Goal: Task Accomplishment & Management: Manage account settings

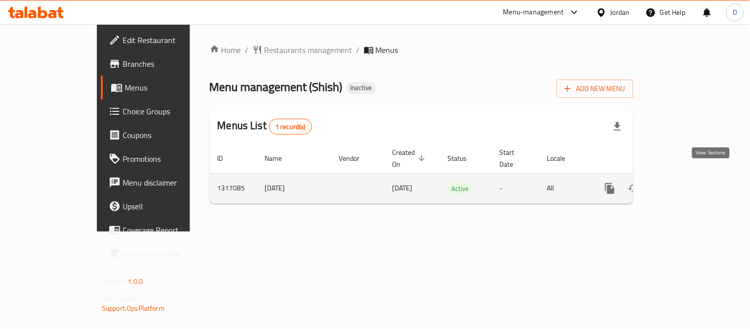
click at [687, 183] on icon "enhanced table" at bounding box center [681, 188] width 12 height 12
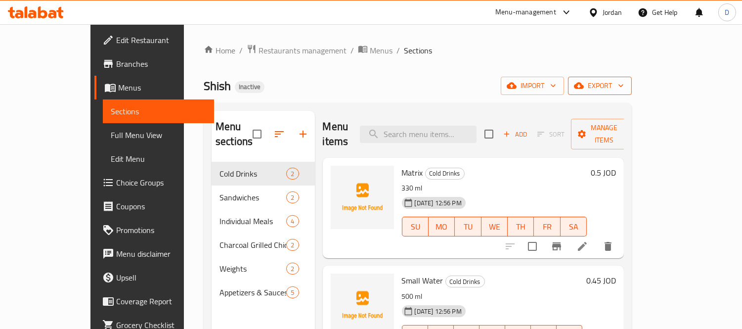
click at [584, 85] on icon "button" at bounding box center [579, 86] width 10 height 6
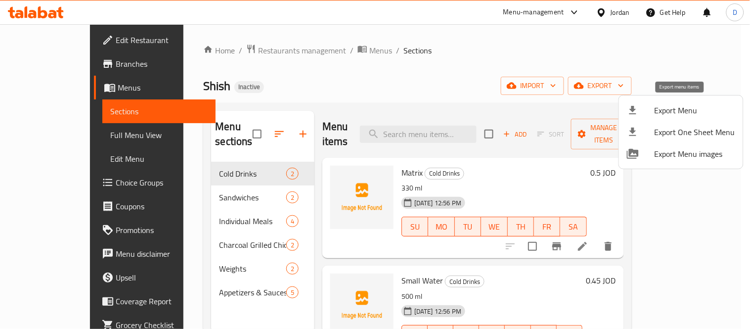
click at [671, 104] on span "Export Menu" at bounding box center [694, 110] width 81 height 12
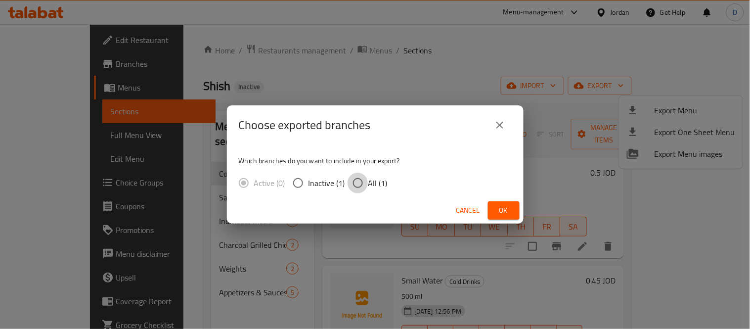
click at [364, 185] on input "All (1)" at bounding box center [357, 182] width 21 height 21
radio input "true"
click at [501, 212] on span "Ok" at bounding box center [504, 210] width 16 height 12
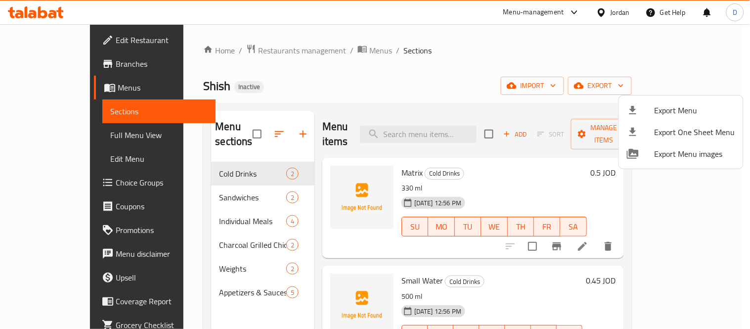
click at [53, 130] on div at bounding box center [375, 164] width 750 height 329
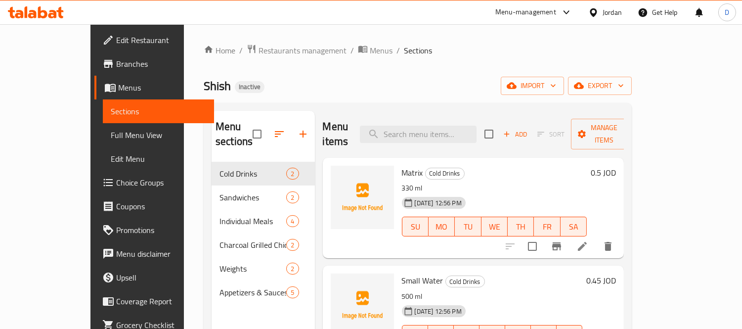
click at [111, 133] on span "Full Menu View" at bounding box center [159, 135] width 96 height 12
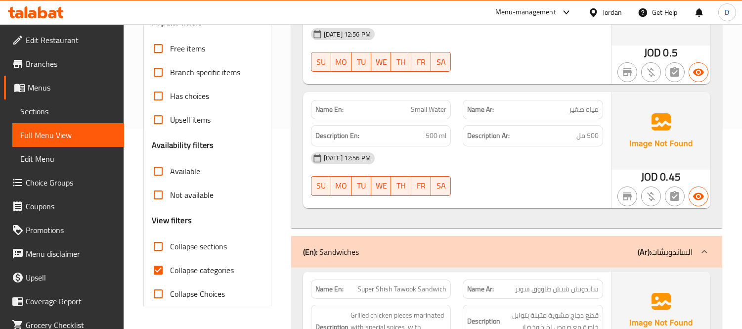
scroll to position [219, 0]
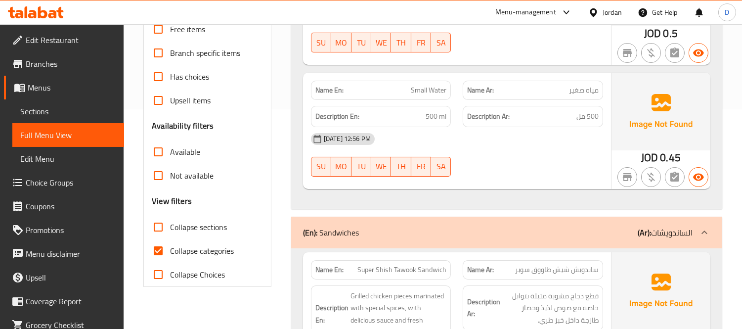
click at [169, 252] on input "Collapse categories" at bounding box center [158, 251] width 24 height 24
checkbox input "false"
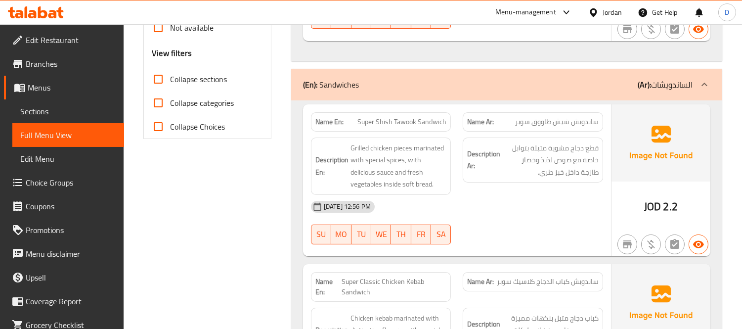
scroll to position [384, 0]
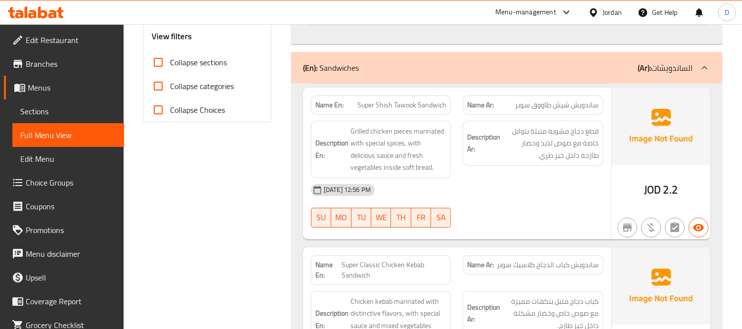
click at [426, 106] on span "Super Shish Tawook Sandwich" at bounding box center [401, 105] width 89 height 10
drag, startPoint x: 422, startPoint y: 106, endPoint x: 433, endPoint y: 104, distance: 11.0
click at [433, 104] on span "Super Shish Tawook Sandwich" at bounding box center [401, 105] width 89 height 10
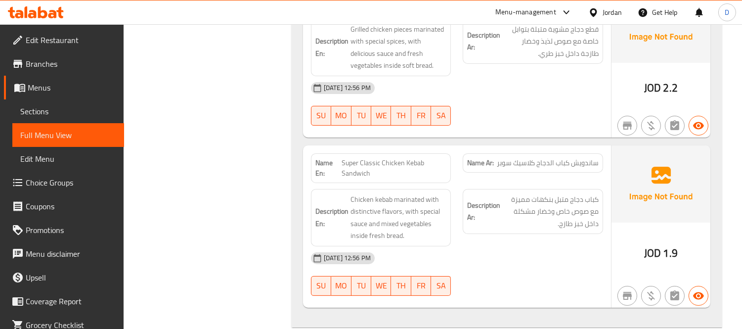
scroll to position [494, 0]
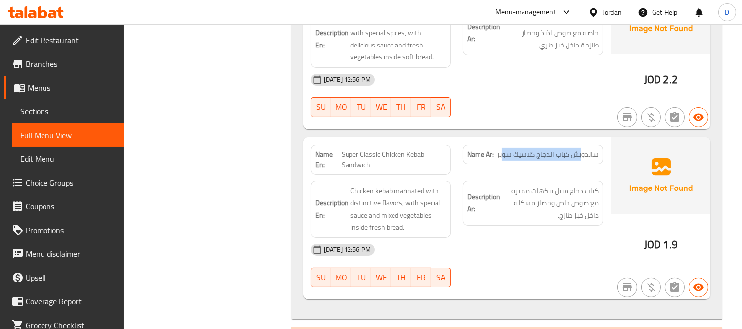
drag, startPoint x: 582, startPoint y: 157, endPoint x: 501, endPoint y: 156, distance: 80.5
click at [501, 156] on span "ساندويش كباب الدجاج كلاسيك سوبر" at bounding box center [548, 154] width 102 height 10
click at [371, 156] on span "Super Classic Chicken Kebab Sandwich" at bounding box center [393, 159] width 105 height 21
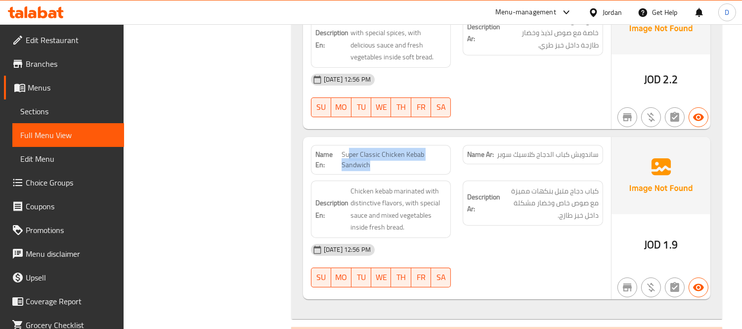
drag, startPoint x: 370, startPoint y: 162, endPoint x: 349, endPoint y: 160, distance: 20.4
click at [349, 160] on span "Super Classic Chicken Kebab Sandwich" at bounding box center [393, 159] width 105 height 21
click at [349, 159] on span "Super Classic Chicken Kebab Sandwich" at bounding box center [393, 159] width 105 height 21
drag, startPoint x: 365, startPoint y: 161, endPoint x: 352, endPoint y: 154, distance: 14.4
click at [352, 154] on span "Super Classic Chicken Kebab Sandwich" at bounding box center [393, 159] width 105 height 21
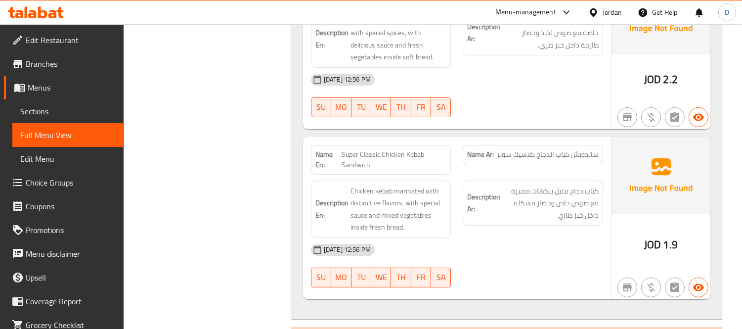
click at [344, 154] on span "Super Classic Chicken Kebab Sandwich" at bounding box center [393, 159] width 105 height 21
drag, startPoint x: 343, startPoint y: 152, endPoint x: 373, endPoint y: 164, distance: 32.4
click at [373, 164] on span "Super Classic Chicken Kebab Sandwich" at bounding box center [393, 159] width 105 height 21
click at [474, 225] on div "Description Ar: كباب دجاج متبل بنكهات مميزة مع صوص خاص وخضار مشكلة داخل خبز طاز…" at bounding box center [532, 202] width 140 height 45
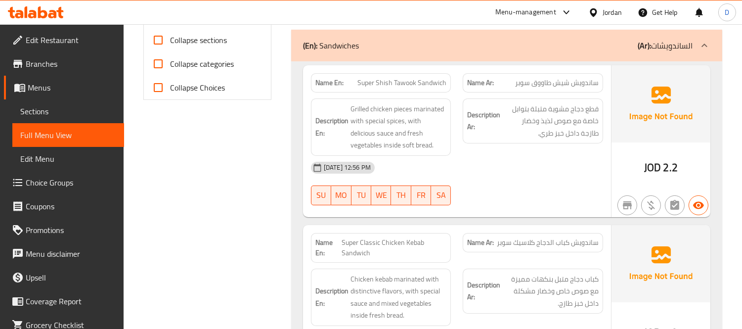
scroll to position [384, 0]
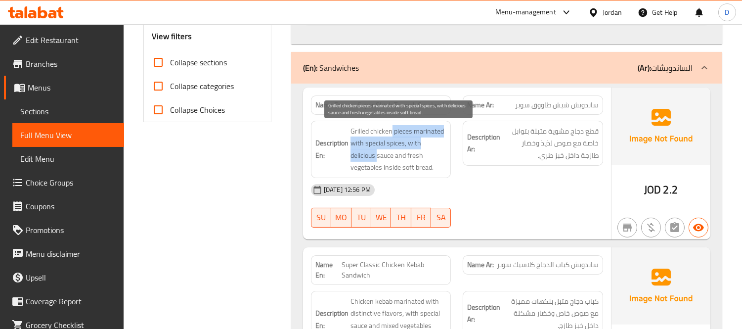
drag, startPoint x: 391, startPoint y: 129, endPoint x: 378, endPoint y: 150, distance: 24.8
click at [378, 150] on span "Grilled chicken pieces marinated with special spices, with delicious sauce and …" at bounding box center [398, 149] width 96 height 48
click at [409, 131] on span "Grilled chicken pieces marinated with special spices, with delicious sauce and …" at bounding box center [398, 149] width 96 height 48
drag, startPoint x: 409, startPoint y: 131, endPoint x: 394, endPoint y: 149, distance: 23.5
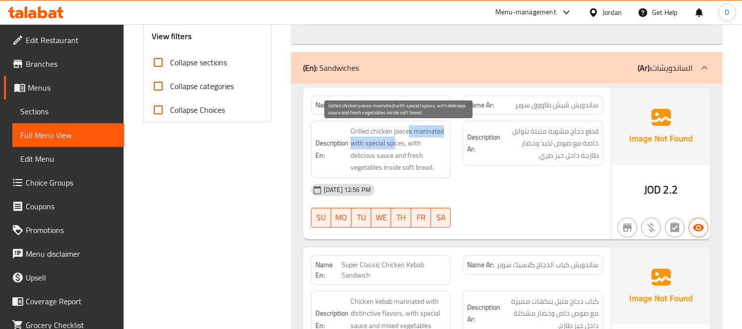
click at [394, 149] on span "Grilled chicken pieces marinated with special spices, with delicious sauce and …" at bounding box center [398, 149] width 96 height 48
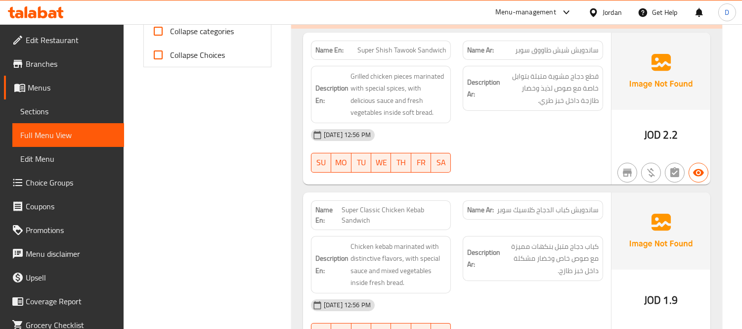
scroll to position [441, 0]
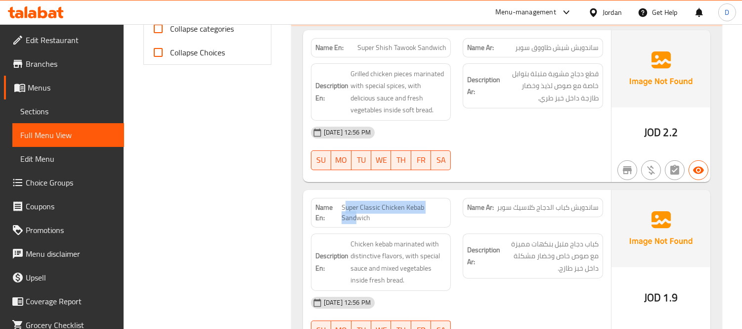
drag, startPoint x: 343, startPoint y: 206, endPoint x: 358, endPoint y: 214, distance: 16.6
click at [358, 214] on span "Super Classic Chicken Kebab Sandwich" at bounding box center [393, 212] width 105 height 21
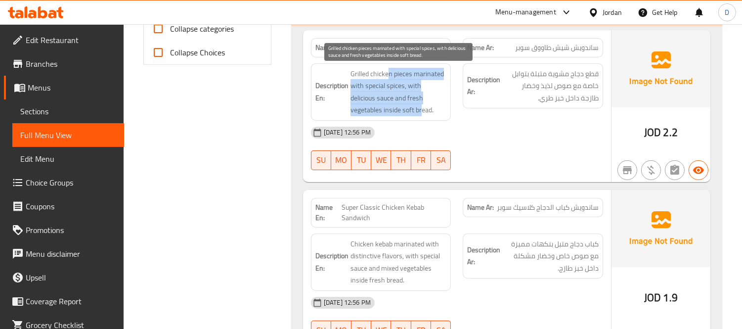
drag, startPoint x: 388, startPoint y: 73, endPoint x: 421, endPoint y: 112, distance: 50.8
click at [421, 112] on span "Grilled chicken pieces marinated with special spices, with delicious sauce and …" at bounding box center [398, 92] width 96 height 48
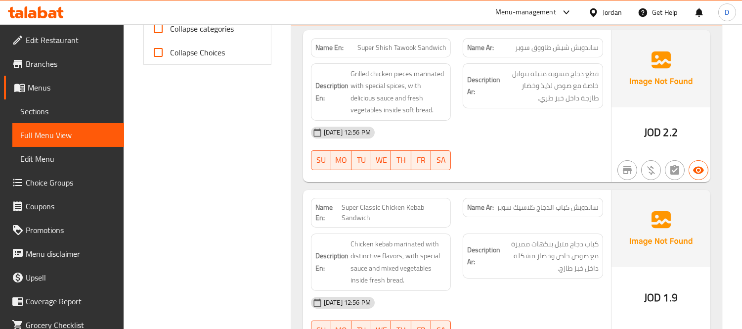
click at [421, 130] on div "13-10-2025 12:56 PM" at bounding box center [457, 133] width 304 height 24
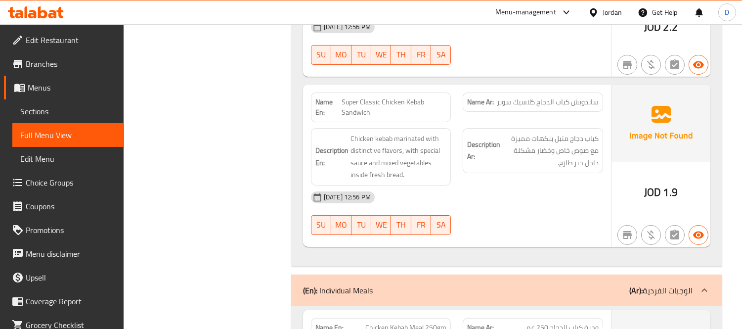
scroll to position [551, 0]
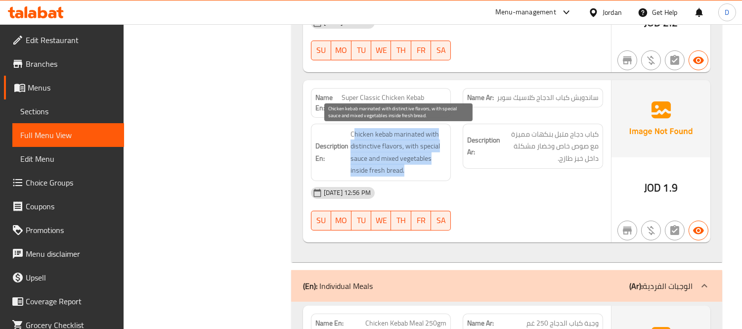
drag, startPoint x: 354, startPoint y: 133, endPoint x: 421, endPoint y: 165, distance: 74.1
click at [421, 165] on span "Chicken kebab marinated with distinctive flavors, with special sauce and mixed …" at bounding box center [398, 152] width 96 height 48
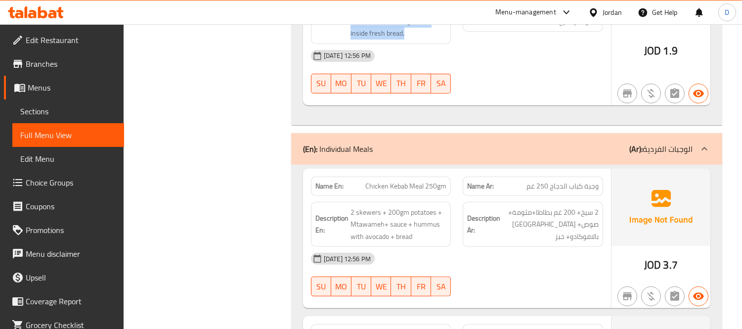
scroll to position [715, 0]
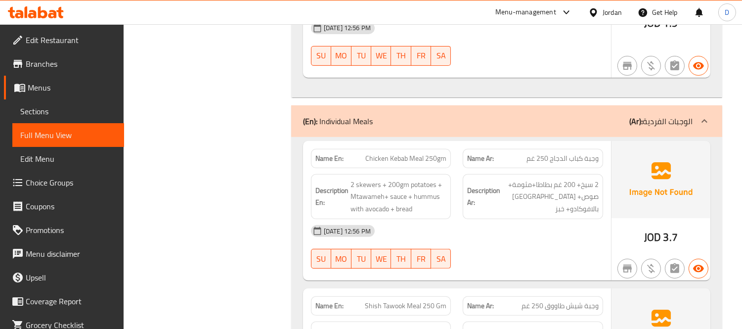
click at [510, 237] on div "13-10-2025 12:56 PM" at bounding box center [457, 231] width 304 height 24
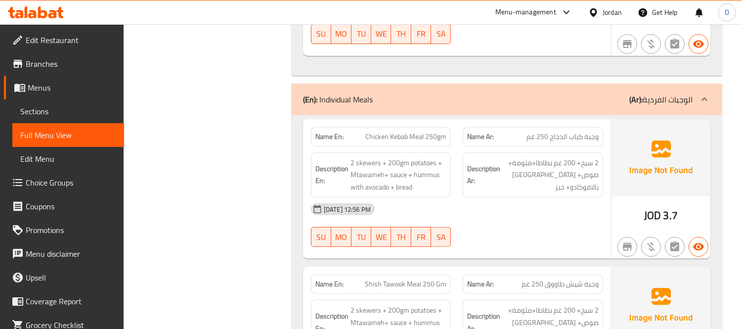
scroll to position [792, 0]
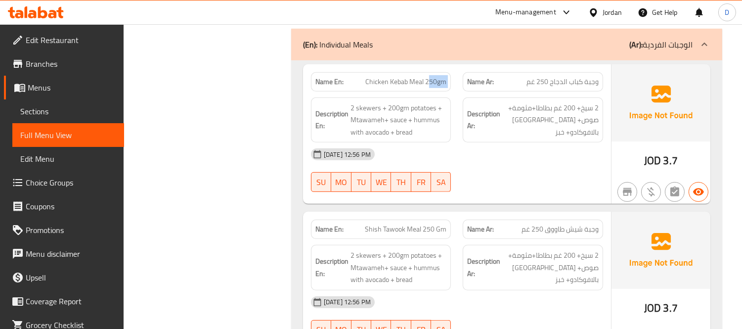
drag, startPoint x: 427, startPoint y: 84, endPoint x: 461, endPoint y: 88, distance: 33.8
click at [461, 88] on div "Name En: Chicken Kebab Meal 250gm Name Ar: وجبة كباب الدجاج 250 غم" at bounding box center [457, 81] width 304 height 31
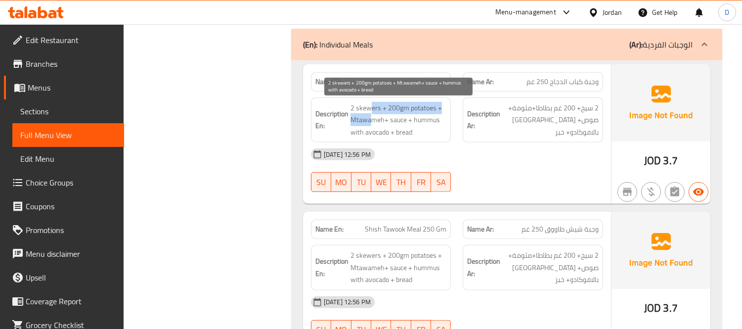
drag, startPoint x: 371, startPoint y: 108, endPoint x: 369, endPoint y: 116, distance: 8.0
click at [369, 116] on span "2 skewers + 200gm potatoes + Mtawameh+ sauce + hummus with avocado + bread" at bounding box center [398, 120] width 96 height 37
click at [376, 121] on span "2 skewers + 200gm potatoes + Mtawameh+ sauce + hummus with avocado + bread" at bounding box center [398, 120] width 96 height 37
drag, startPoint x: 376, startPoint y: 121, endPoint x: 401, endPoint y: 121, distance: 24.2
click at [401, 121] on span "2 skewers + 200gm potatoes + Mtawameh+ sauce + hummus with avocado + bread" at bounding box center [398, 120] width 96 height 37
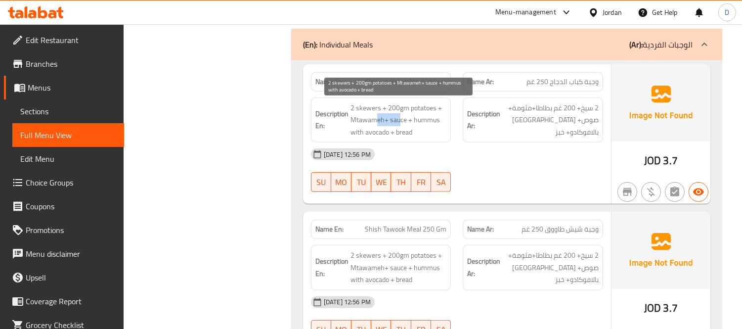
click at [401, 121] on span "2 skewers + 200gm potatoes + Mtawameh+ sauce + hummus with avocado + bread" at bounding box center [398, 120] width 96 height 37
drag, startPoint x: 407, startPoint y: 121, endPoint x: 421, endPoint y: 130, distance: 17.4
click at [421, 130] on span "2 skewers + 200gm potatoes + Mtawameh+ sauce + hummus with avocado + bread" at bounding box center [398, 120] width 96 height 37
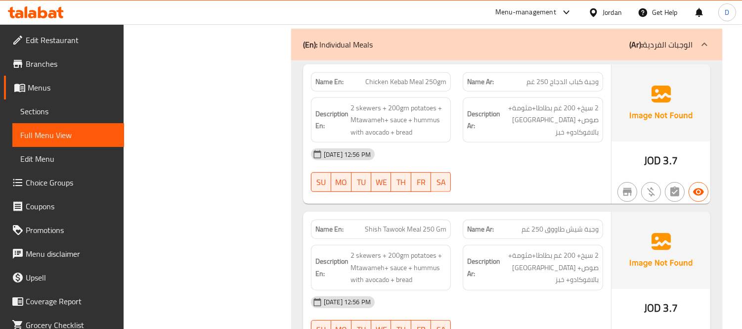
click at [452, 161] on div "13-10-2025 12:56 PM" at bounding box center [457, 154] width 304 height 24
click at [549, 179] on div "13-10-2025 12:56 PM SU MO TU WE TH FR SA" at bounding box center [457, 169] width 304 height 55
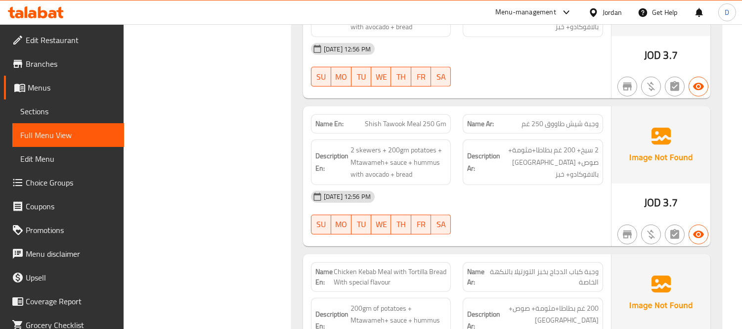
scroll to position [902, 0]
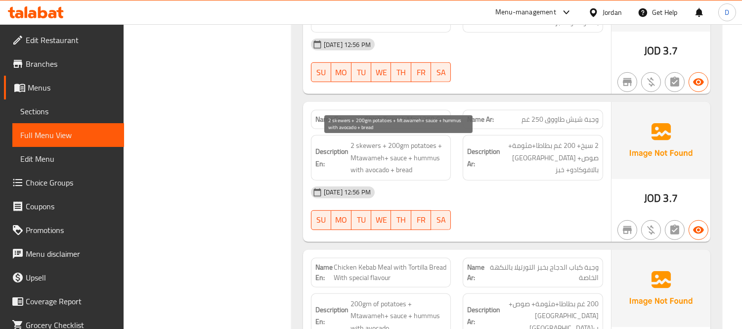
click at [412, 156] on span "2 skewers + 200gm potatoes + Mtawameh+ sauce + hummus with avocado + bread" at bounding box center [398, 157] width 96 height 37
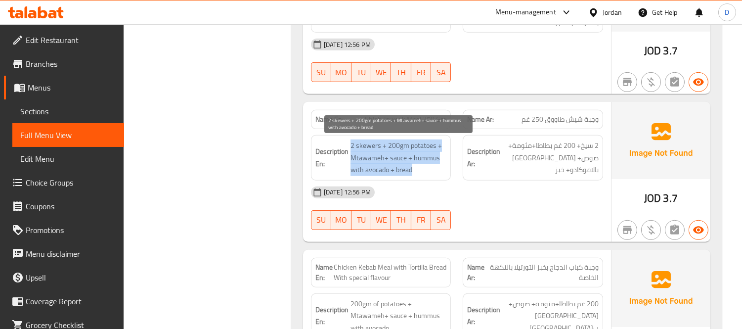
click at [412, 156] on span "2 skewers + 200gm potatoes + Mtawameh+ sauce + hummus with avocado + bread" at bounding box center [398, 157] width 96 height 37
copy span "2 skewers + 200gm potatoes + Mtawameh+ sauce + hummus with avocado + bread"
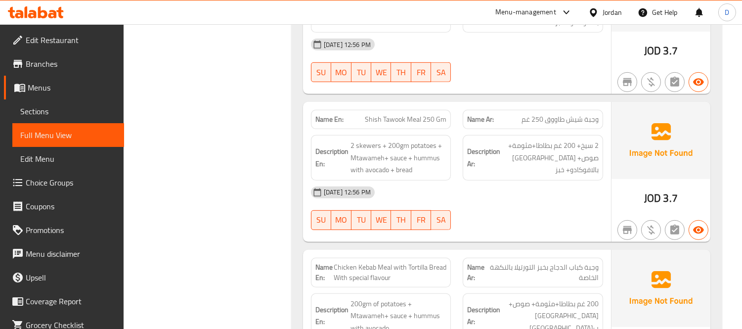
click at [458, 194] on div "13-10-2025 12:56 PM" at bounding box center [457, 192] width 304 height 24
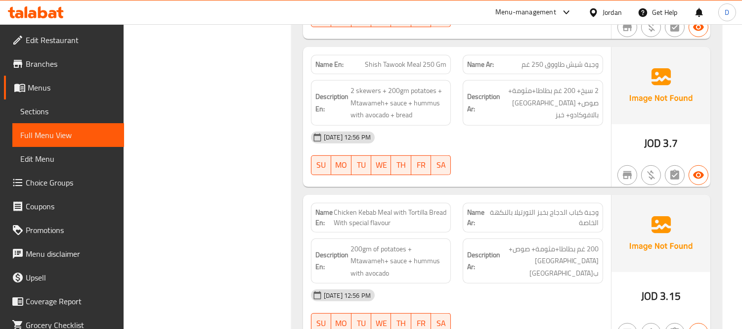
scroll to position [1011, 0]
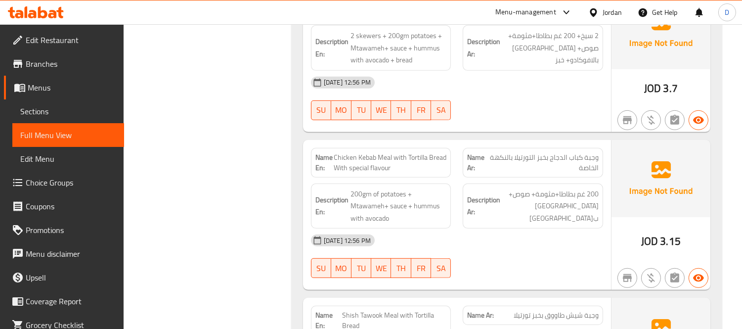
click at [525, 233] on div "13-10-2025 12:56 PM" at bounding box center [457, 240] width 304 height 24
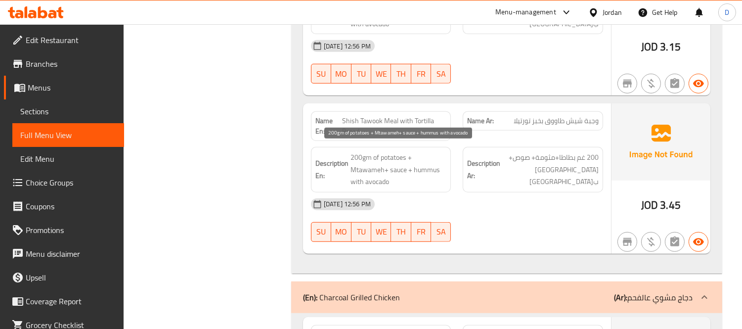
click at [416, 171] on span "200gm of potatoes + Mtawameh+ sauce + hummus with avocado" at bounding box center [398, 169] width 96 height 37
copy span "200gm of potatoes + Mtawameh+ sauce + hummus with avocado"
click at [416, 171] on span "200gm of potatoes + Mtawameh+ sauce + hummus with avocado" at bounding box center [398, 169] width 96 height 37
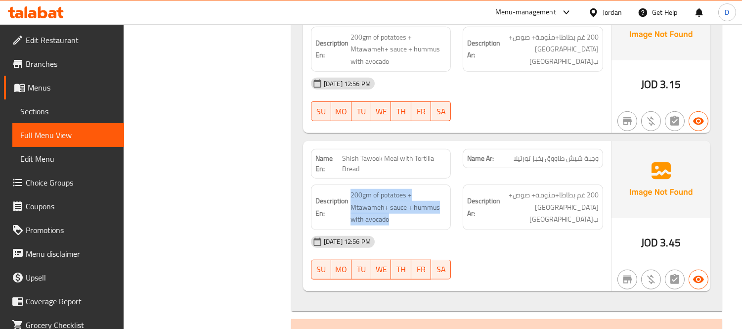
scroll to position [1150, 0]
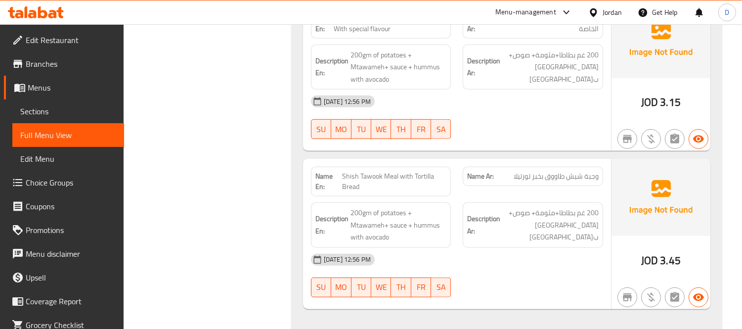
click at [488, 248] on div "13-10-2025 12:56 PM" at bounding box center [457, 260] width 304 height 24
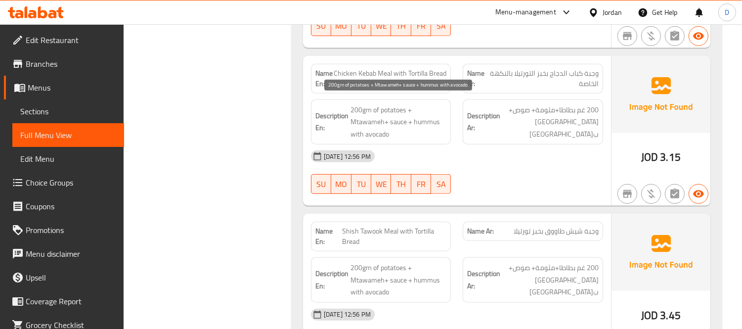
scroll to position [1041, 0]
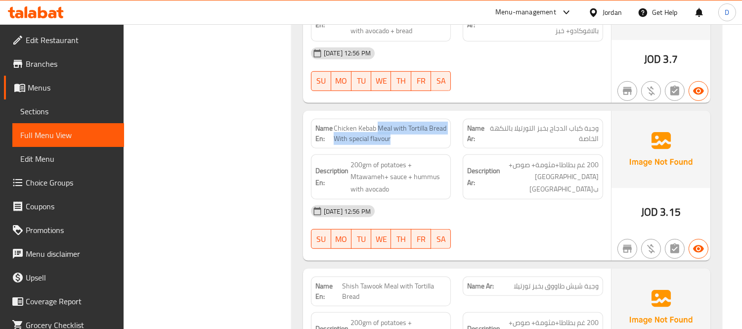
drag, startPoint x: 378, startPoint y: 126, endPoint x: 391, endPoint y: 140, distance: 19.6
click at [391, 140] on span "Chicken Kebab Meal with Tortilla Bread With special flavour" at bounding box center [390, 133] width 113 height 21
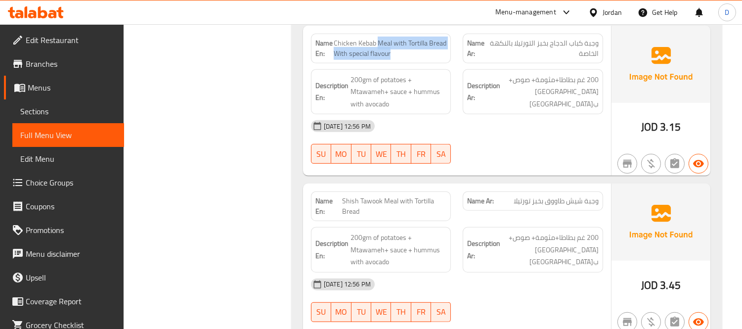
scroll to position [1150, 0]
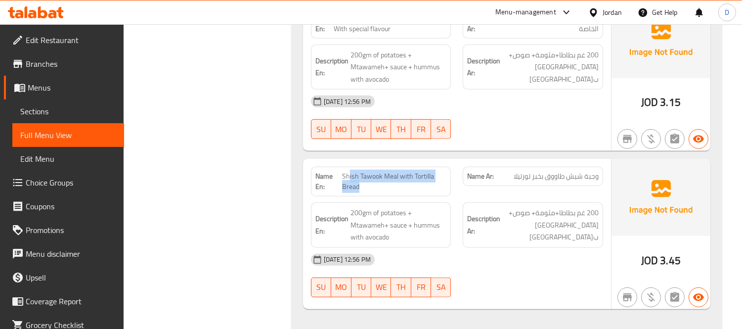
drag, startPoint x: 348, startPoint y: 176, endPoint x: 415, endPoint y: 188, distance: 68.1
click at [415, 188] on span "Shish Tawook Meal with Tortilla Bread" at bounding box center [394, 181] width 105 height 21
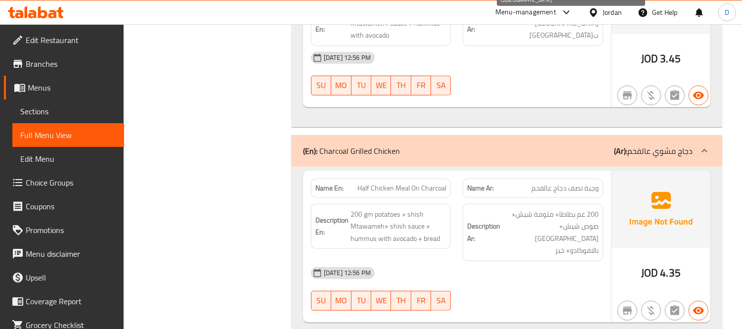
scroll to position [1370, 0]
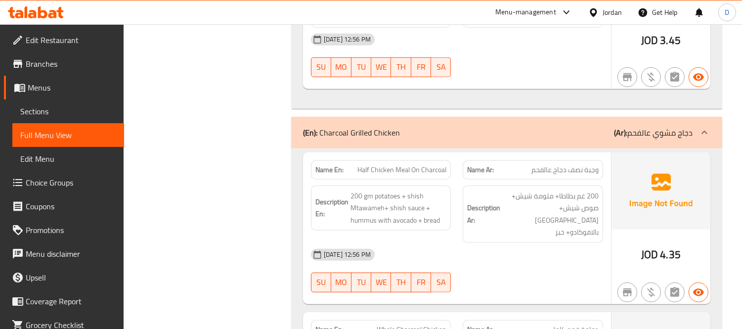
click at [496, 245] on div "13-10-2025 12:56 PM" at bounding box center [457, 255] width 304 height 24
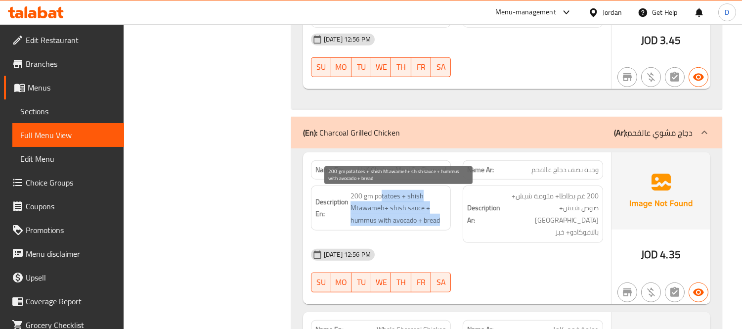
drag, startPoint x: 379, startPoint y: 199, endPoint x: 444, endPoint y: 225, distance: 69.4
click at [444, 225] on span "200 gm potatoes + shish Mtawameh+ shish sauce + hummus with avocado + bread" at bounding box center [398, 208] width 96 height 37
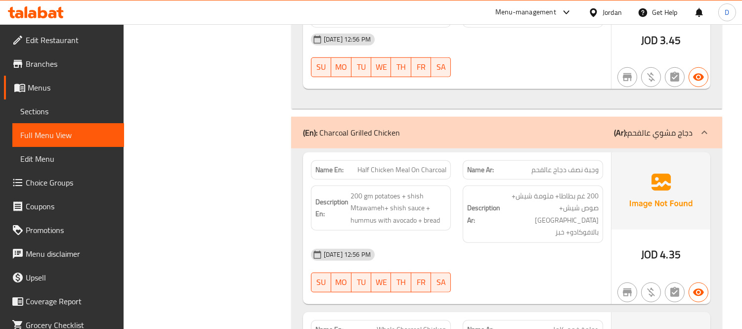
click at [462, 192] on div "Description Ar: 200 غم بطاطا+ مثومة شيش+ صوص شيش+ حمص بالافوكادو+ خبز" at bounding box center [532, 213] width 140 height 57
drag, startPoint x: 409, startPoint y: 168, endPoint x: 436, endPoint y: 179, distance: 29.3
click at [435, 178] on div "Name En: Half Chicken Meal On Charcoal" at bounding box center [381, 169] width 140 height 19
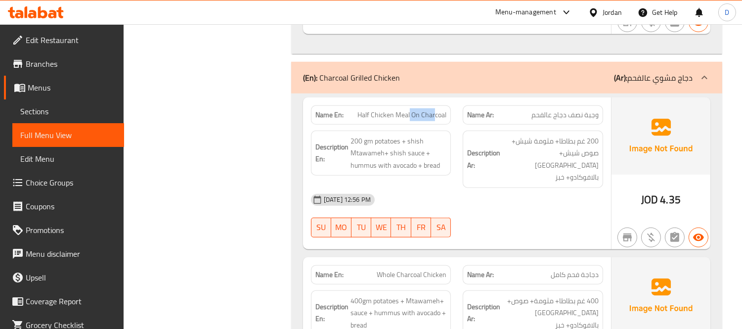
scroll to position [1480, 0]
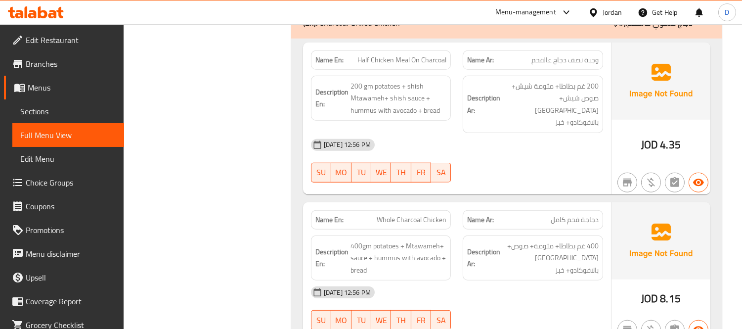
click at [451, 180] on div "Name En: Half Chicken Meal On Charcoal Name Ar: وجبة نصف دجاج عالفحم Descriptio…" at bounding box center [457, 118] width 308 height 152
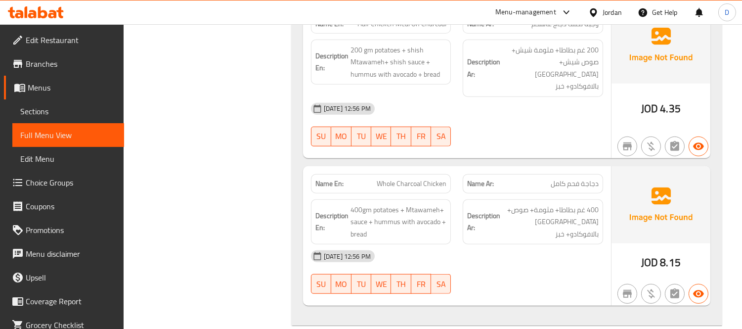
scroll to position [1535, 0]
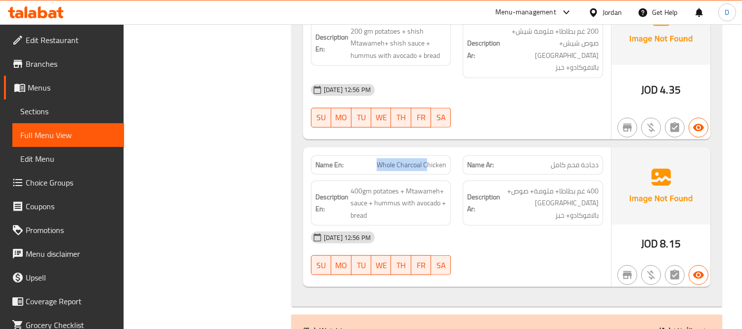
drag, startPoint x: 378, startPoint y: 151, endPoint x: 429, endPoint y: 151, distance: 50.9
click at [429, 160] on span "Whole Charcoal Chicken" at bounding box center [411, 165] width 70 height 10
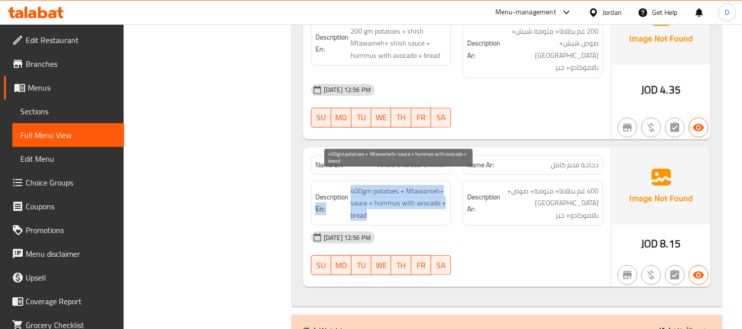
drag, startPoint x: 347, startPoint y: 180, endPoint x: 423, endPoint y: 202, distance: 79.1
click at [423, 202] on h6 "Description En: 400gm potatoes + Mtawameh+ sauce + hummus with avocado + bread" at bounding box center [380, 203] width 131 height 37
click at [423, 202] on span "400gm potatoes + Mtawameh+ sauce + hummus with avocado + bread" at bounding box center [398, 203] width 96 height 37
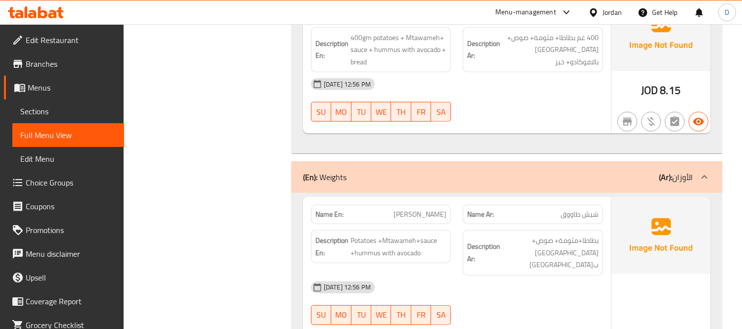
scroll to position [1700, 0]
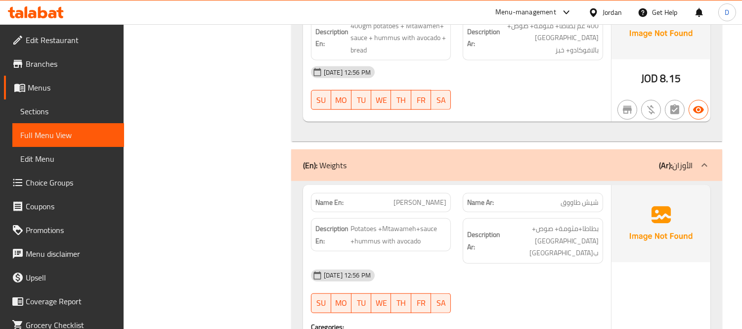
click at [502, 263] on div "13-10-2025 12:56 PM" at bounding box center [457, 275] width 304 height 24
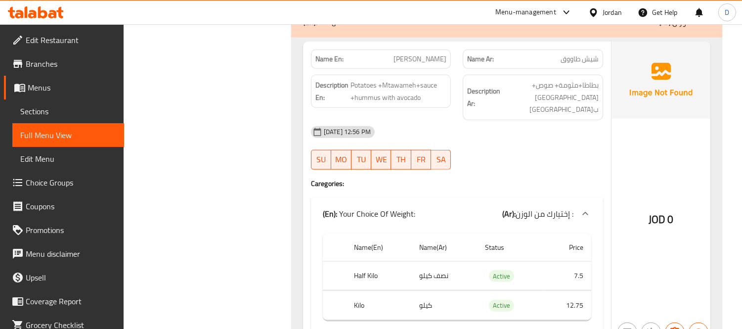
scroll to position [1782, 0]
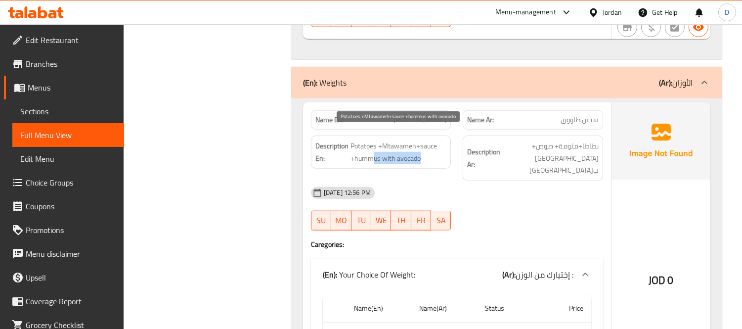
drag, startPoint x: 373, startPoint y: 141, endPoint x: 436, endPoint y: 151, distance: 63.5
click at [436, 151] on span "Potatoes +Mtawameh+sauce +hummus with avocado" at bounding box center [398, 152] width 96 height 24
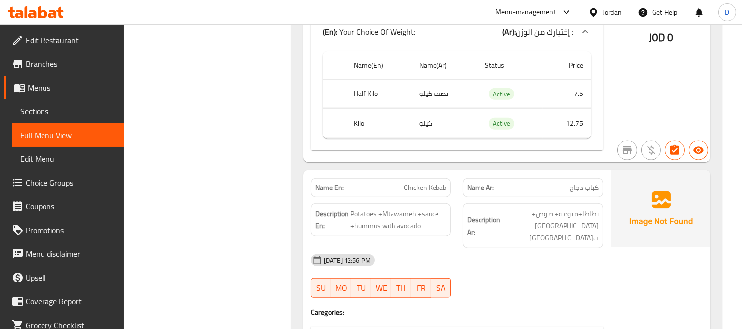
scroll to position [2057, 0]
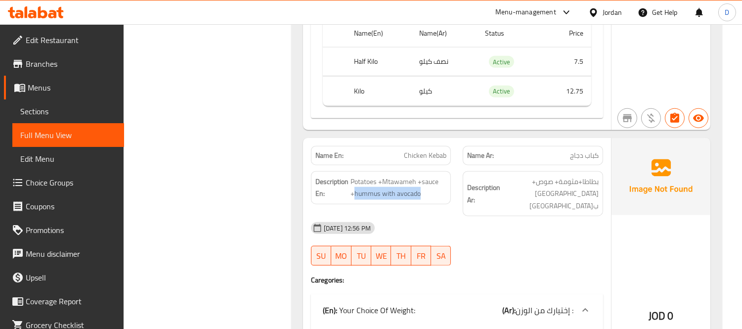
drag, startPoint x: 353, startPoint y: 167, endPoint x: 432, endPoint y: 178, distance: 79.9
click at [432, 178] on div "Description En: Potatoes +Mtawameh +sauce +hummus with avocado" at bounding box center [381, 187] width 140 height 33
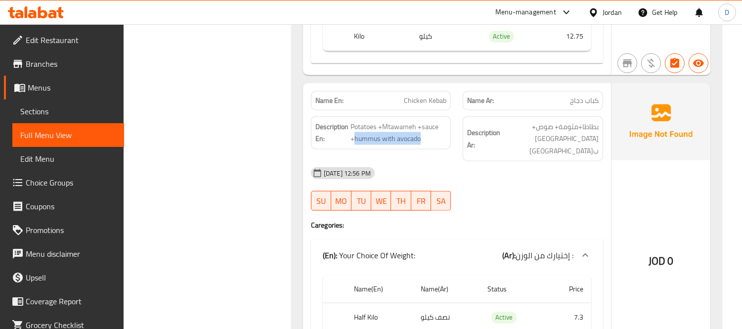
scroll to position [2167, 0]
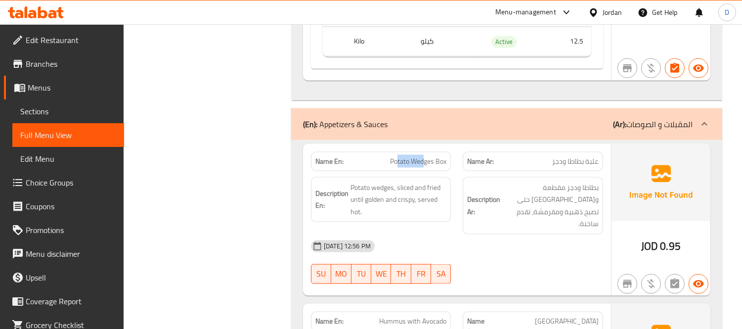
drag, startPoint x: 396, startPoint y: 126, endPoint x: 422, endPoint y: 125, distance: 26.2
click at [422, 156] on span "Potato Wedges Box" at bounding box center [418, 161] width 56 height 10
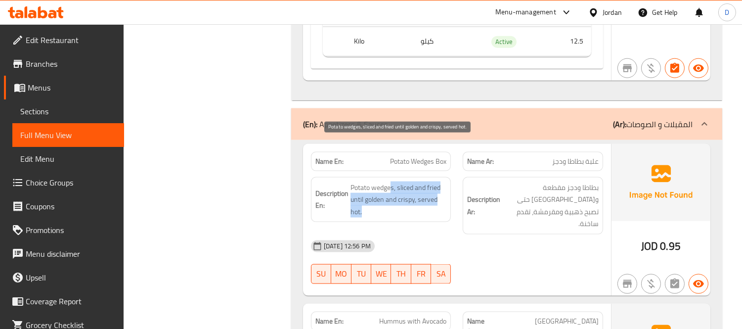
drag, startPoint x: 389, startPoint y: 150, endPoint x: 435, endPoint y: 181, distance: 55.9
click at [435, 181] on span "Potato wedges, sliced and fried until golden and crispy, served hot." at bounding box center [398, 199] width 96 height 37
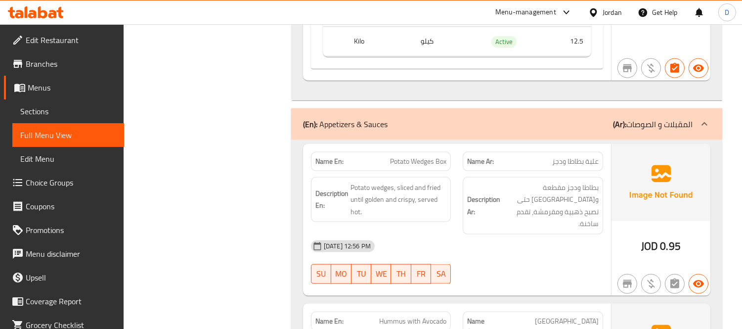
click at [523, 278] on div at bounding box center [533, 284] width 152 height 12
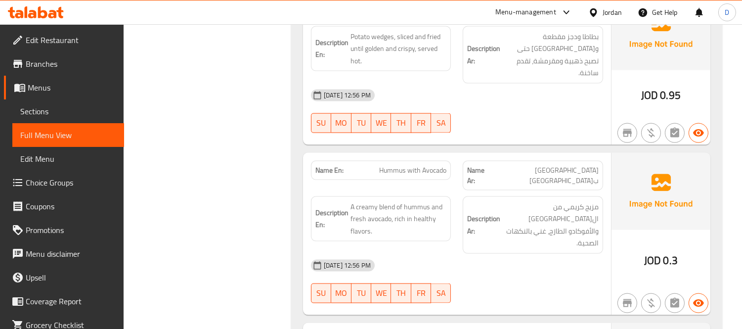
scroll to position [2582, 0]
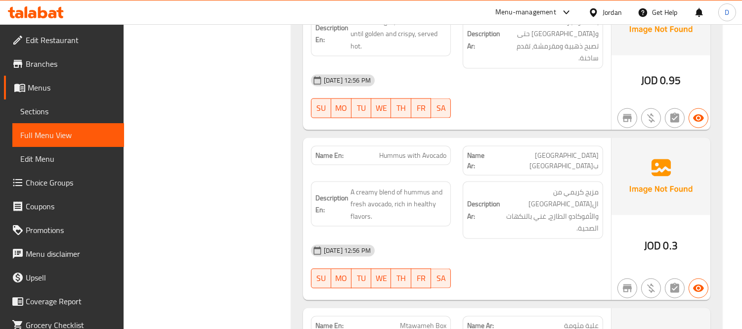
click at [480, 239] on div "13-10-2025 12:56 PM SU MO TU WE TH FR SA" at bounding box center [457, 266] width 304 height 55
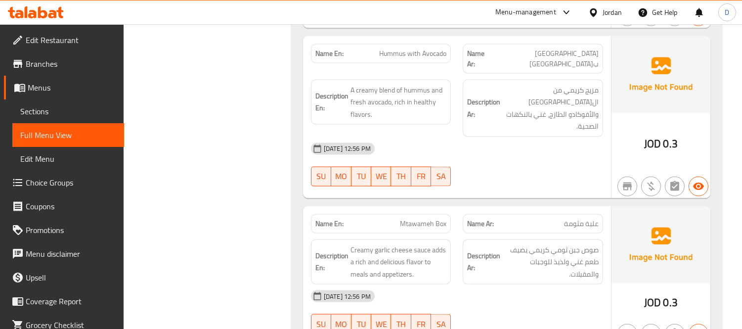
scroll to position [2692, 0]
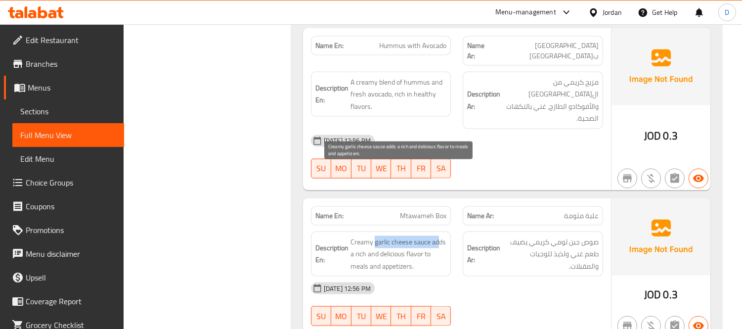
drag, startPoint x: 373, startPoint y: 169, endPoint x: 437, endPoint y: 169, distance: 63.7
click at [437, 236] on span "Creamy garlic cheese sauce adds a rich and delicious flavor to meals and appeti…" at bounding box center [398, 254] width 96 height 37
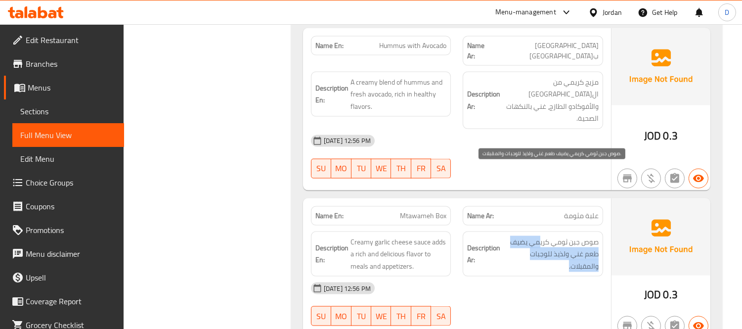
drag, startPoint x: 540, startPoint y: 170, endPoint x: 529, endPoint y: 190, distance: 22.1
click at [529, 236] on span "صوص جبن ثومي كريمي يضيف طعم غني ولذيذ للوجبات والمقبلات." at bounding box center [550, 254] width 96 height 37
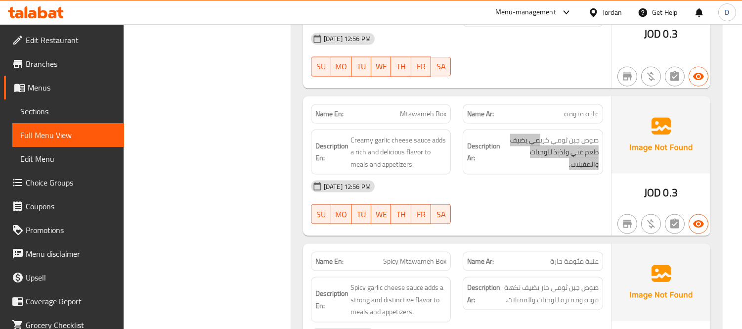
scroll to position [2912, 0]
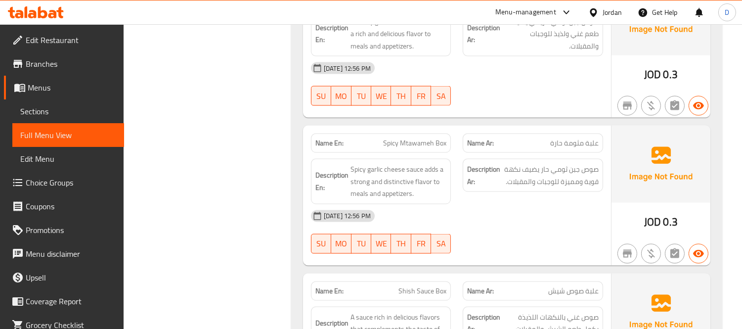
click at [511, 204] on div "13-10-2025 12:56 PM SU MO TU WE TH FR SA" at bounding box center [457, 231] width 304 height 55
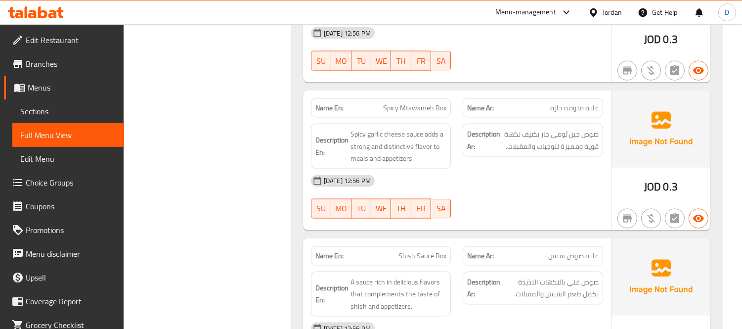
scroll to position [2966, 0]
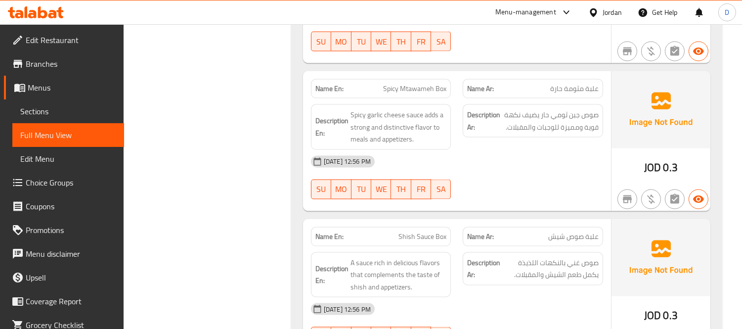
click at [528, 297] on div "13-10-2025 12:56 PM" at bounding box center [457, 309] width 304 height 24
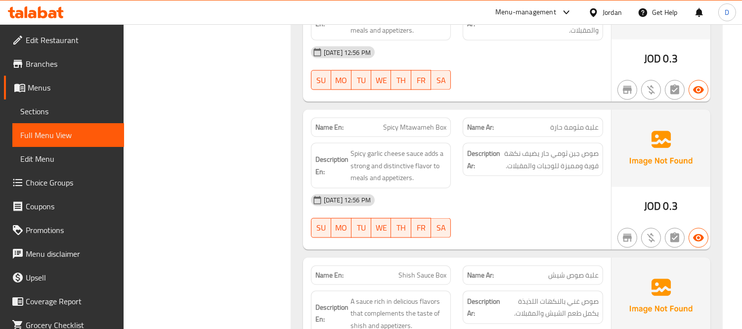
scroll to position [2911, 0]
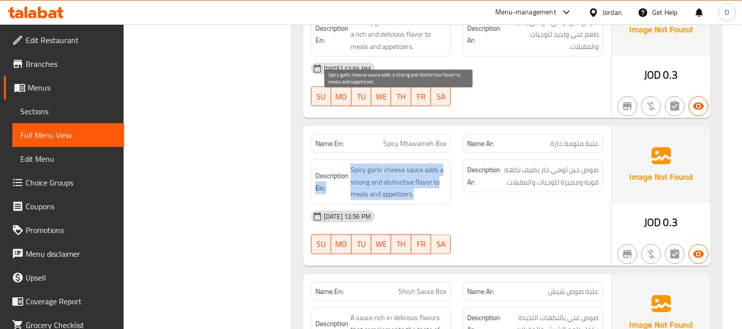
drag, startPoint x: 348, startPoint y: 99, endPoint x: 418, endPoint y: 123, distance: 73.4
click at [418, 164] on h6 "Description En: Spicy garlic cheese sauce adds a strong and distinctive flavor …" at bounding box center [380, 182] width 131 height 37
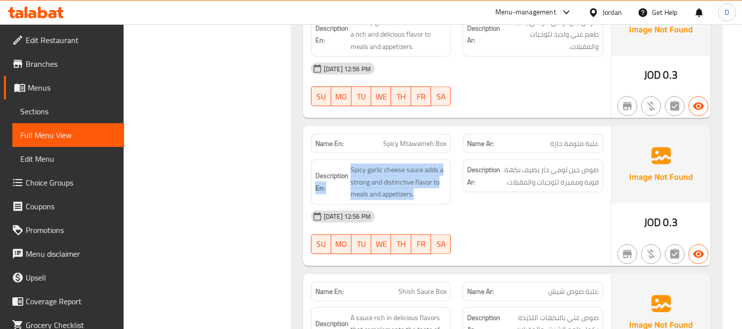
scroll to position [2966, 0]
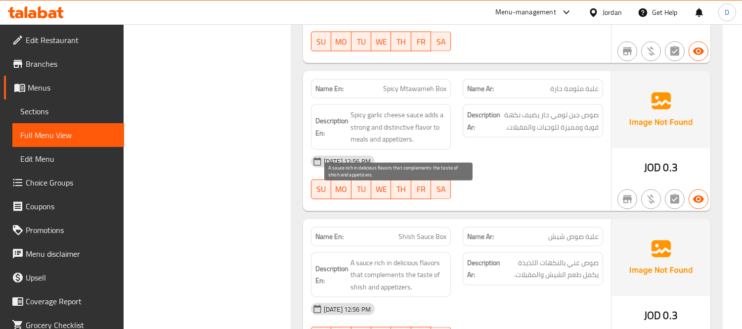
click at [376, 256] on span "A sauce rich in delicious flavors that complements the taste of shish and appet…" at bounding box center [398, 274] width 96 height 37
drag, startPoint x: 360, startPoint y: 191, endPoint x: 408, endPoint y: 189, distance: 48.0
click at [408, 256] on span "A sauce rich in delicious flavors that complements the taste of shish and appet…" at bounding box center [398, 274] width 96 height 37
click at [398, 256] on span "A sauce rich in delicious flavors that complements the taste of shish and appet…" at bounding box center [398, 274] width 96 height 37
drag, startPoint x: 394, startPoint y: 191, endPoint x: 430, endPoint y: 220, distance: 46.8
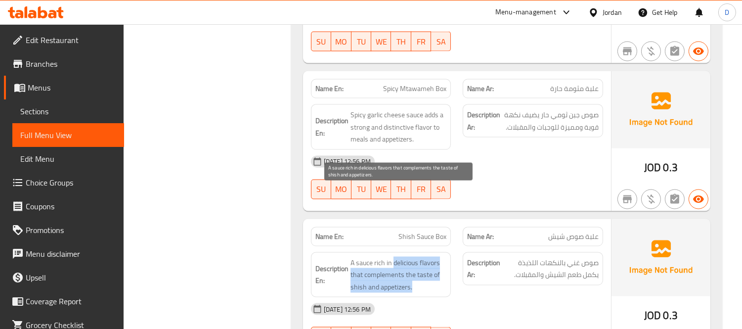
click at [430, 256] on span "A sauce rich in delicious flavors that complements the taste of shish and appet…" at bounding box center [398, 274] width 96 height 37
click at [431, 256] on span "A sauce rich in delicious flavors that complements the taste of shish and appet…" at bounding box center [398, 274] width 96 height 37
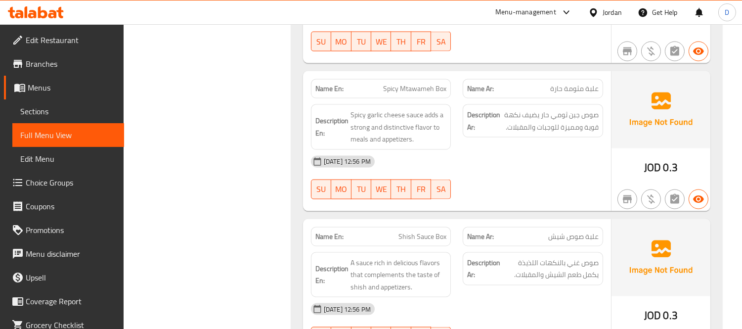
click at [57, 87] on span "Menus" at bounding box center [72, 88] width 88 height 12
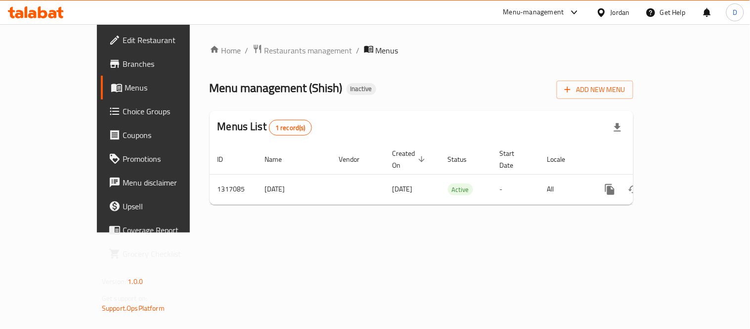
click at [45, 11] on icon at bounding box center [42, 12] width 9 height 12
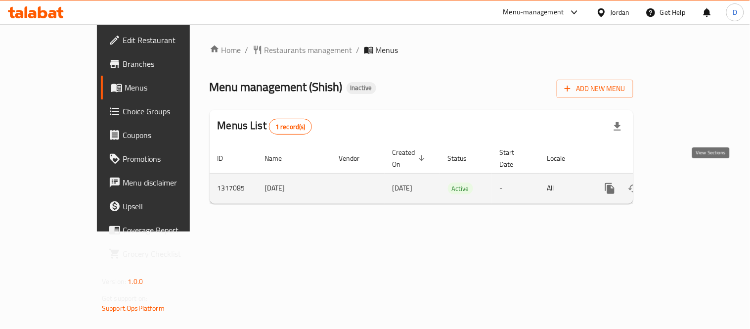
click at [685, 184] on icon "enhanced table" at bounding box center [680, 188] width 9 height 9
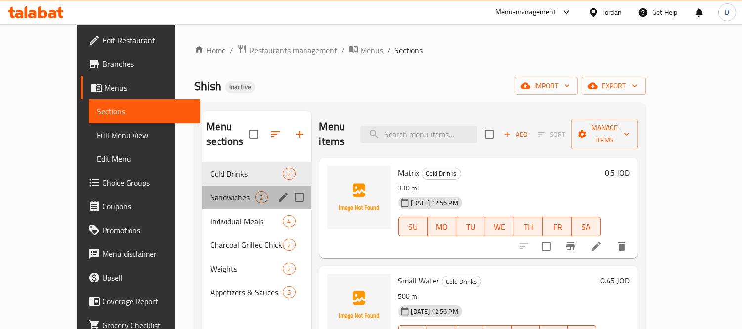
click at [202, 185] on div "Sandwiches 2" at bounding box center [256, 197] width 109 height 24
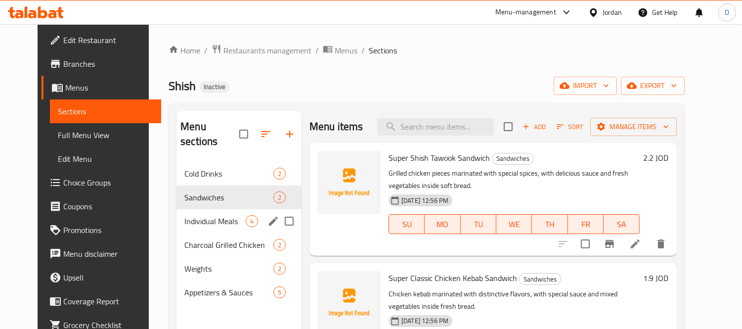
click at [200, 215] on span "Individual Meals" at bounding box center [214, 221] width 61 height 12
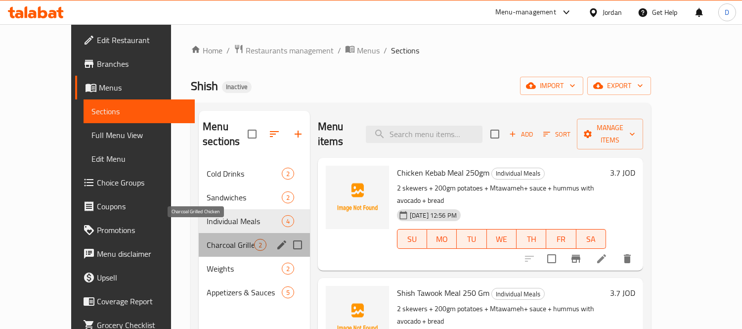
click at [207, 239] on span "Charcoal Grilled Chicken" at bounding box center [230, 245] width 47 height 12
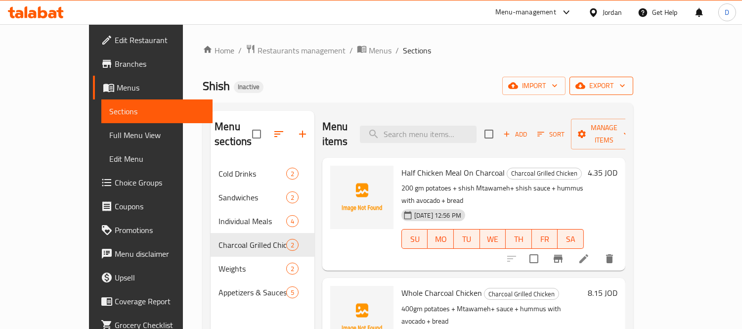
click at [625, 86] on span "export" at bounding box center [601, 86] width 48 height 12
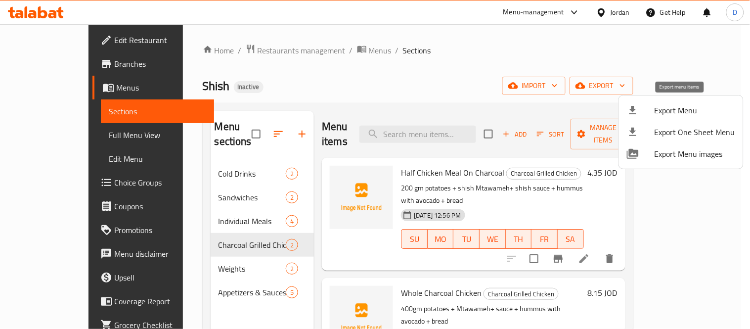
click at [673, 105] on span "Export Menu" at bounding box center [694, 110] width 81 height 12
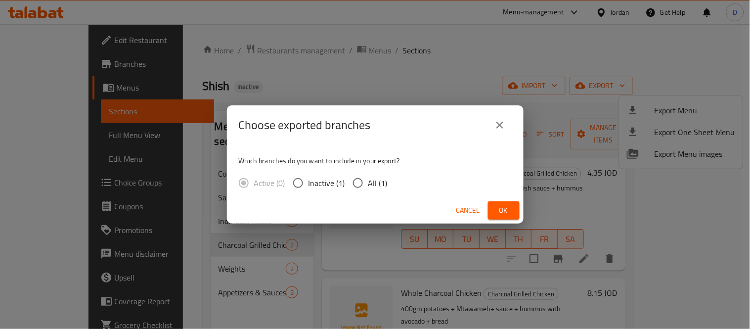
click at [366, 180] on input "All (1)" at bounding box center [357, 182] width 21 height 21
radio input "true"
click at [490, 209] on button "Ok" at bounding box center [504, 210] width 32 height 18
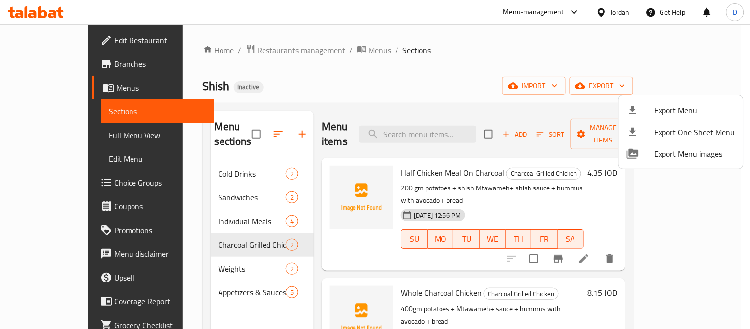
click at [318, 50] on div at bounding box center [375, 164] width 750 height 329
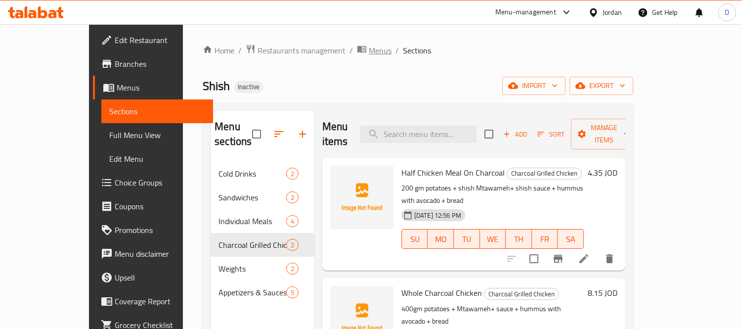
click at [369, 50] on span "Menus" at bounding box center [380, 50] width 23 height 12
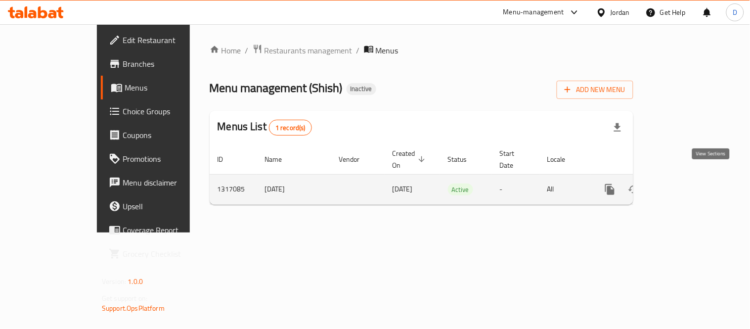
click at [687, 183] on icon "enhanced table" at bounding box center [681, 189] width 12 height 12
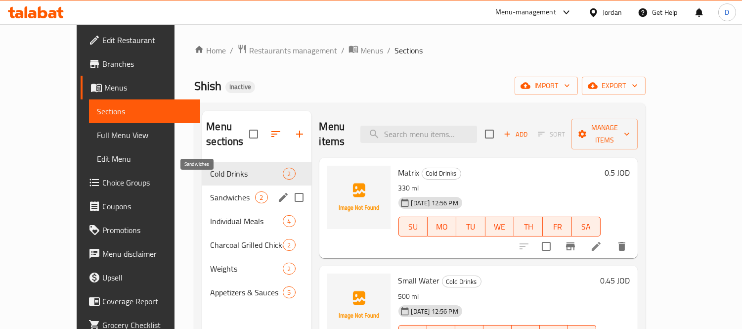
click at [210, 191] on span "Sandwiches" at bounding box center [232, 197] width 45 height 12
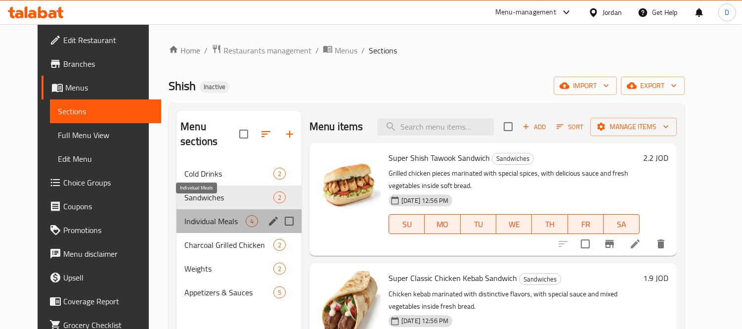
click at [193, 215] on span "Individual Meals" at bounding box center [214, 221] width 61 height 12
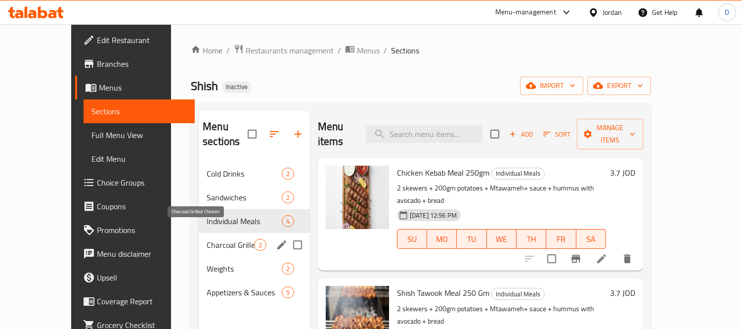
click at [207, 239] on span "Charcoal Grilled Chicken" at bounding box center [230, 245] width 47 height 12
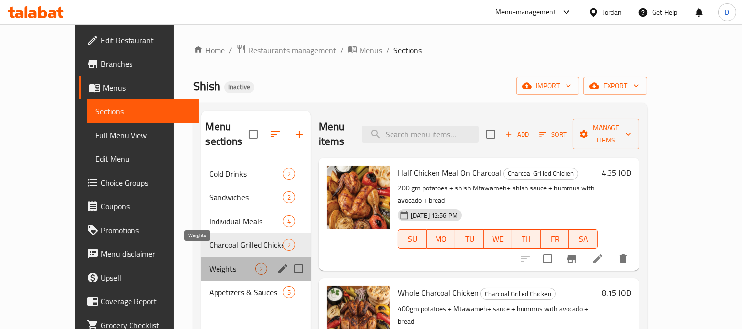
click at [209, 262] on span "Weights" at bounding box center [231, 268] width 45 height 12
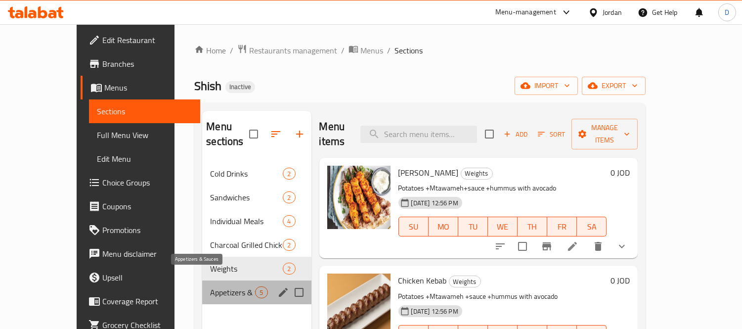
click at [210, 286] on span "Appetizers & Sauces" at bounding box center [232, 292] width 45 height 12
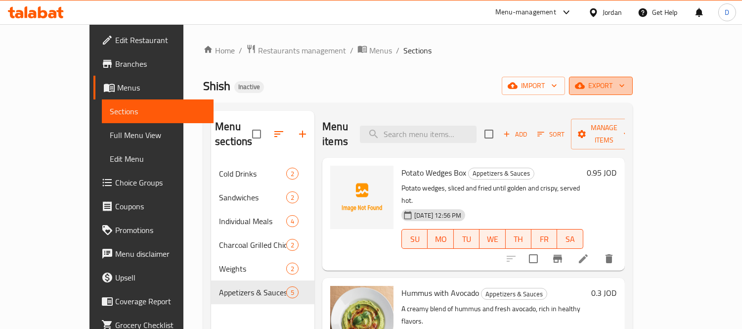
click at [585, 87] on icon "button" at bounding box center [580, 86] width 10 height 6
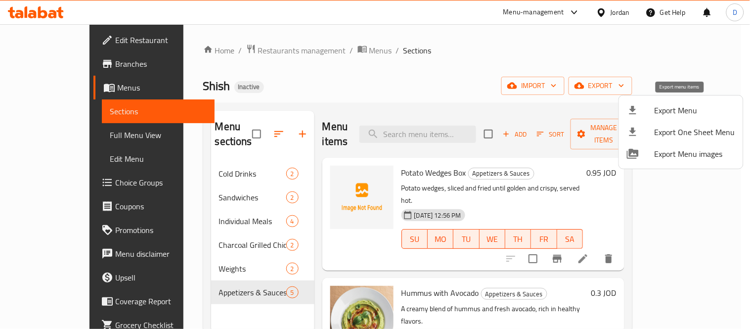
click at [671, 104] on span "Export Menu" at bounding box center [694, 110] width 81 height 12
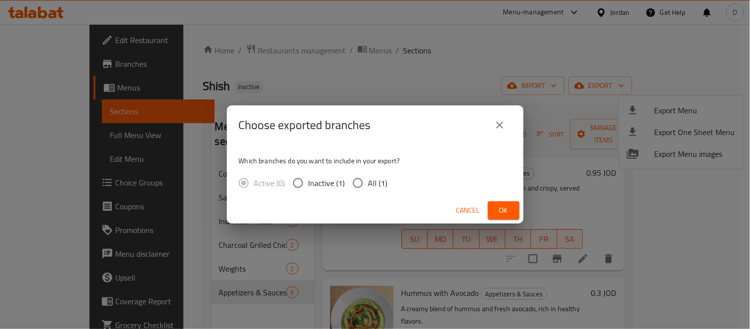
drag, startPoint x: 367, startPoint y: 180, endPoint x: 418, endPoint y: 186, distance: 51.7
click at [371, 181] on span "All (1)" at bounding box center [377, 183] width 19 height 12
drag, startPoint x: 351, startPoint y: 177, endPoint x: 385, endPoint y: 190, distance: 36.4
click at [351, 179] on input "All (1)" at bounding box center [357, 182] width 21 height 21
radio input "true"
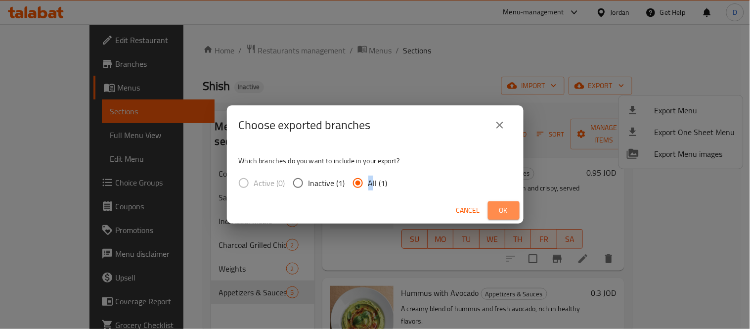
click at [512, 215] on button "Ok" at bounding box center [504, 210] width 32 height 18
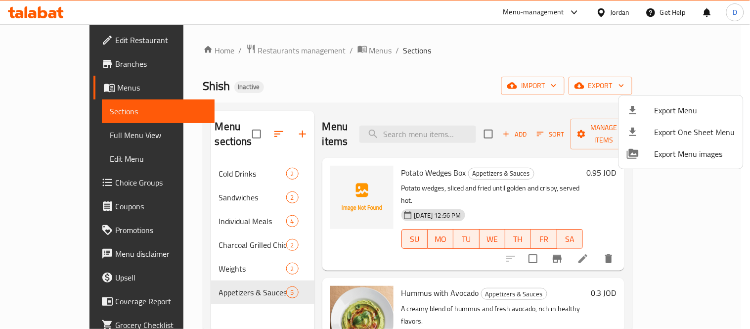
click at [203, 169] on div at bounding box center [375, 164] width 750 height 329
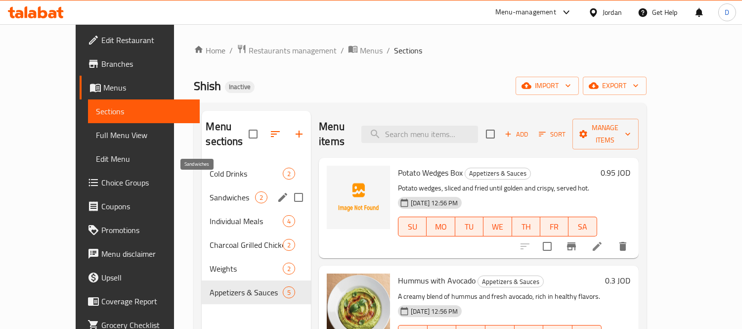
click at [209, 191] on span "Sandwiches" at bounding box center [231, 197] width 45 height 12
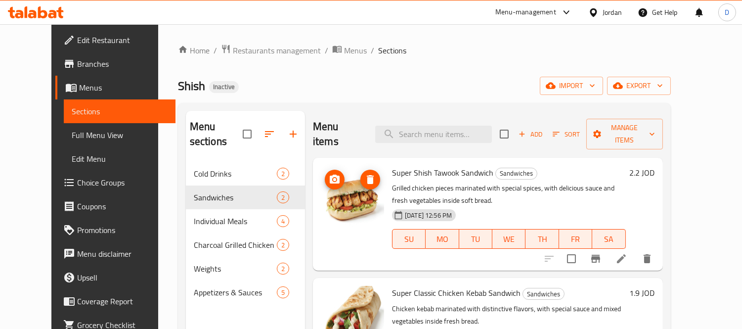
scroll to position [138, 0]
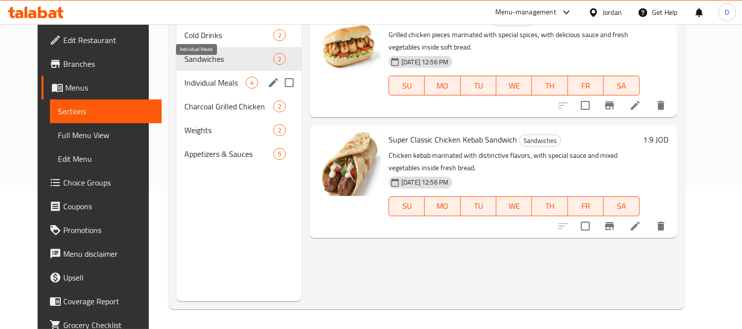
click at [195, 77] on span "Individual Meals" at bounding box center [214, 83] width 61 height 12
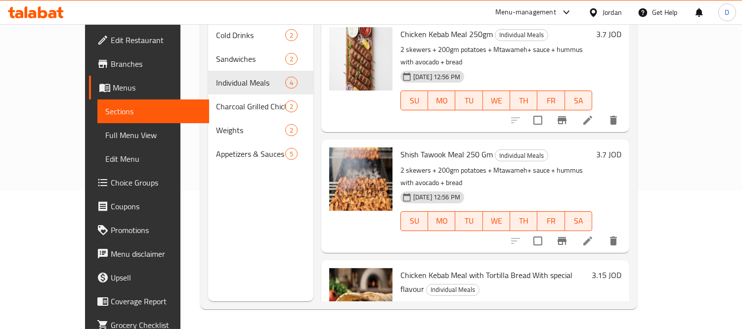
scroll to position [127, 0]
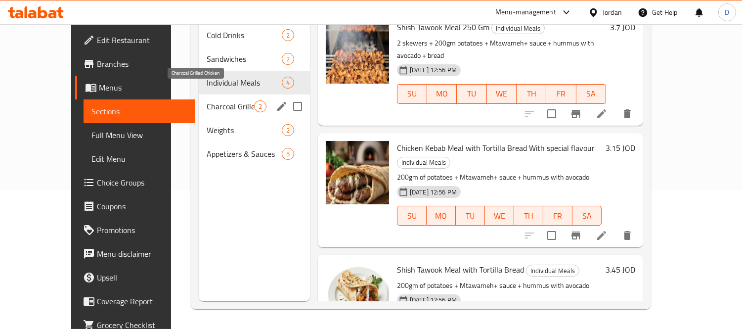
click at [207, 100] on span "Charcoal Grilled Chicken" at bounding box center [230, 106] width 47 height 12
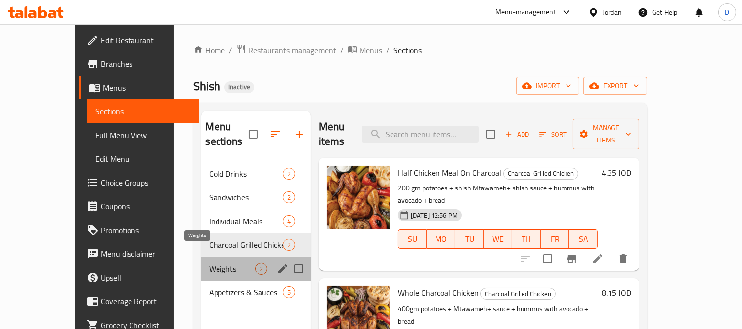
click at [209, 262] on span "Weights" at bounding box center [231, 268] width 45 height 12
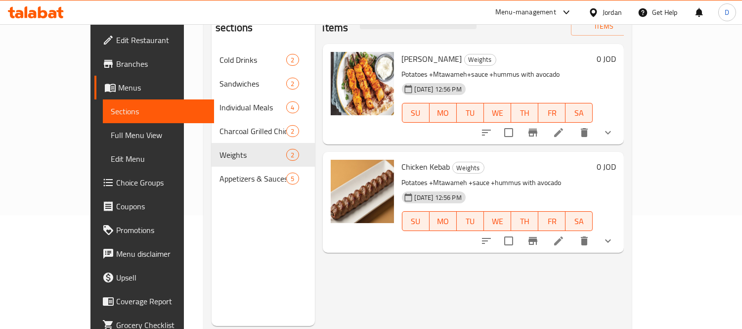
scroll to position [138, 0]
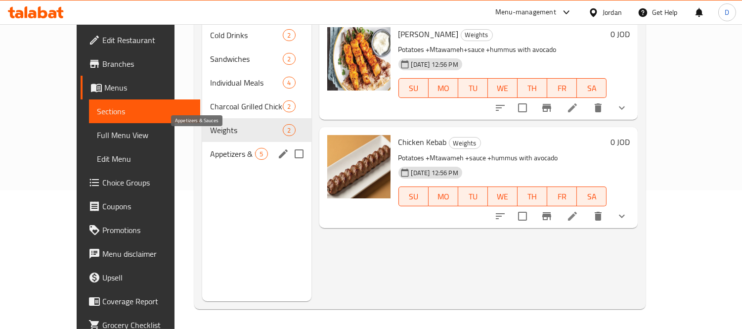
click at [210, 148] on span "Appetizers & Sauces" at bounding box center [232, 154] width 45 height 12
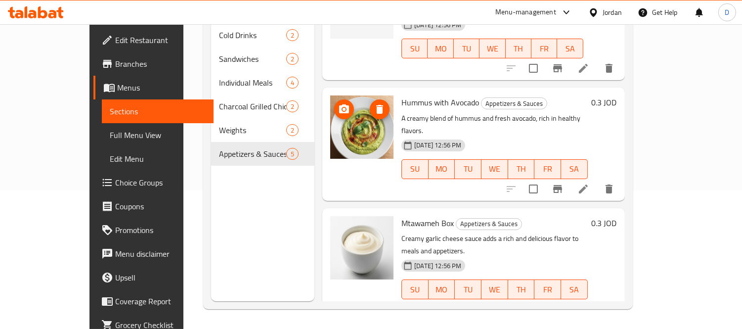
scroll to position [110, 0]
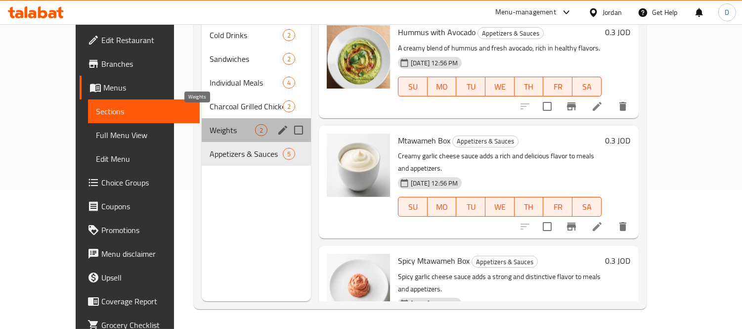
click at [209, 124] on span "Weights" at bounding box center [231, 130] width 45 height 12
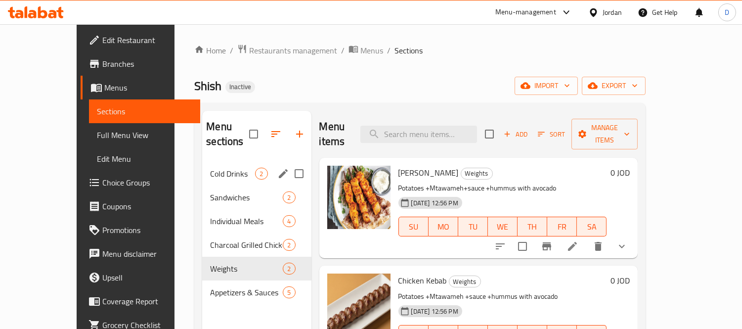
click at [202, 169] on div "Cold Drinks 2" at bounding box center [256, 174] width 109 height 24
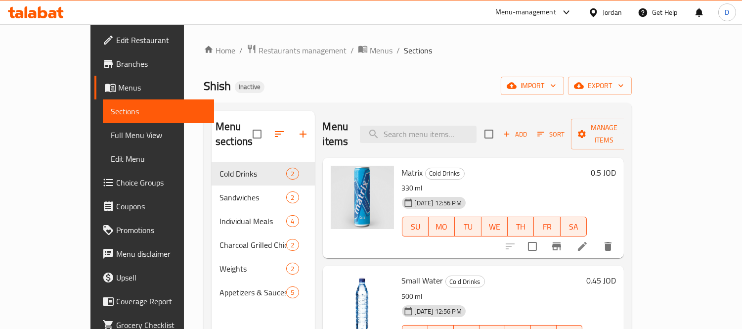
click at [272, 90] on div "Shish Inactive import export" at bounding box center [418, 86] width 428 height 18
click at [273, 129] on icon "button" at bounding box center [279, 134] width 12 height 12
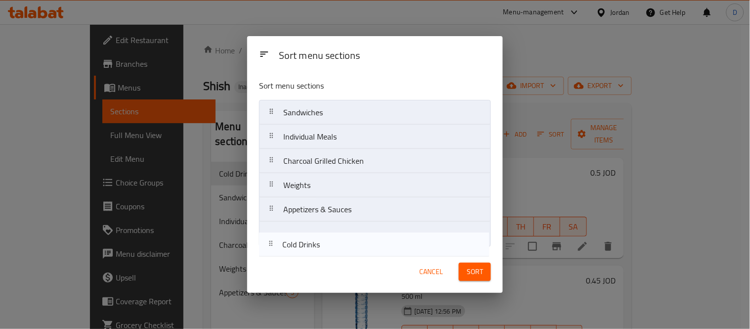
drag, startPoint x: 290, startPoint y: 124, endPoint x: 289, endPoint y: 255, distance: 131.4
click at [289, 255] on div "Sort menu sections Sort menu sections Cold Drinks Sandwiches Individual Meals C…" at bounding box center [374, 164] width 255 height 256
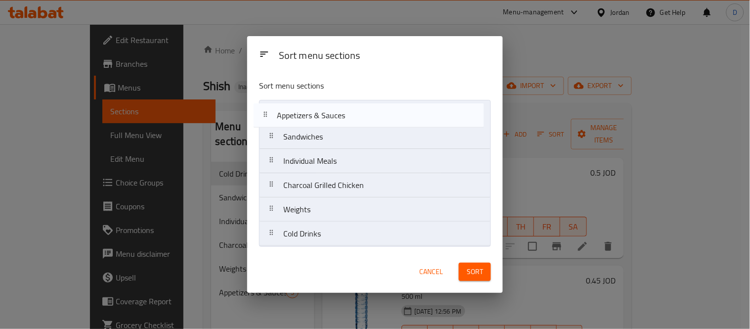
drag, startPoint x: 296, startPoint y: 218, endPoint x: 290, endPoint y: 121, distance: 98.1
click at [290, 121] on nav "Sandwiches Individual Meals Charcoal Grilled Chicken Weights Appetizers & Sauce…" at bounding box center [375, 173] width 232 height 146
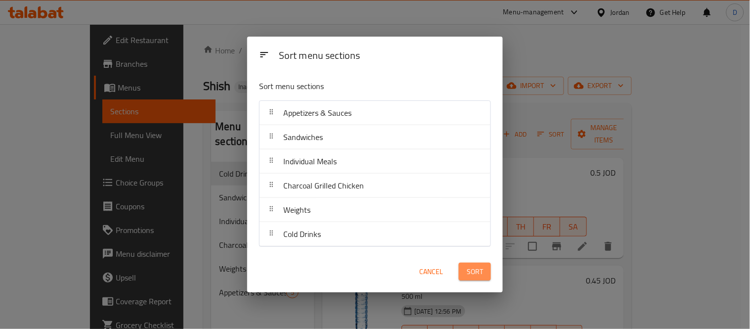
click at [471, 272] on span "Sort" at bounding box center [474, 271] width 16 height 12
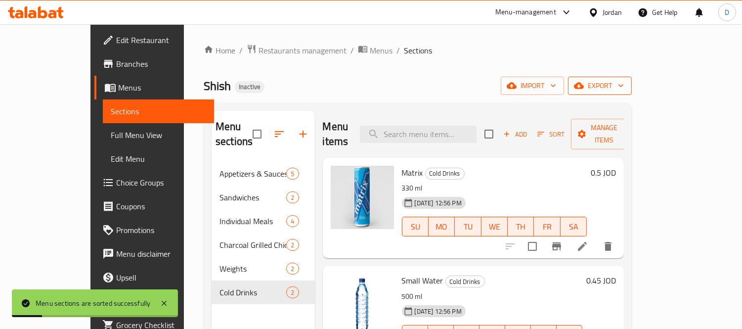
click at [584, 88] on icon "button" at bounding box center [579, 86] width 10 height 6
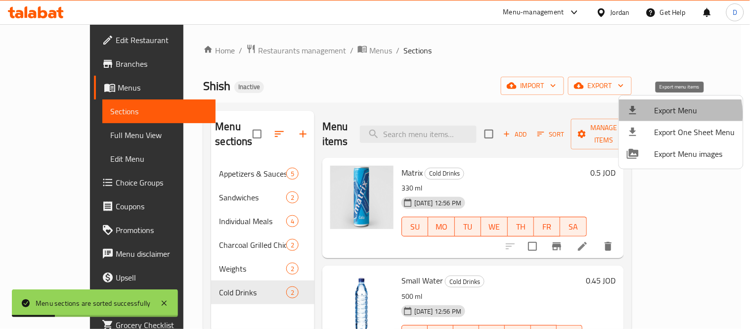
click at [668, 114] on span "Export Menu" at bounding box center [694, 110] width 81 height 12
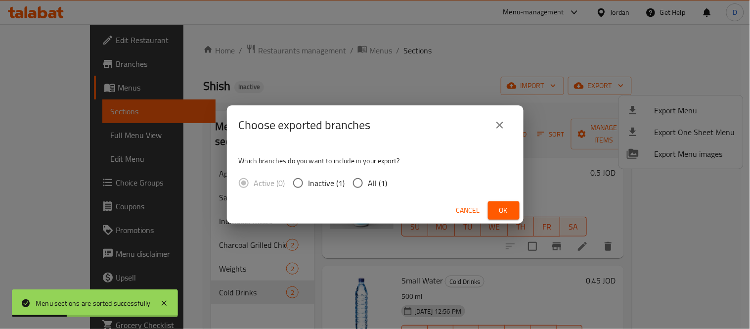
click at [376, 187] on span "All (1)" at bounding box center [377, 183] width 19 height 12
click at [368, 187] on input "All (1)" at bounding box center [357, 182] width 21 height 21
radio input "true"
click at [525, 208] on div "Choose exported branches Which branches do you want to include in your export? …" at bounding box center [375, 164] width 750 height 329
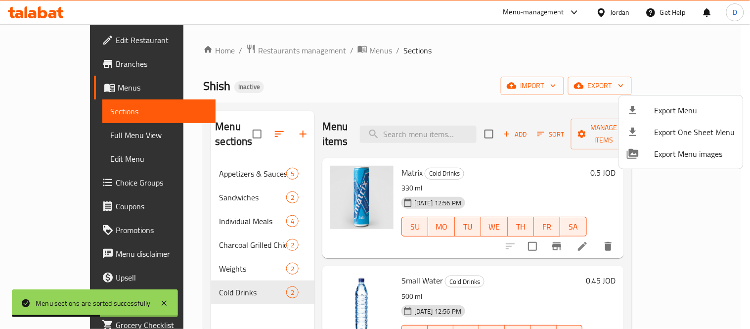
click at [668, 107] on span "Export Menu" at bounding box center [694, 110] width 81 height 12
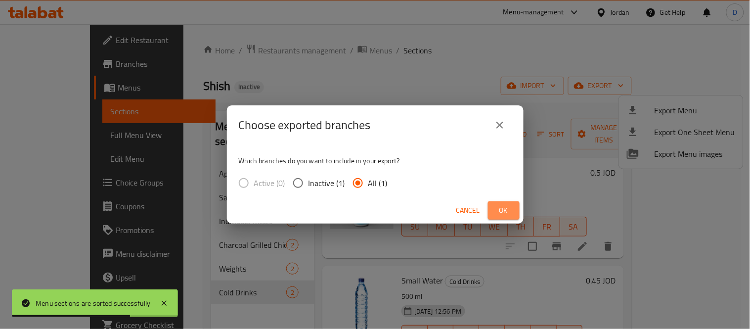
click at [506, 213] on span "Ok" at bounding box center [504, 210] width 16 height 12
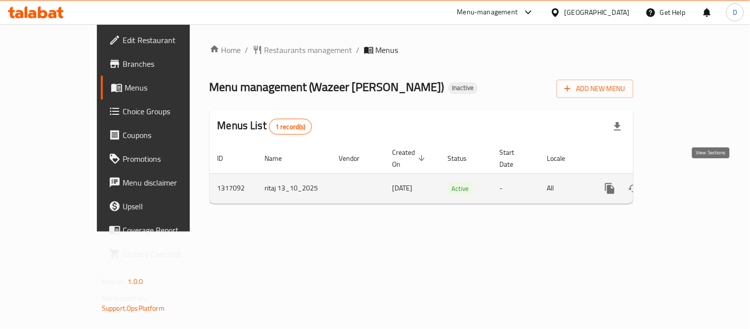
click at [687, 182] on icon "enhanced table" at bounding box center [681, 188] width 12 height 12
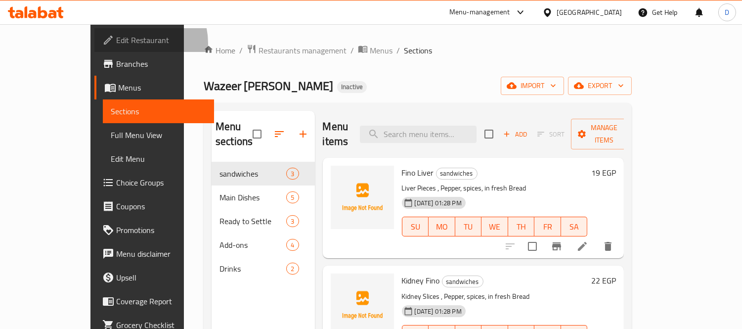
click at [116, 43] on span "Edit Restaurant" at bounding box center [161, 40] width 90 height 12
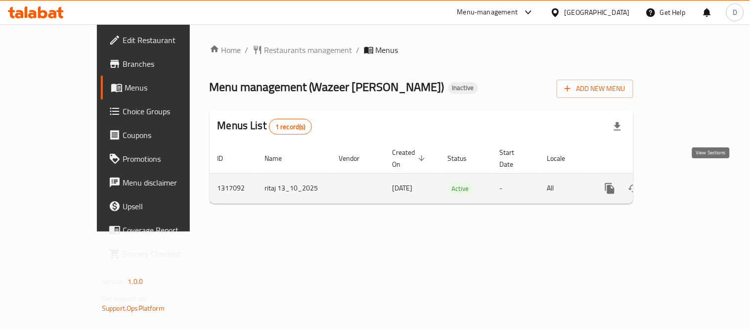
click at [693, 178] on link "enhanced table" at bounding box center [681, 188] width 24 height 24
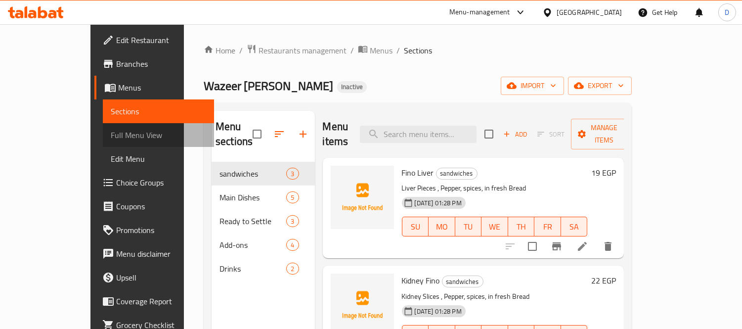
click at [111, 135] on span "Full Menu View" at bounding box center [159, 135] width 96 height 12
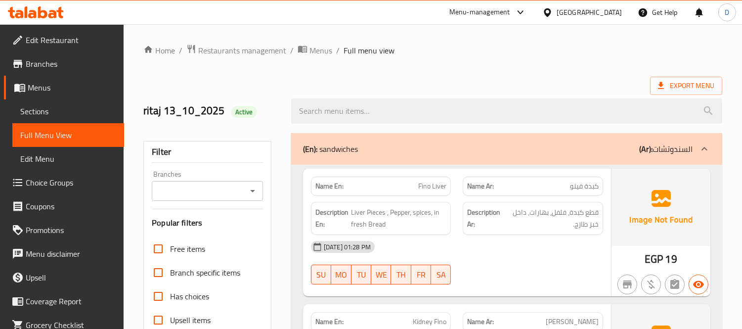
click at [76, 159] on span "Edit Menu" at bounding box center [68, 159] width 96 height 12
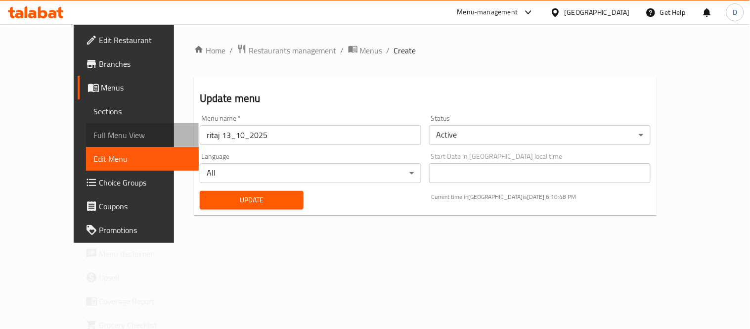
click at [94, 129] on span "Full Menu View" at bounding box center [142, 135] width 97 height 12
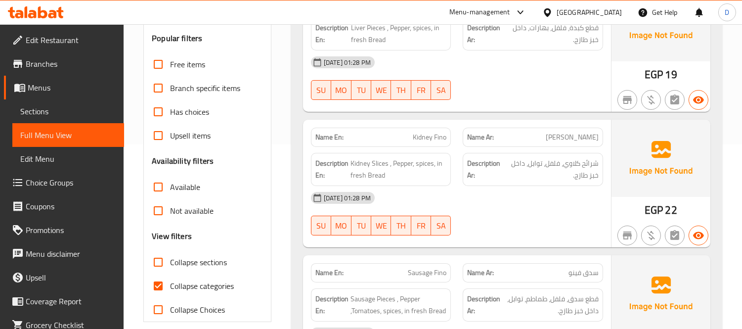
scroll to position [219, 0]
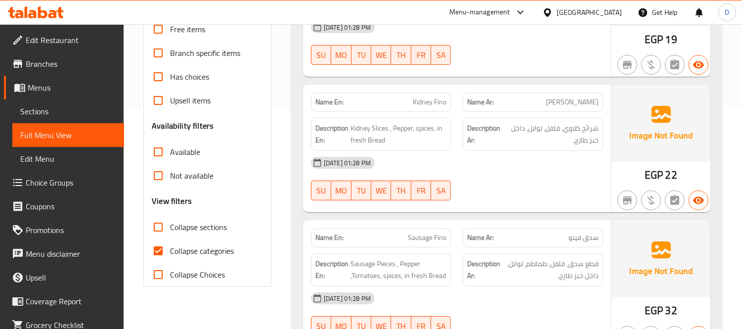
click at [211, 249] on span "Collapse categories" at bounding box center [202, 251] width 64 height 12
click at [170, 249] on input "Collapse categories" at bounding box center [158, 251] width 24 height 24
checkbox input "false"
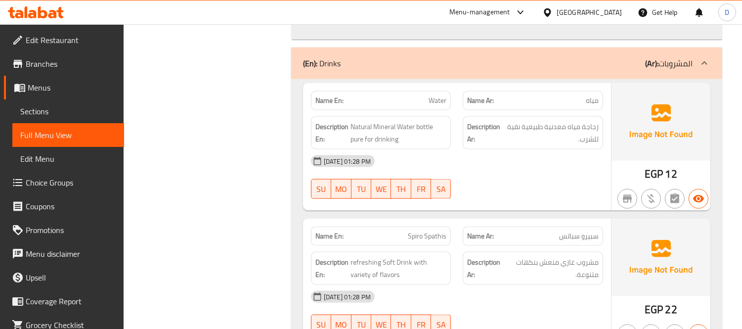
scroll to position [2526, 0]
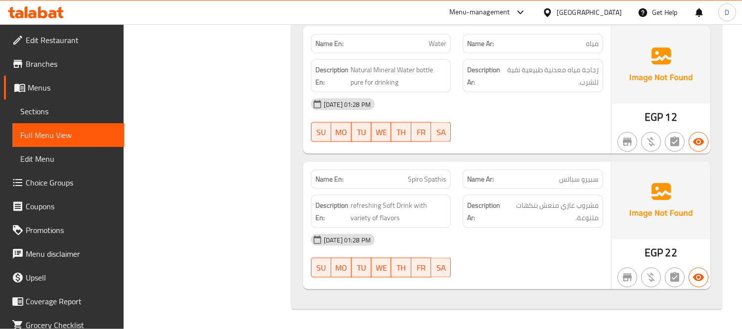
click at [52, 16] on icon at bounding box center [36, 12] width 56 height 12
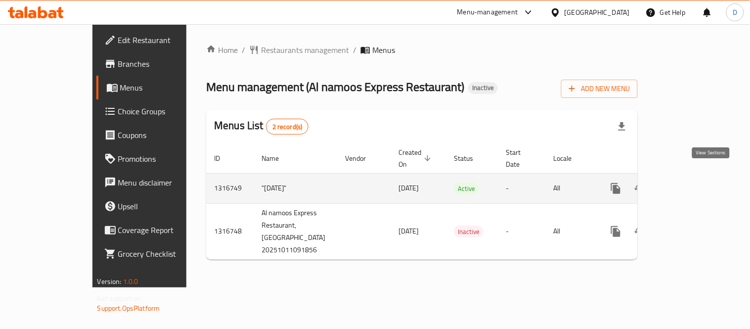
click at [693, 182] on icon "enhanced table" at bounding box center [687, 188] width 12 height 12
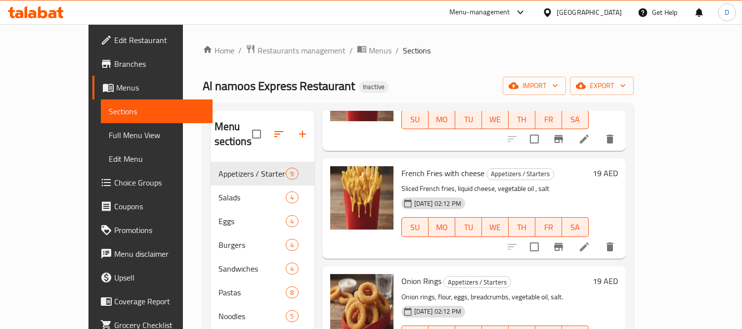
scroll to position [274, 0]
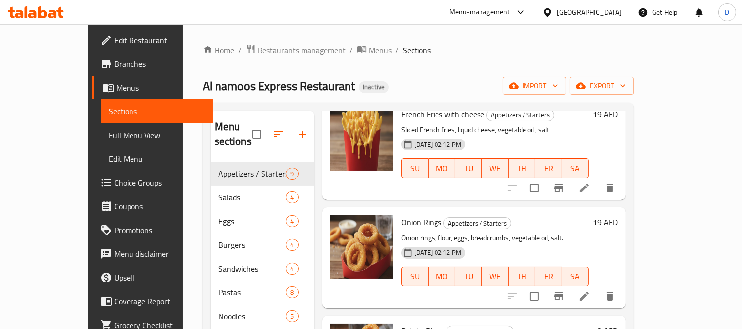
click at [376, 79] on div "Al namoos Express Restaurant Inactive import export" at bounding box center [418, 86] width 431 height 18
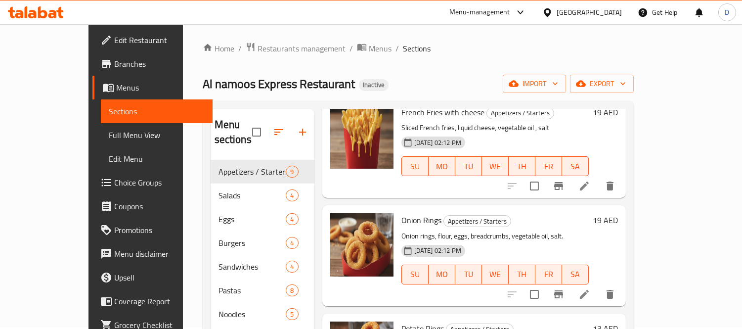
scroll to position [0, 0]
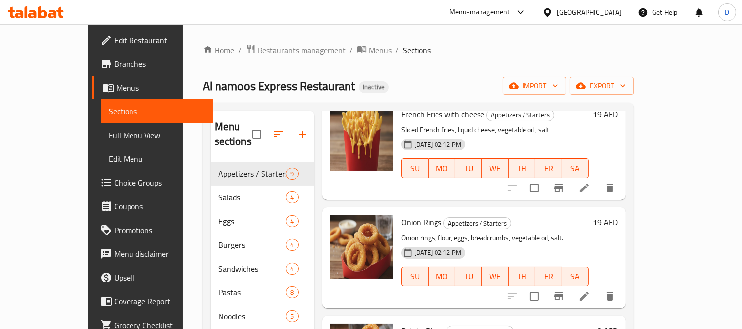
click at [114, 38] on span "Edit Restaurant" at bounding box center [159, 40] width 90 height 12
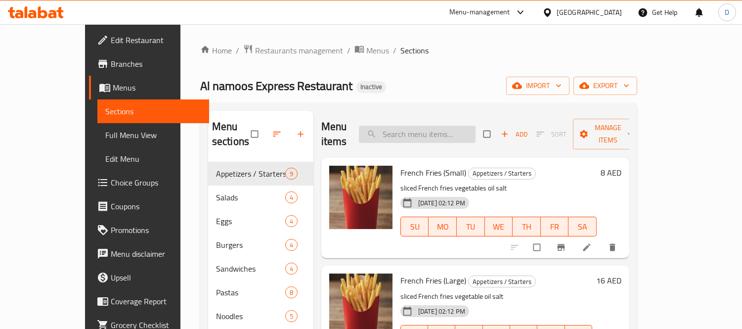
click at [433, 125] on input "search" at bounding box center [417, 133] width 117 height 17
paste input "Potato Rings"
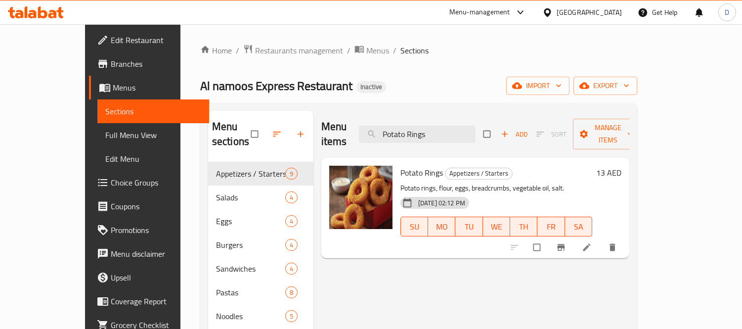
type input "Potato Rings"
click at [591, 242] on icon at bounding box center [587, 247] width 10 height 10
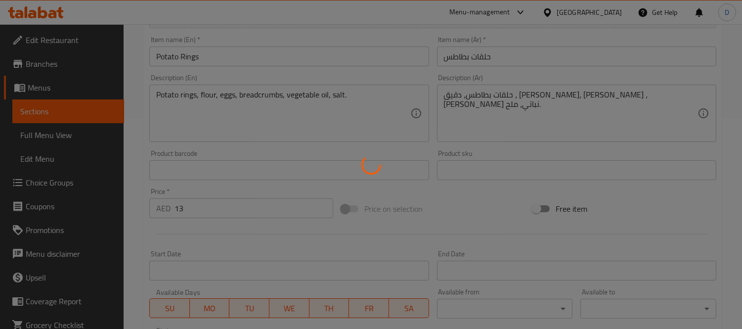
scroll to position [219, 0]
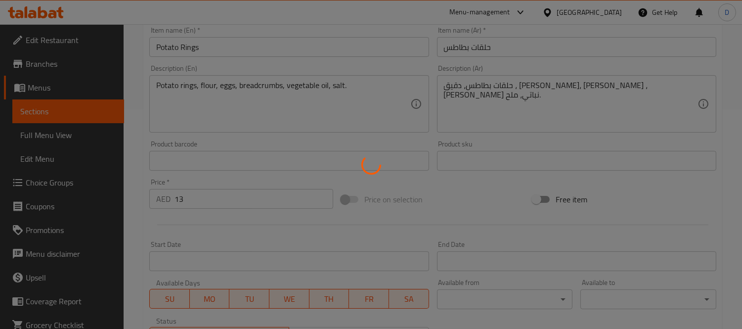
click at [535, 100] on div at bounding box center [371, 164] width 742 height 329
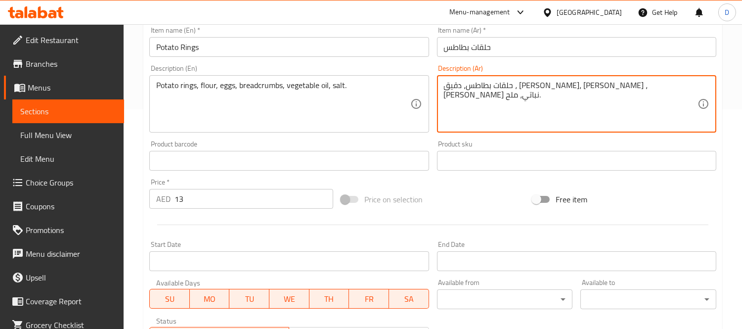
drag, startPoint x: 536, startPoint y: 89, endPoint x: 493, endPoint y: 90, distance: 42.5
click at [493, 90] on textarea "حلقات بطاطس، دقيق ، [PERSON_NAME]، [PERSON_NAME] ، [PERSON_NAME] نباتي، ملح." at bounding box center [570, 104] width 253 height 47
paste textarea "قسماط"
type textarea "حلقات بطاطس، دقيق ، بيض، بقسماط، زيت نباتي، ملح."
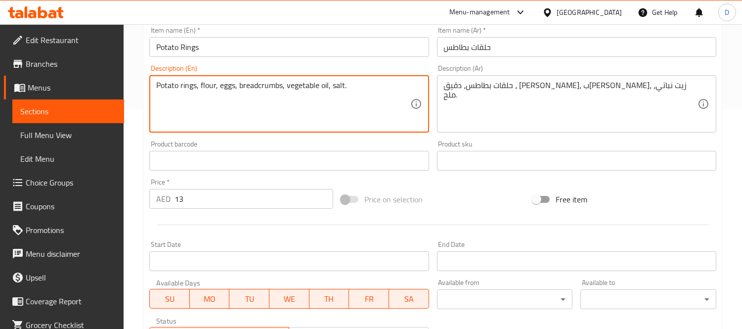
drag, startPoint x: 269, startPoint y: 94, endPoint x: 346, endPoint y: 95, distance: 76.6
click at [258, 89] on textarea "Potato rings, flour, eggs, breadcrumbs, vegetable oil, salt." at bounding box center [282, 104] width 253 height 47
click at [283, 122] on textarea "Potato rings, flour, eggs, breadcrumbs, vegetable oil, salt." at bounding box center [282, 104] width 253 height 47
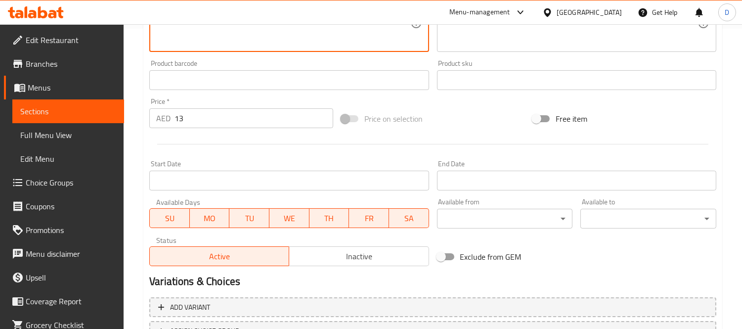
scroll to position [382, 0]
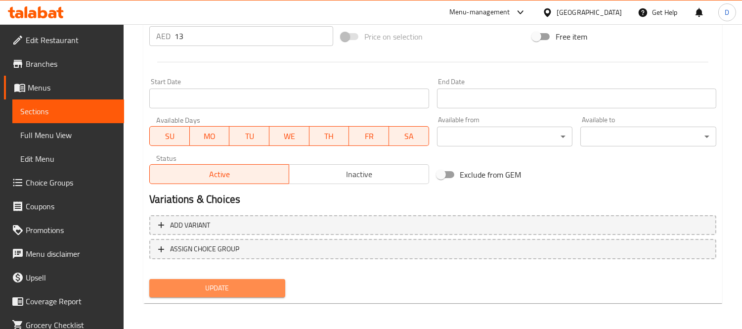
drag, startPoint x: 276, startPoint y: 288, endPoint x: 565, endPoint y: 276, distance: 289.8
click at [278, 288] on button "Update" at bounding box center [217, 288] width 136 height 18
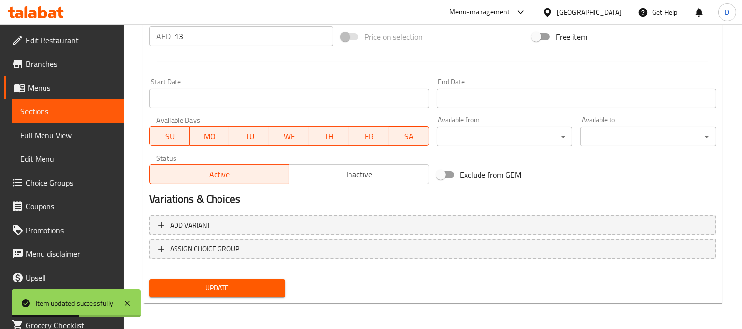
click at [90, 105] on span "Sections" at bounding box center [68, 111] width 96 height 12
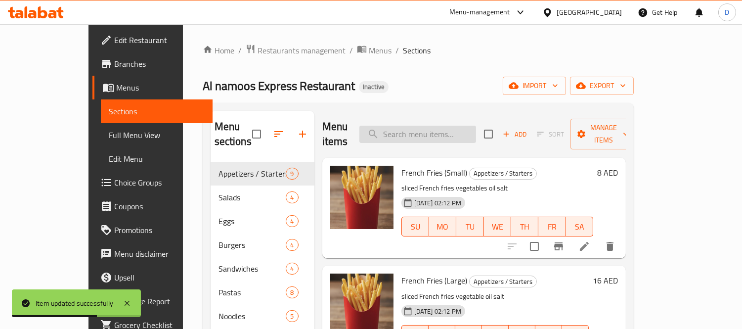
click at [425, 125] on input "search" at bounding box center [417, 133] width 117 height 17
paste input "Chicken nuggets pieces"
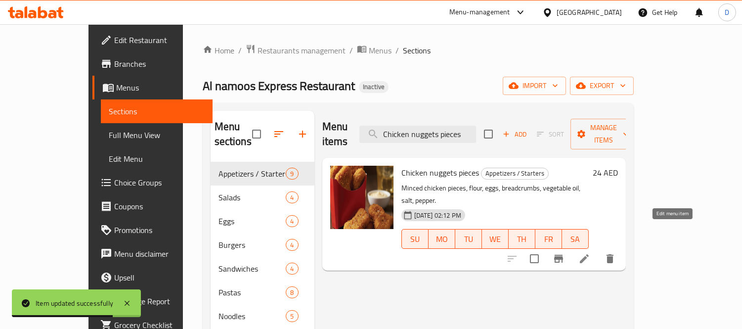
type input "Chicken nuggets pieces"
click at [588, 254] on icon at bounding box center [584, 258] width 9 height 9
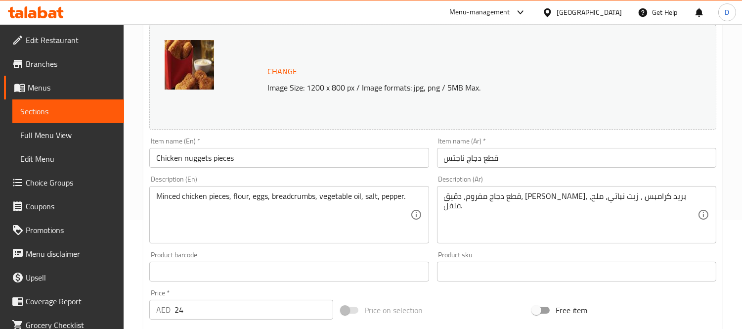
scroll to position [110, 0]
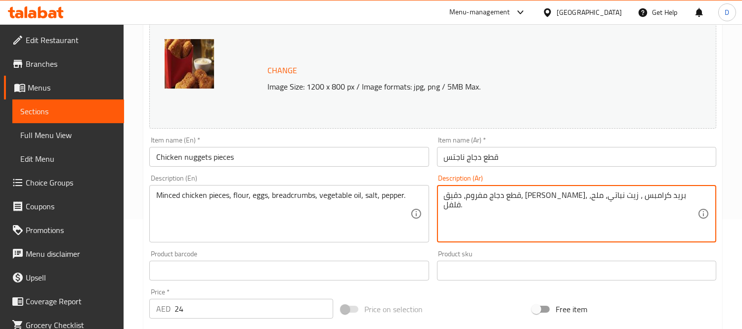
drag, startPoint x: 557, startPoint y: 196, endPoint x: 514, endPoint y: 195, distance: 43.0
paste textarea "قسماط"
click at [487, 233] on textarea "قطع دجاج مفروم، دقيق، بيض، بقسماط، زيت نباتي، ملح، فلفل." at bounding box center [570, 213] width 253 height 47
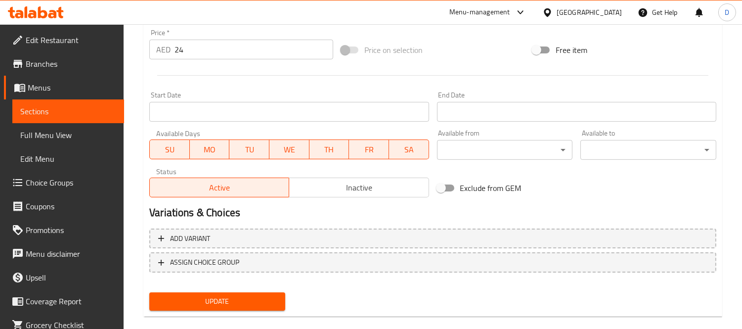
scroll to position [382, 0]
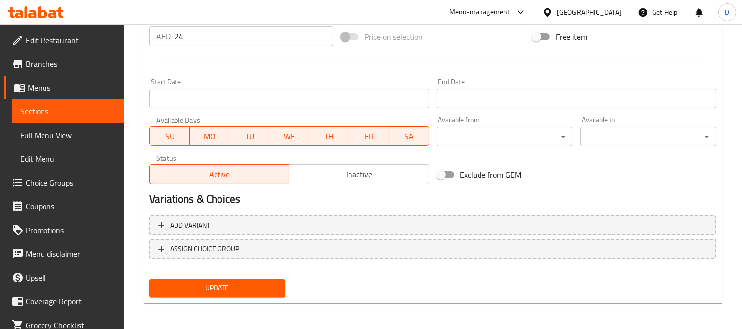
type textarea "قطع دجاج مفروم، دقيق، بيض، بقسماط، زيت نباتي، ملح، فلفل."
click at [271, 279] on button "Update" at bounding box center [217, 288] width 136 height 18
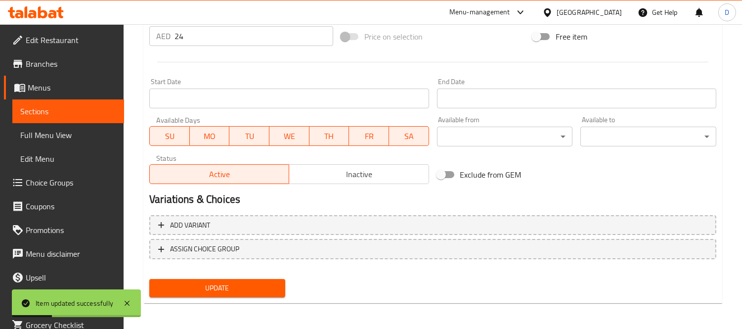
click at [87, 107] on span "Sections" at bounding box center [68, 111] width 96 height 12
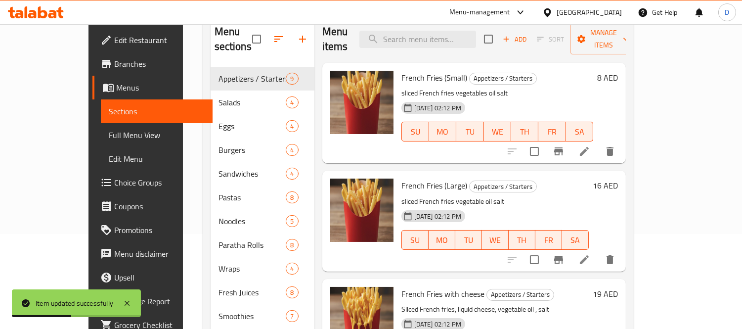
scroll to position [33, 0]
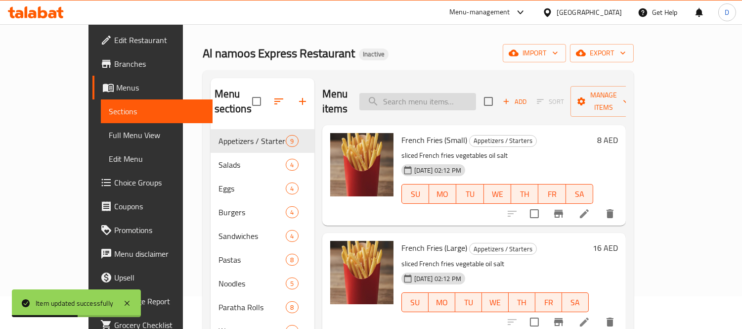
click at [427, 93] on input "search" at bounding box center [417, 101] width 117 height 17
paste input "Mozzarella cheese sticks, flour, eggs, breadcrumbs, vegetable oil, salt."
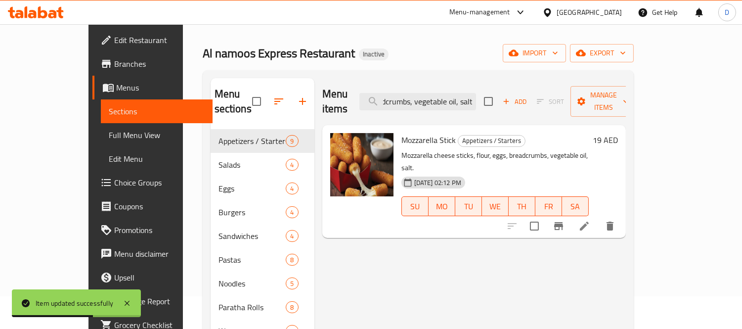
type input "Mozzarella cheese sticks, flour, eggs, breadcrumbs, vegetable oil, salt."
click at [590, 220] on icon at bounding box center [584, 226] width 12 height 12
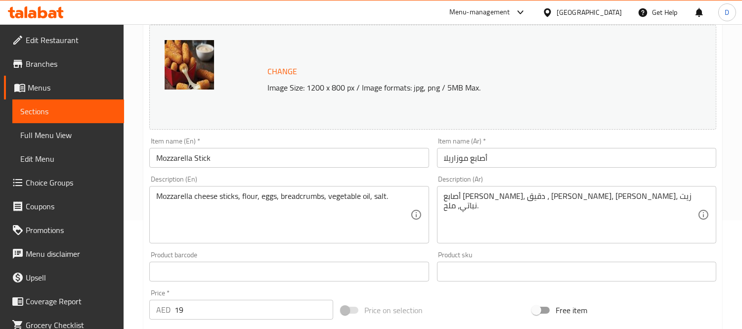
scroll to position [110, 0]
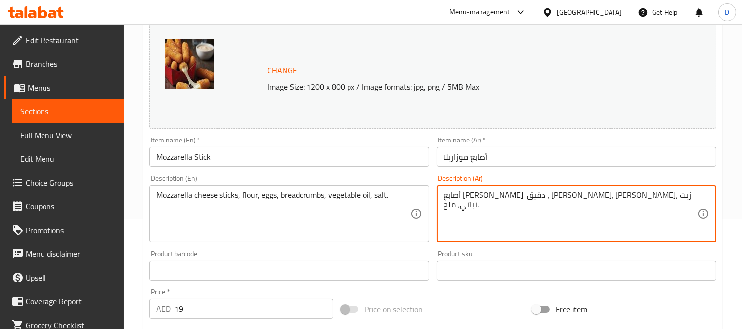
click at [544, 201] on textarea "أصابع [PERSON_NAME]، دقيق ، [PERSON_NAME]، [PERSON_NAME]، زيت نباتي، ملح." at bounding box center [570, 213] width 253 height 47
drag, startPoint x: 493, startPoint y: 198, endPoint x: 536, endPoint y: 199, distance: 42.5
click at [536, 199] on textarea "أصابع [PERSON_NAME]، دقيق ، [PERSON_NAME]، [PERSON_NAME]، زيت نباتي، ملح." at bounding box center [570, 213] width 253 height 47
paste textarea "قسماط"
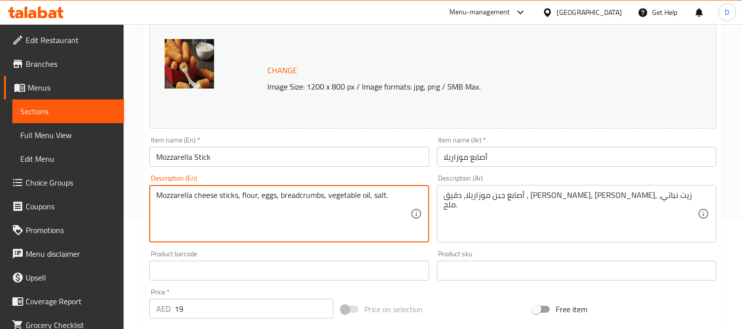
drag, startPoint x: 240, startPoint y: 209, endPoint x: 280, endPoint y: 211, distance: 40.6
click at [280, 211] on textarea "Mozzarella cheese sticks, flour, eggs, breadcrumbs, vegetable oil, salt." at bounding box center [282, 213] width 253 height 47
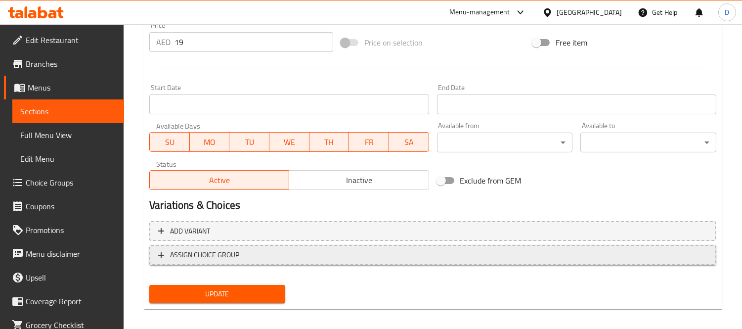
scroll to position [382, 0]
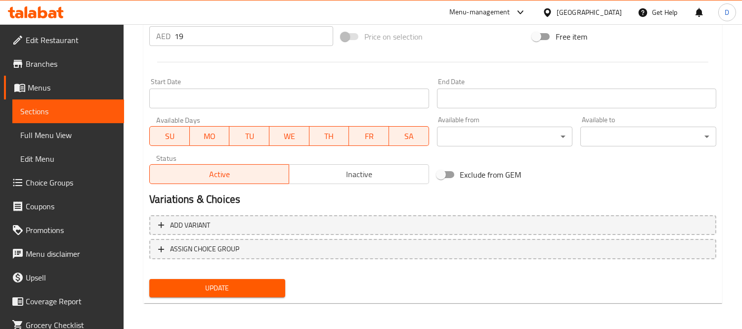
type textarea "أصابع جبن موزاريلا، دقيق، بيض، بقسماط، زيت نباتي، ملح."
click at [262, 294] on button "Update" at bounding box center [217, 288] width 136 height 18
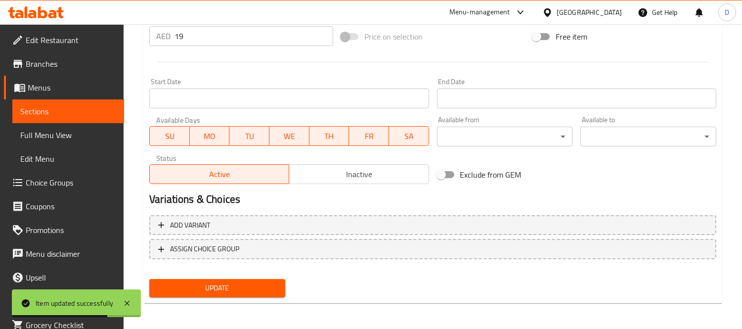
click at [214, 287] on span "Update" at bounding box center [217, 288] width 120 height 12
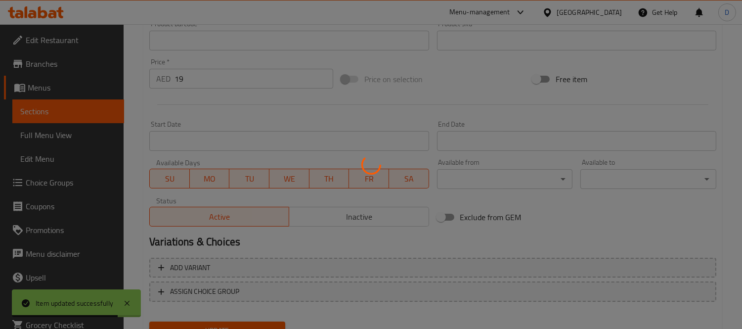
scroll to position [217, 0]
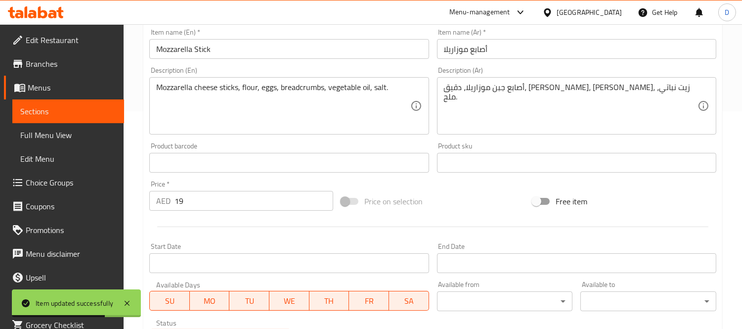
click at [96, 112] on span "Sections" at bounding box center [68, 111] width 96 height 12
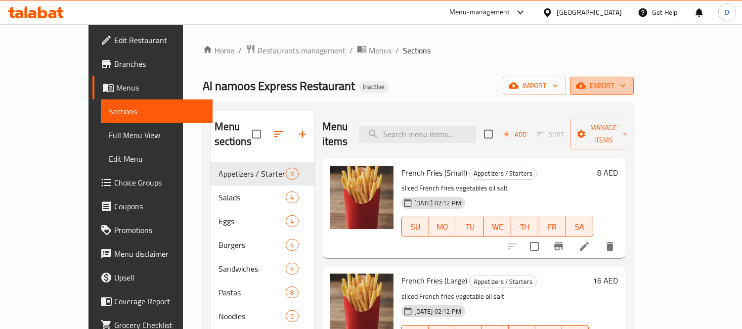
click at [626, 86] on span "export" at bounding box center [602, 86] width 48 height 12
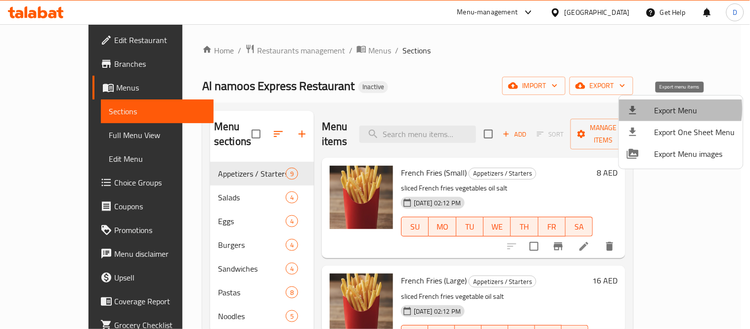
click at [657, 109] on span "Export Menu" at bounding box center [694, 110] width 81 height 12
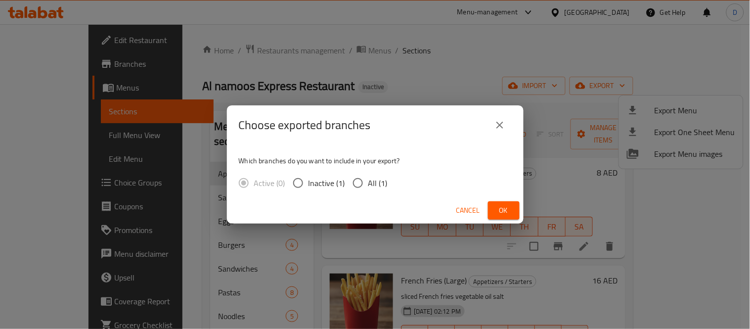
drag, startPoint x: 364, startPoint y: 189, endPoint x: 371, endPoint y: 189, distance: 6.9
click at [367, 189] on label "All (1)" at bounding box center [367, 182] width 40 height 21
click at [367, 189] on input "All (1)" at bounding box center [357, 182] width 21 height 21
radio input "true"
drag, startPoint x: 502, startPoint y: 205, endPoint x: 469, endPoint y: 182, distance: 40.2
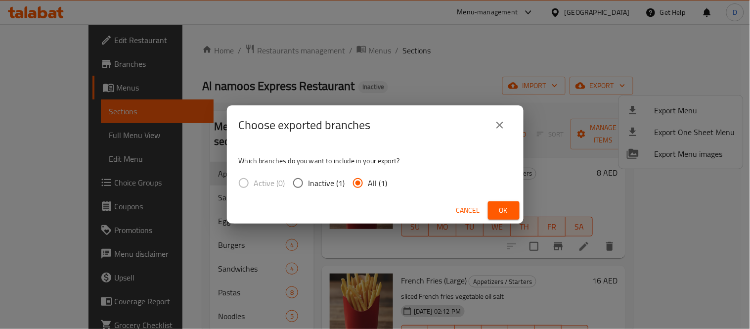
click at [501, 204] on span "Ok" at bounding box center [504, 210] width 16 height 12
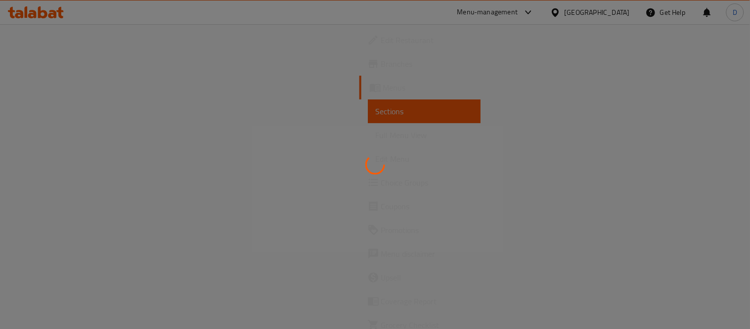
click at [60, 133] on div at bounding box center [375, 164] width 750 height 329
click at [63, 136] on div at bounding box center [375, 164] width 750 height 329
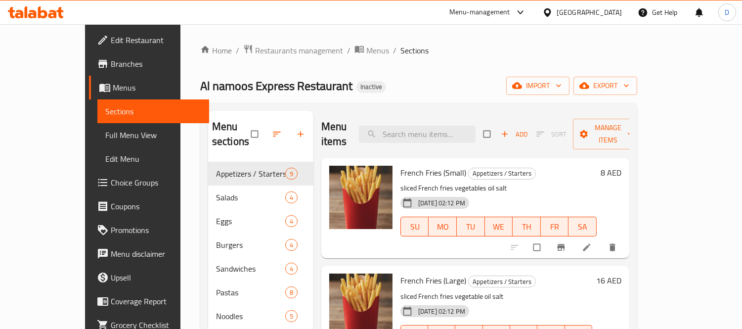
drag, startPoint x: 63, startPoint y: 136, endPoint x: 105, endPoint y: 178, distance: 60.1
click at [105, 136] on span "Full Menu View" at bounding box center [153, 135] width 96 height 12
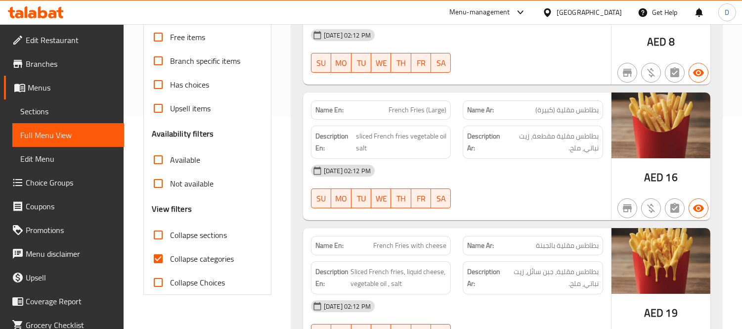
scroll to position [219, 0]
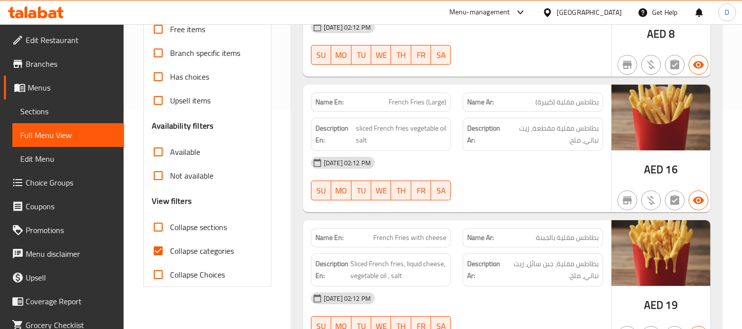
click at [183, 245] on span "Collapse categories" at bounding box center [202, 251] width 64 height 12
click at [170, 245] on input "Collapse categories" at bounding box center [158, 251] width 24 height 24
checkbox input "false"
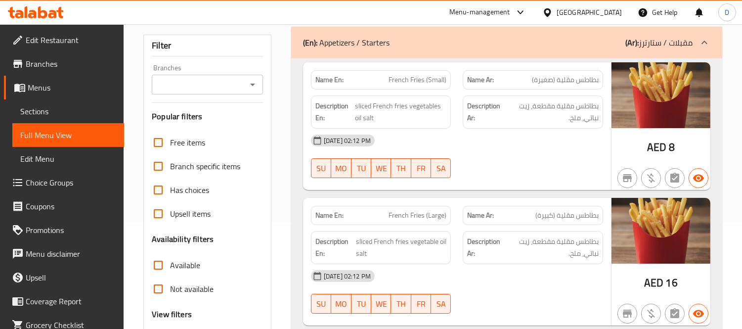
scroll to position [110, 0]
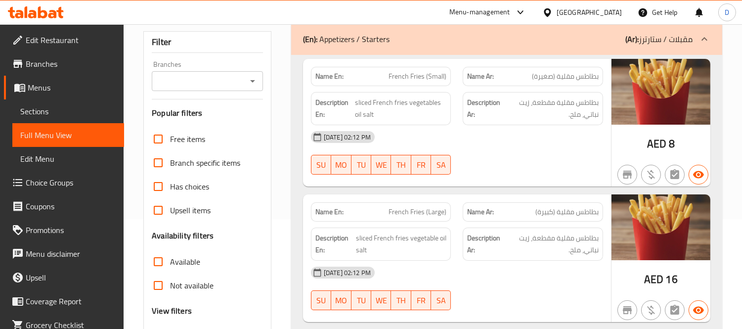
drag, startPoint x: 552, startPoint y: 139, endPoint x: 561, endPoint y: 139, distance: 8.4
click at [556, 139] on div "[DATE] 02:12 PM" at bounding box center [457, 137] width 304 height 24
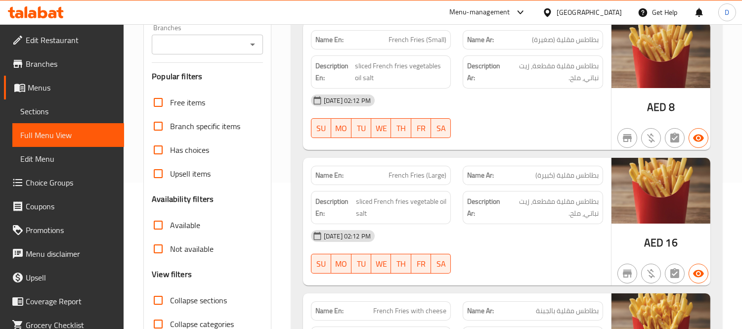
scroll to position [165, 0]
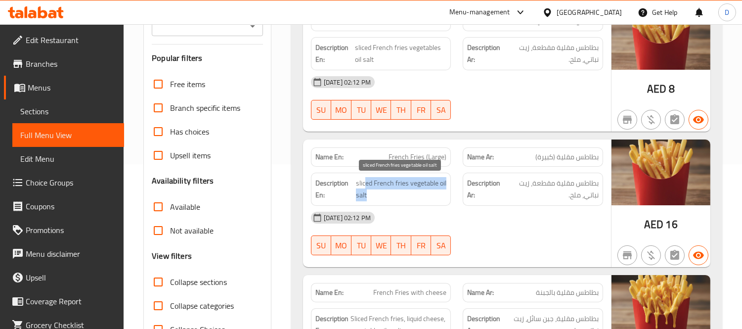
drag, startPoint x: 366, startPoint y: 186, endPoint x: 416, endPoint y: 199, distance: 51.7
click at [416, 199] on span "sliced French fries vegetable oil salt" at bounding box center [401, 189] width 90 height 24
click at [429, 201] on span "sliced French fries vegetable oil salt" at bounding box center [401, 189] width 90 height 24
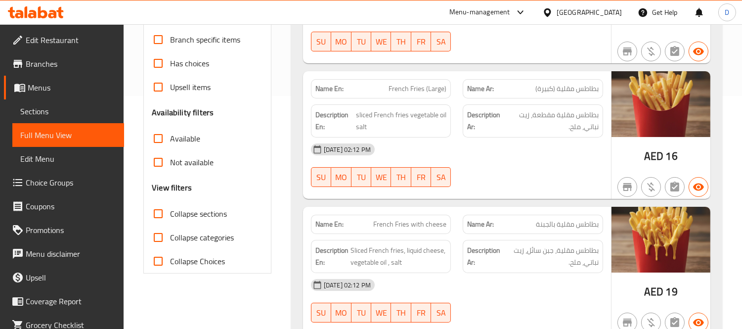
scroll to position [274, 0]
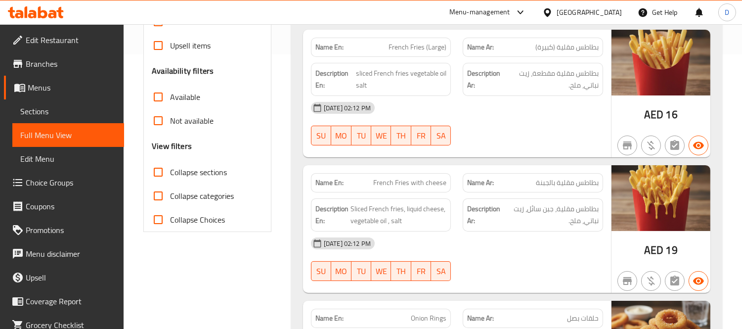
click at [507, 244] on div "[DATE] 02:12 PM" at bounding box center [457, 243] width 304 height 24
click at [554, 260] on div "[DATE] 02:12 PM SU MO TU WE TH FR SA" at bounding box center [457, 258] width 304 height 55
click at [502, 130] on div "[DATE] 02:12 PM SU MO TU WE TH FR SA" at bounding box center [457, 123] width 304 height 55
drag, startPoint x: 386, startPoint y: 75, endPoint x: 452, endPoint y: 83, distance: 65.6
click at [452, 83] on div "Description En: sliced French fries vegetable oil salt" at bounding box center [381, 79] width 152 height 45
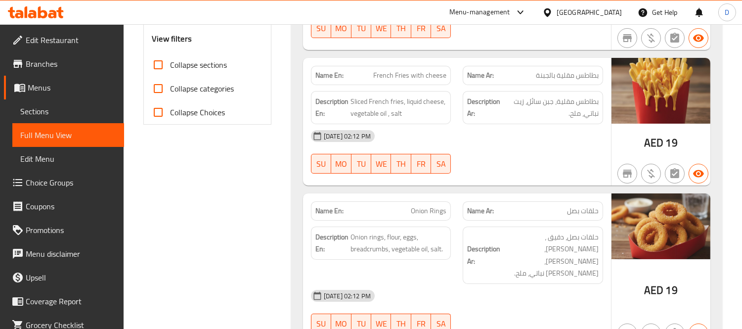
scroll to position [384, 0]
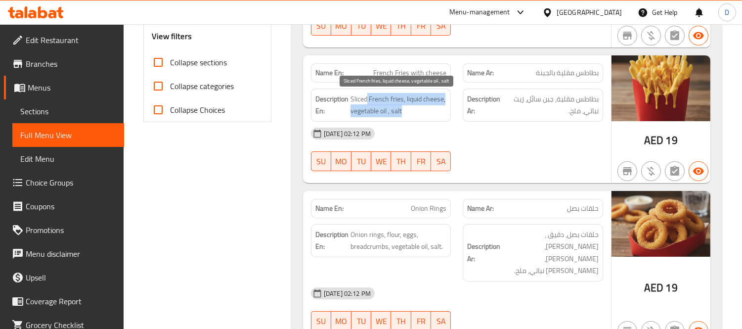
drag, startPoint x: 367, startPoint y: 99, endPoint x: 411, endPoint y: 108, distance: 44.9
click at [411, 108] on span "Sliced French fries, liquid cheese, vegetable oil , salt" at bounding box center [398, 105] width 96 height 24
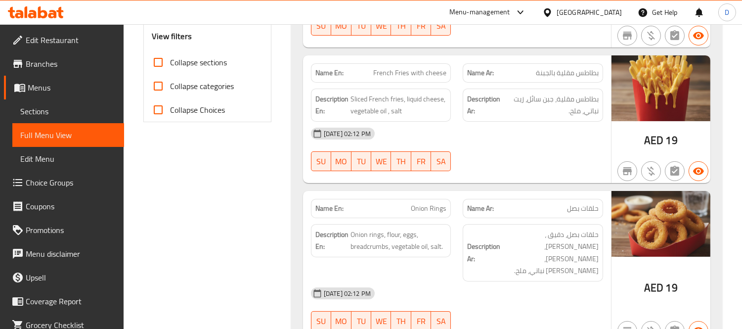
click at [556, 154] on div "[DATE] 02:12 PM SU MO TU WE TH FR SA" at bounding box center [457, 149] width 304 height 55
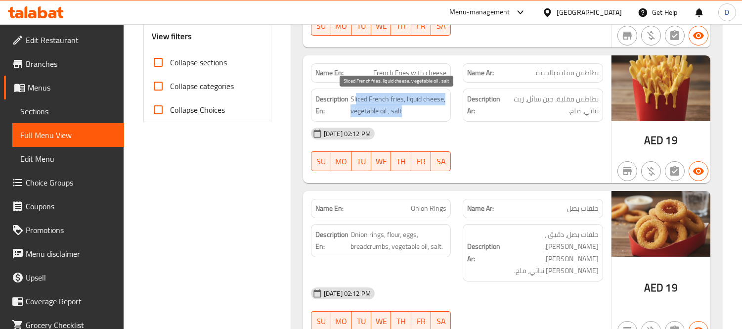
drag, startPoint x: 355, startPoint y: 100, endPoint x: 418, endPoint y: 113, distance: 64.0
click at [418, 113] on span "Sliced French fries, liquid cheese, vegetable oil , salt" at bounding box center [398, 105] width 96 height 24
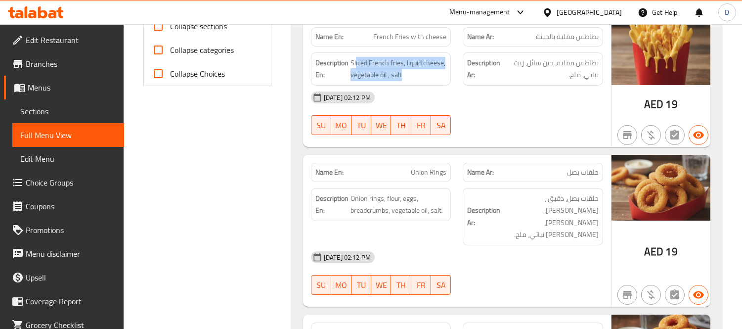
scroll to position [439, 0]
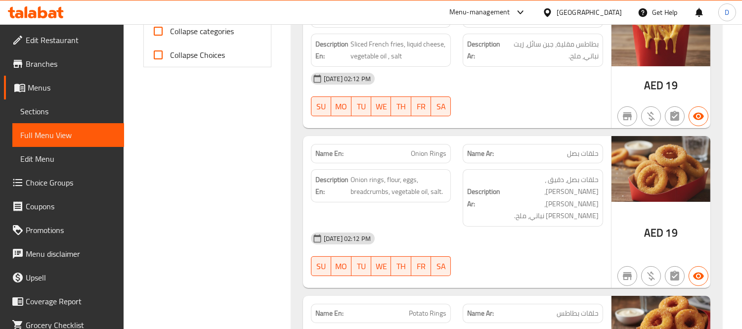
click at [520, 230] on div "[DATE] 02:12 PM SU MO TU WE TH FR SA" at bounding box center [457, 253] width 304 height 55
click at [557, 181] on span "حلقات بصل، دقيق ، [PERSON_NAME]، [PERSON_NAME]، [PERSON_NAME] نباتي، ملح." at bounding box center [550, 197] width 96 height 48
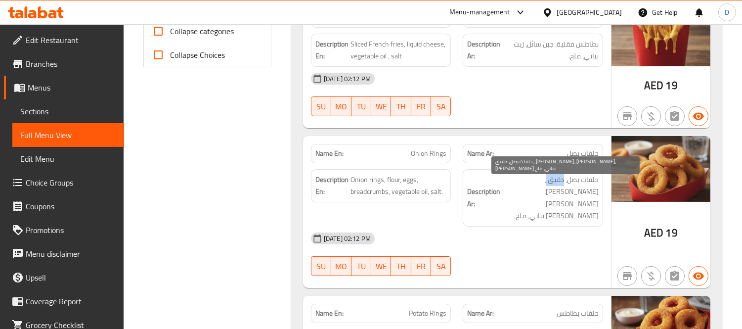
click at [557, 181] on span "حلقات بصل، دقيق ، [PERSON_NAME]، [PERSON_NAME]، [PERSON_NAME] نباتي، ملح." at bounding box center [550, 197] width 96 height 48
copy span "دقيق"
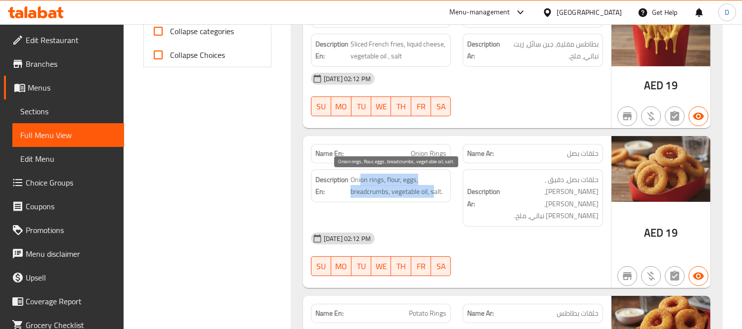
drag, startPoint x: 361, startPoint y: 178, endPoint x: 435, endPoint y: 189, distance: 75.0
click at [435, 189] on span "Onion rings, flour, eggs, breadcrumbs, vegetable oil, salt." at bounding box center [398, 185] width 96 height 24
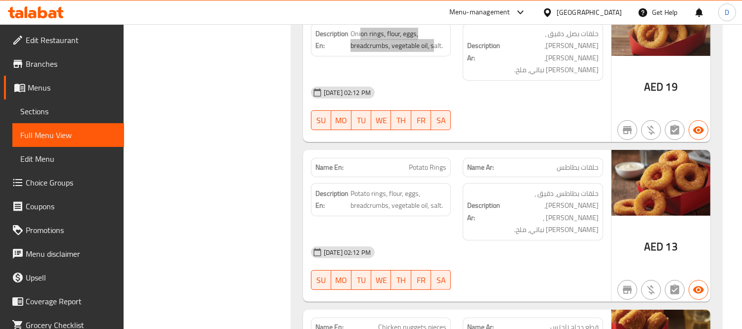
scroll to position [604, 0]
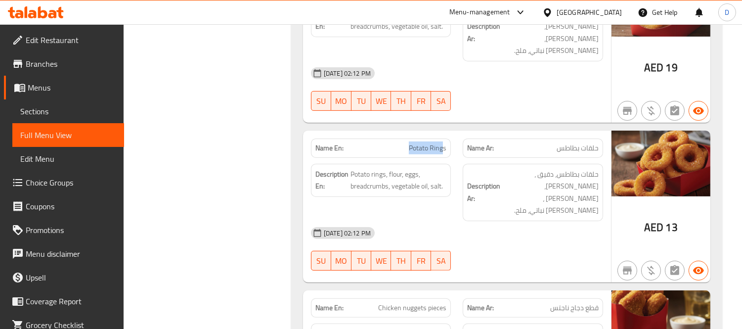
drag, startPoint x: 406, startPoint y: 125, endPoint x: 442, endPoint y: 127, distance: 36.1
click at [442, 143] on p "Name En: Potato Rings" at bounding box center [380, 148] width 131 height 10
click at [571, 221] on div "[DATE] 02:12 PM SU MO TU WE TH FR SA" at bounding box center [457, 248] width 304 height 55
click at [574, 221] on div "[DATE] 02:12 PM SU MO TU WE TH FR SA" at bounding box center [457, 248] width 304 height 55
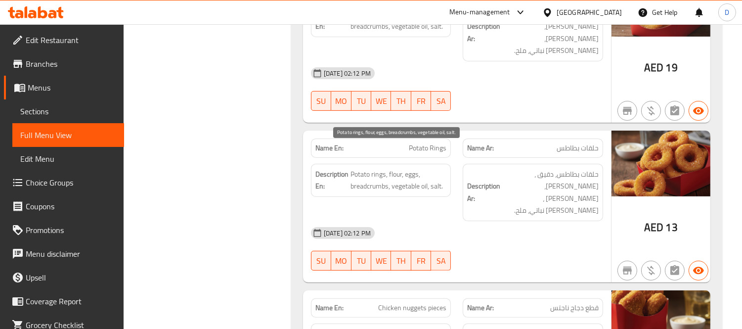
click at [369, 168] on span "Potato rings, flour, eggs, breadcrumbs, vegetable oil, salt." at bounding box center [398, 180] width 96 height 24
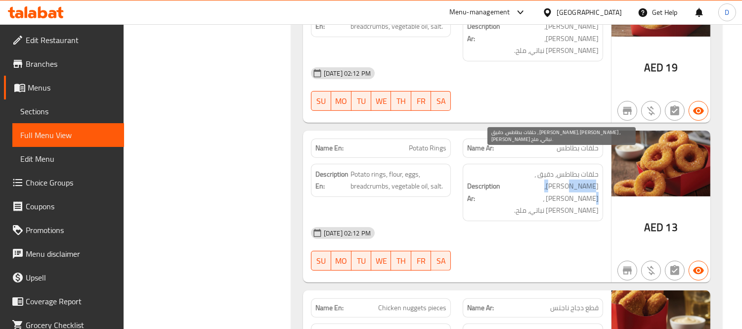
drag, startPoint x: 515, startPoint y: 151, endPoint x: 576, endPoint y: 166, distance: 62.7
click at [576, 168] on span "حلقات بطاطس، دقيق ، [PERSON_NAME]، [PERSON_NAME] ، [PERSON_NAME] نباتي، ملح." at bounding box center [550, 192] width 96 height 48
copy span "ريد كرامبس"
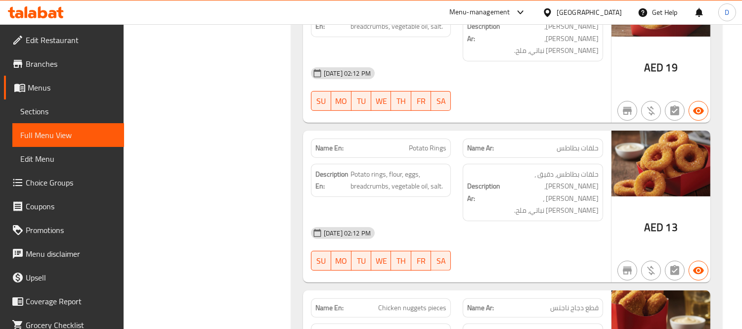
click at [432, 143] on span "Potato Rings" at bounding box center [428, 148] width 38 height 10
copy span "Potato Rings"
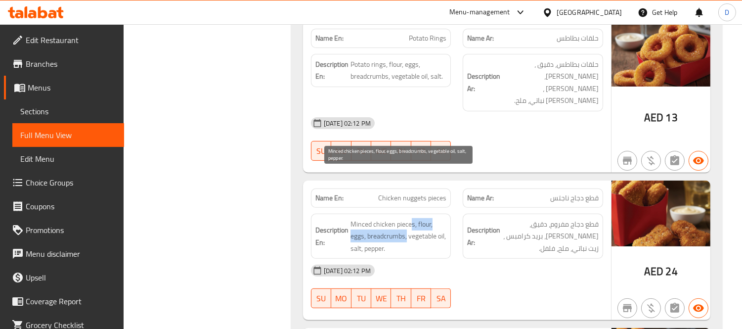
drag, startPoint x: 411, startPoint y: 178, endPoint x: 407, endPoint y: 193, distance: 14.7
click at [407, 218] on span "Minced chicken pieces, flour, eggs, breadcrumbs, vegetable oil, salt, pepper." at bounding box center [398, 236] width 96 height 37
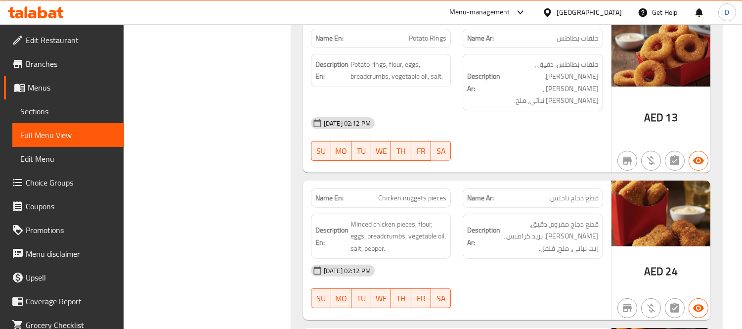
click at [435, 188] on div "Name En: Chicken nuggets pieces" at bounding box center [381, 197] width 140 height 19
copy span "Chicken nuggets pieces"
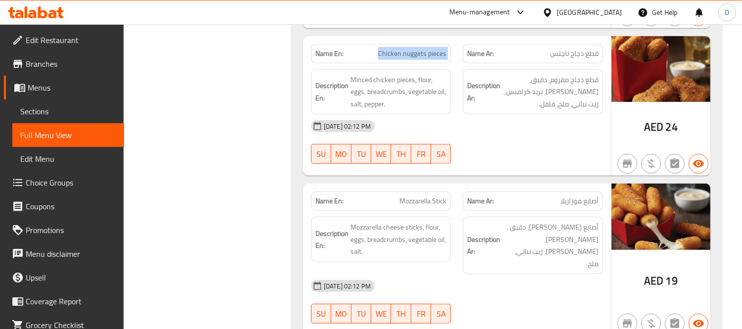
scroll to position [878, 0]
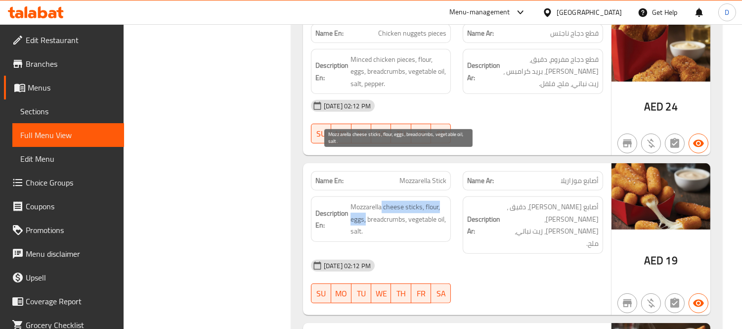
drag, startPoint x: 381, startPoint y: 160, endPoint x: 366, endPoint y: 169, distance: 17.5
click at [366, 201] on span "Mozzarella cheese sticks, flour, eggs, breadcrumbs, vegetable oil, salt." at bounding box center [398, 219] width 96 height 37
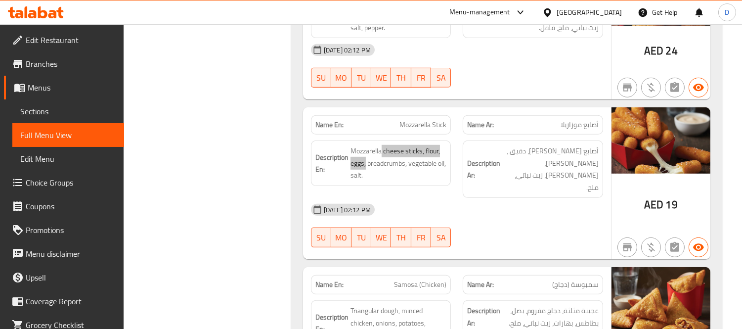
scroll to position [988, 0]
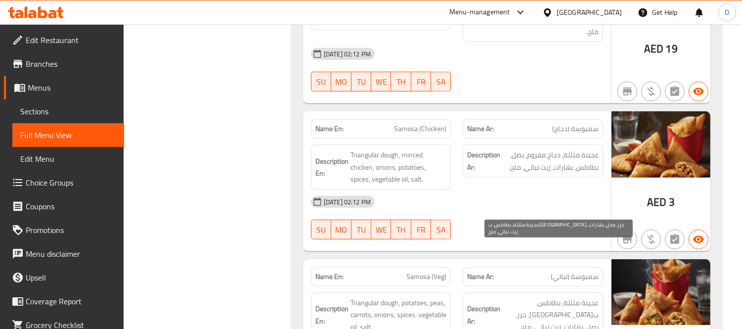
scroll to position [1070, 0]
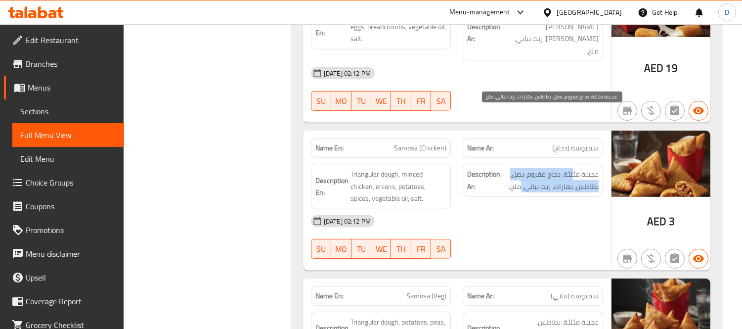
drag, startPoint x: 571, startPoint y: 119, endPoint x: 520, endPoint y: 123, distance: 51.5
click at [520, 168] on span "عجينة مثلثة، دجاج مفروم، بصل، بطاطس، بهارات، زيت نباتي، ملح." at bounding box center [550, 180] width 96 height 24
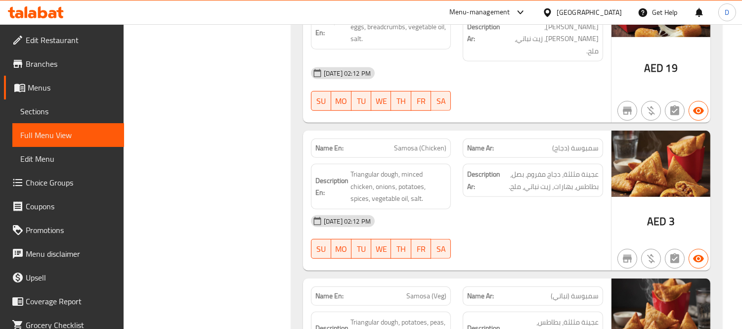
click at [561, 209] on div "[DATE] 02:12 PM" at bounding box center [457, 221] width 304 height 24
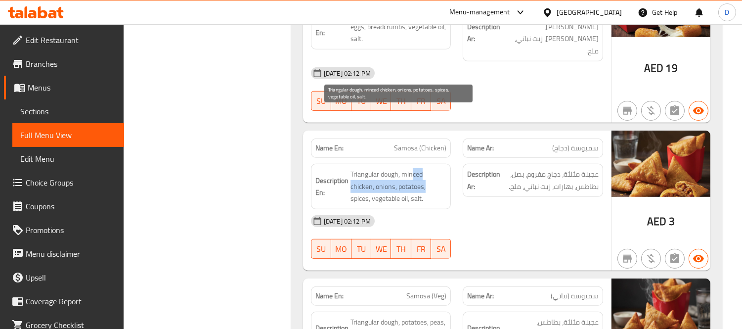
drag, startPoint x: 413, startPoint y: 116, endPoint x: 425, endPoint y: 128, distance: 17.1
click at [425, 168] on span "Triangular dough, minced chicken, onions, potatoes, spices, vegetable oil, salt." at bounding box center [398, 186] width 96 height 37
click at [419, 168] on span "Triangular dough, minced chicken, onions, potatoes, spices, vegetable oil, salt." at bounding box center [398, 186] width 96 height 37
drag, startPoint x: 388, startPoint y: 126, endPoint x: 386, endPoint y: 140, distance: 14.0
click at [386, 168] on span "Triangular dough, minced chicken, onions, potatoes, spices, vegetable oil, salt." at bounding box center [398, 186] width 96 height 37
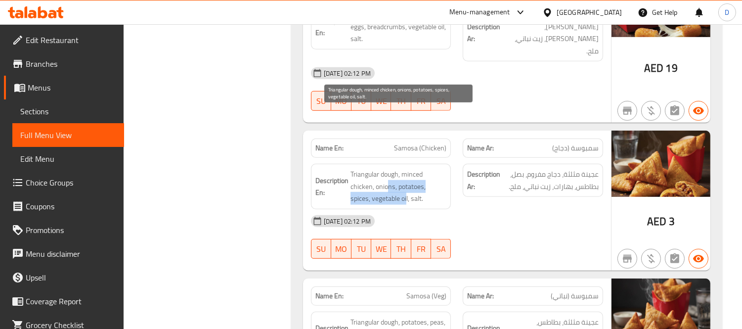
click at [386, 168] on span "Triangular dough, minced chicken, onions, potatoes, spices, vegetable oil, salt." at bounding box center [398, 186] width 96 height 37
drag, startPoint x: 386, startPoint y: 140, endPoint x: 426, endPoint y: 141, distance: 40.0
click at [426, 168] on span "Triangular dough, minced chicken, onions, potatoes, spices, vegetable oil, salt." at bounding box center [398, 186] width 96 height 37
click at [427, 168] on span "Triangular dough, minced chicken, onions, potatoes, spices, vegetable oil, salt." at bounding box center [398, 186] width 96 height 37
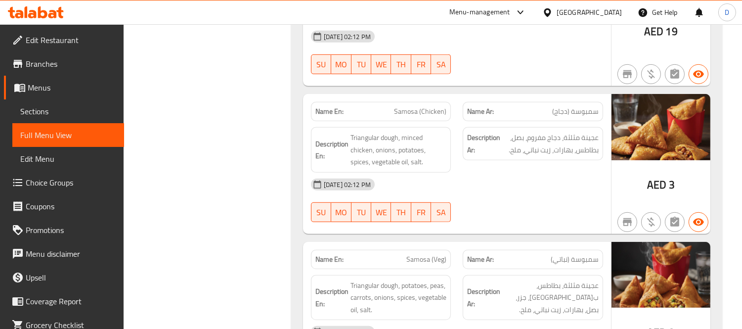
scroll to position [1125, 0]
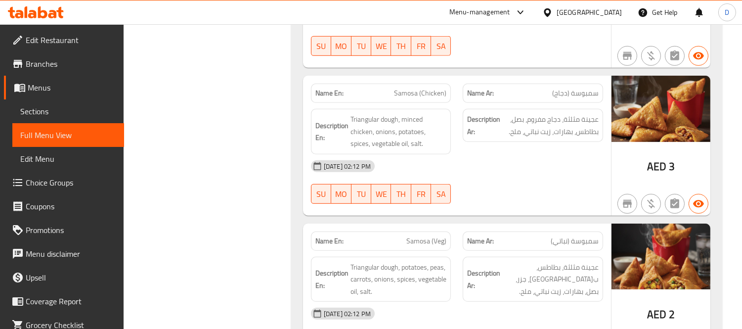
click at [487, 301] on div "[DATE] 02:12 PM" at bounding box center [457, 313] width 304 height 24
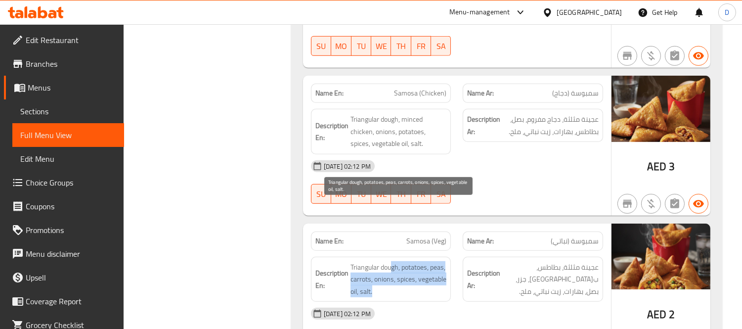
drag, startPoint x: 391, startPoint y: 208, endPoint x: 446, endPoint y: 233, distance: 60.6
click at [446, 261] on span "Triangular dough, potatoes, peas, carrots, onions, spices, vegetable oil, salt." at bounding box center [398, 279] width 96 height 37
click at [416, 261] on span "Triangular dough, potatoes, peas, carrots, onions, spices, vegetable oil, salt." at bounding box center [398, 279] width 96 height 37
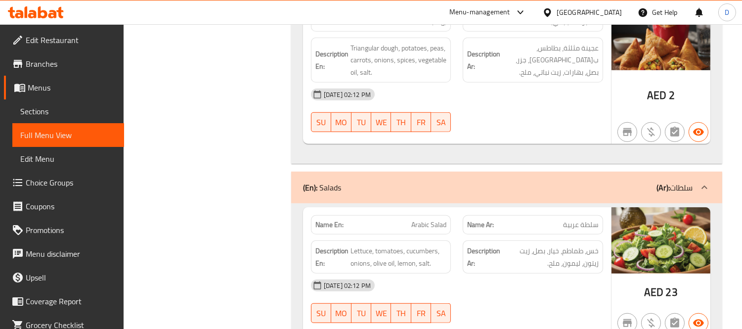
scroll to position [1345, 0]
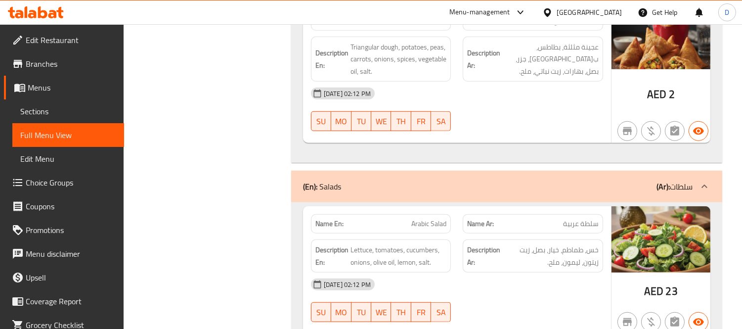
click at [519, 272] on div "[DATE] 02:12 PM" at bounding box center [457, 284] width 304 height 24
drag, startPoint x: 363, startPoint y: 190, endPoint x: 450, endPoint y: 200, distance: 88.0
click at [450, 239] on div "Description En: Lettuce, tomatoes, cucumbers, onions, olive oil, lemon, salt." at bounding box center [381, 255] width 140 height 33
click at [542, 272] on div "[DATE] 02:12 PM SU MO TU WE TH FR SA" at bounding box center [457, 299] width 304 height 55
drag, startPoint x: 387, startPoint y: 208, endPoint x: 430, endPoint y: 213, distance: 43.8
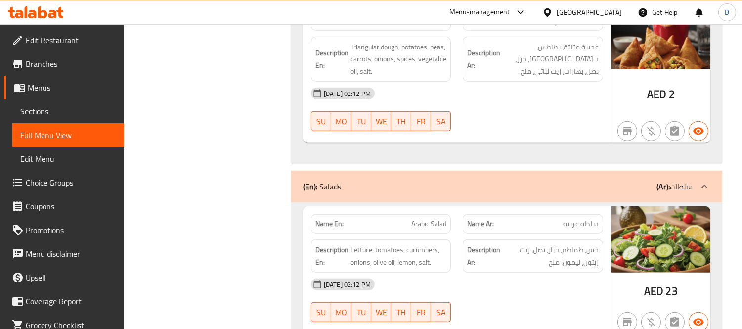
click at [430, 213] on div "Name En: Arabic Salad Name Ar: سلطة عربية Description En: Lettuce, tomatoes, cu…" at bounding box center [457, 269] width 308 height 127
click at [456, 272] on div "[DATE] 02:12 PM" at bounding box center [457, 284] width 304 height 24
click at [520, 272] on div "[DATE] 02:12 PM" at bounding box center [457, 284] width 304 height 24
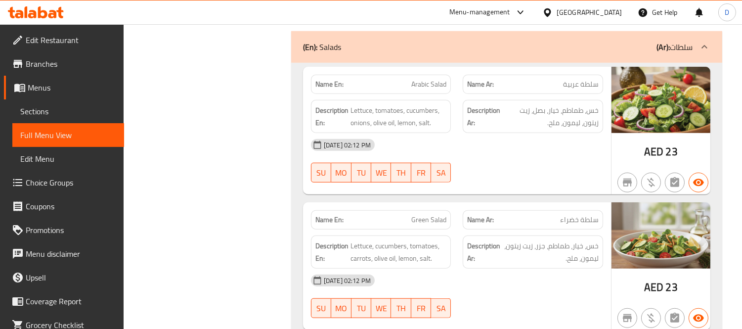
scroll to position [1509, 0]
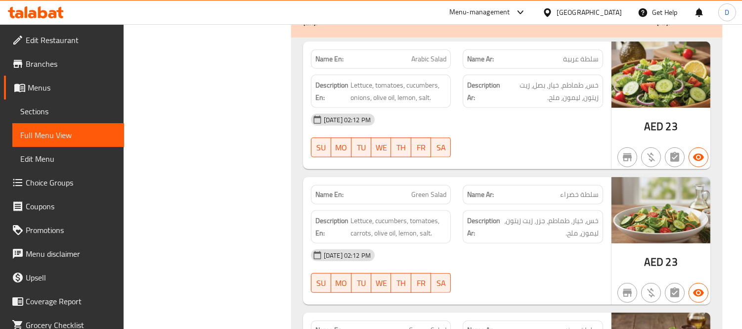
click at [524, 243] on div "[DATE] 02:12 PM SU MO TU WE TH FR SA" at bounding box center [457, 270] width 304 height 55
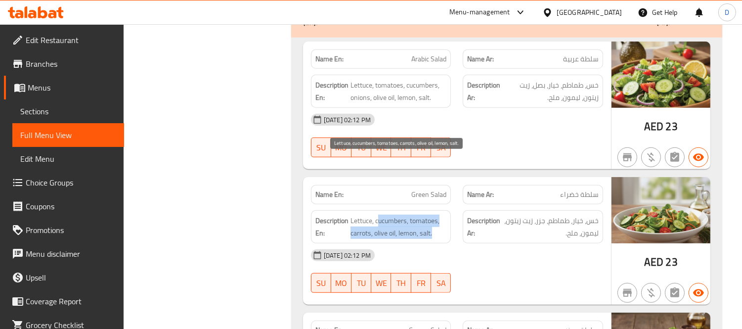
drag, startPoint x: 376, startPoint y: 165, endPoint x: 442, endPoint y: 174, distance: 65.9
click at [442, 214] on span "Lettuce, cucumbers, tomatoes, carrots, olive oil, lemon, salt." at bounding box center [398, 226] width 96 height 24
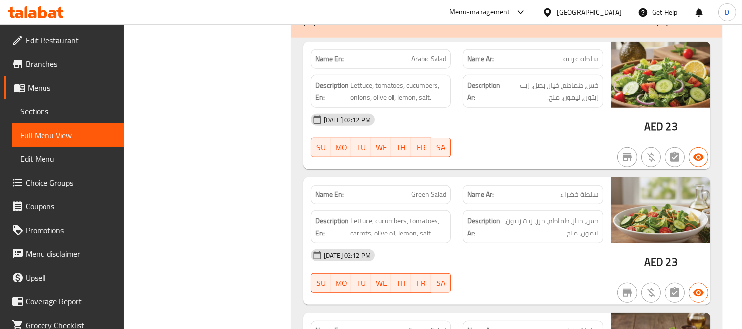
click at [448, 243] on div "[DATE] 02:12 PM" at bounding box center [457, 255] width 304 height 24
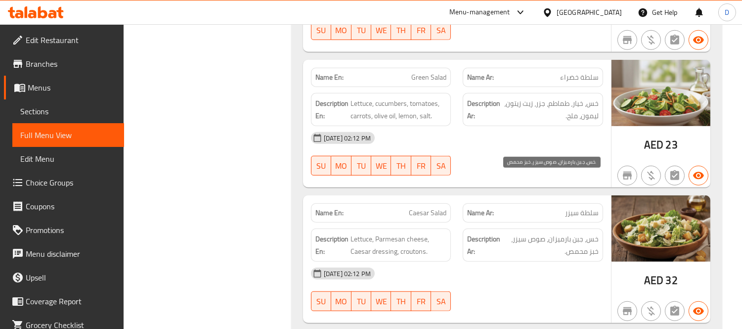
scroll to position [1729, 0]
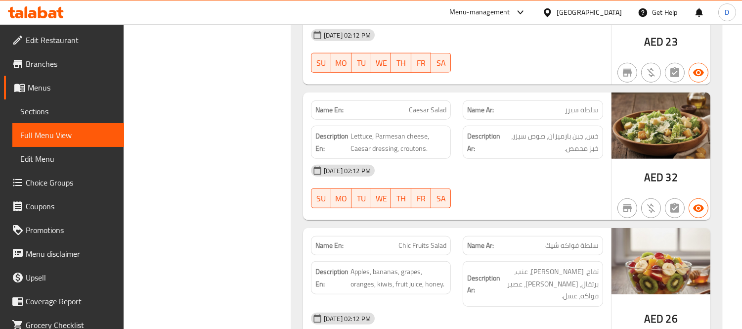
click at [533, 160] on div "Name En: Caesar Salad Name Ar: سلطة سيزر Description En: Lettuce, Parmesan chee…" at bounding box center [457, 155] width 308 height 127
click at [509, 159] on div "[DATE] 02:12 PM SU MO TU WE TH FR SA" at bounding box center [457, 186] width 304 height 55
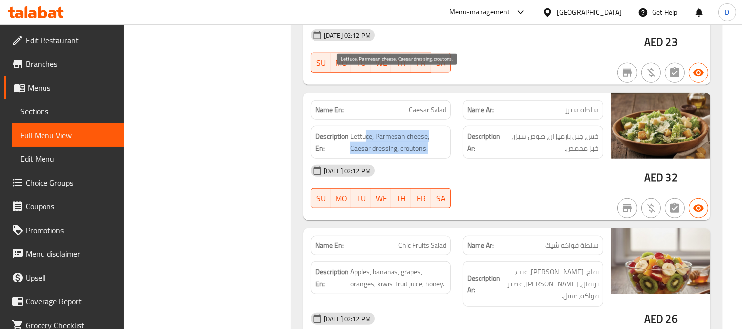
drag, startPoint x: 364, startPoint y: 81, endPoint x: 436, endPoint y: 89, distance: 72.7
click at [436, 130] on span "Lettuce, Parmesan cheese, Caesar dressing, croutons." at bounding box center [398, 142] width 96 height 24
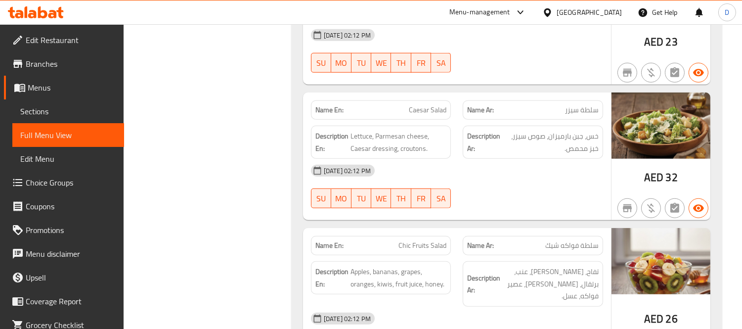
click at [430, 159] on div "[DATE] 02:12 PM" at bounding box center [457, 171] width 304 height 24
click at [461, 255] on div "Description Ar: تفاح، موز، عنب، برتقال، [PERSON_NAME]، عصير فواكه، عسل." at bounding box center [533, 283] width 152 height 57
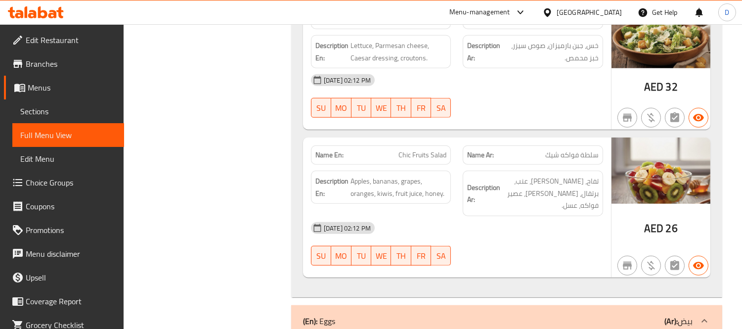
scroll to position [1839, 0]
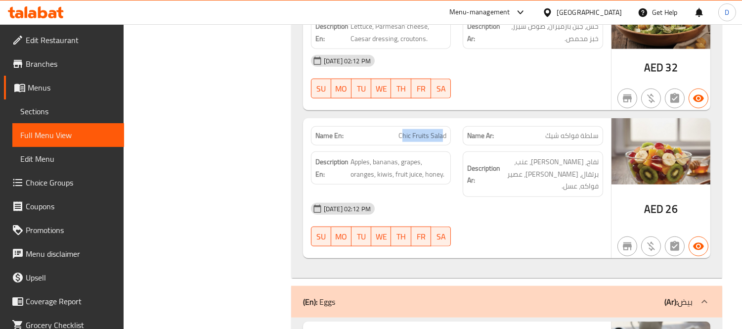
drag, startPoint x: 442, startPoint y: 77, endPoint x: 401, endPoint y: 76, distance: 41.0
click at [401, 130] on span "Chic Fruits Salad" at bounding box center [422, 135] width 48 height 10
click at [562, 240] on div at bounding box center [533, 246] width 152 height 12
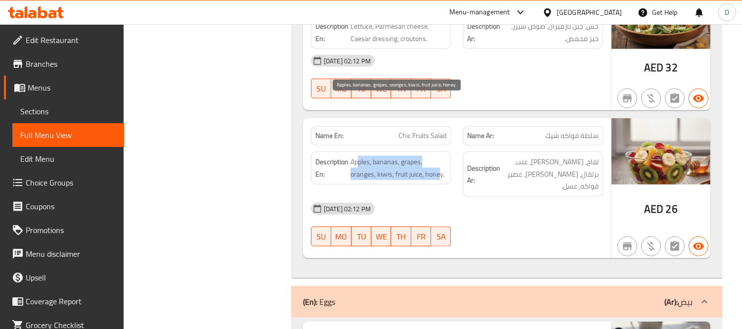
drag, startPoint x: 358, startPoint y: 102, endPoint x: 440, endPoint y: 114, distance: 83.4
click at [440, 156] on span "Apples, bananas, grapes, oranges, kiwis, fruit juice, honey." at bounding box center [398, 168] width 96 height 24
click at [427, 151] on div "Description En: Apples, bananas, grapes, oranges, kiwis, fruit juice, honey." at bounding box center [381, 167] width 140 height 33
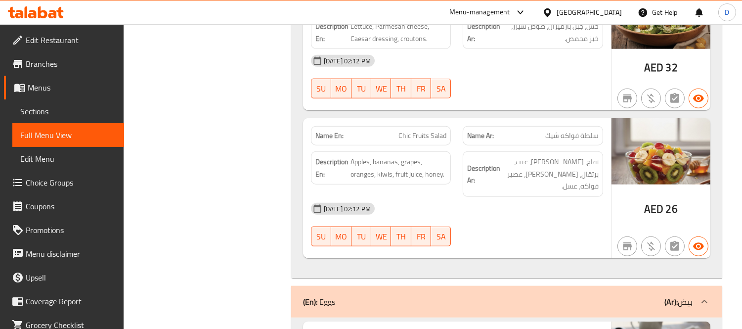
scroll to position [1949, 0]
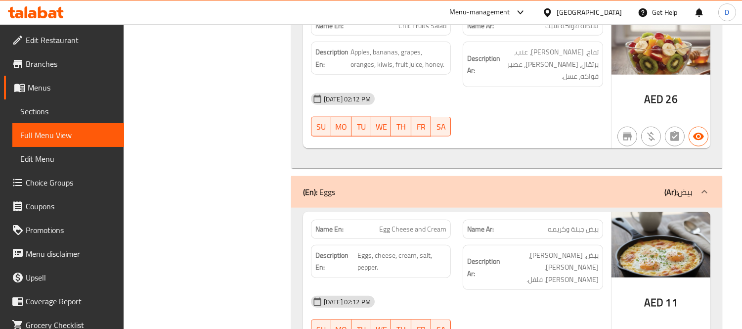
click at [504, 290] on div "[DATE] 02:12 PM" at bounding box center [457, 302] width 304 height 24
click at [539, 290] on div "[DATE] 02:12 PM" at bounding box center [457, 302] width 304 height 24
drag, startPoint x: 377, startPoint y: 186, endPoint x: 427, endPoint y: 191, distance: 49.7
click at [427, 249] on span "Eggs, cheese, cream, salt, pepper." at bounding box center [402, 261] width 89 height 24
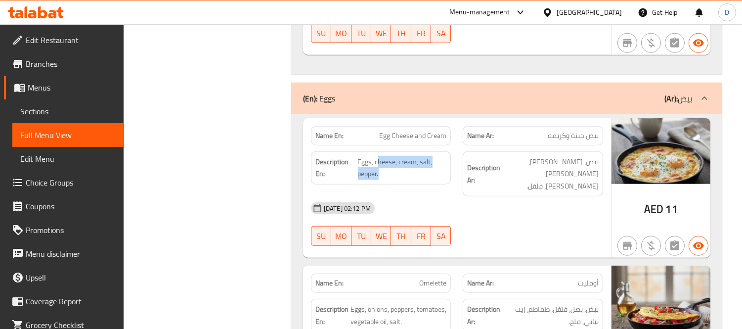
scroll to position [2058, 0]
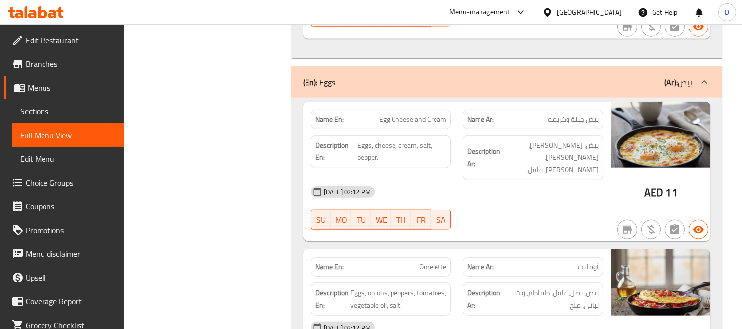
click at [555, 315] on div "[DATE] 02:12 PM" at bounding box center [457, 327] width 304 height 24
click at [573, 315] on div "[DATE] 02:12 PM" at bounding box center [457, 327] width 304 height 24
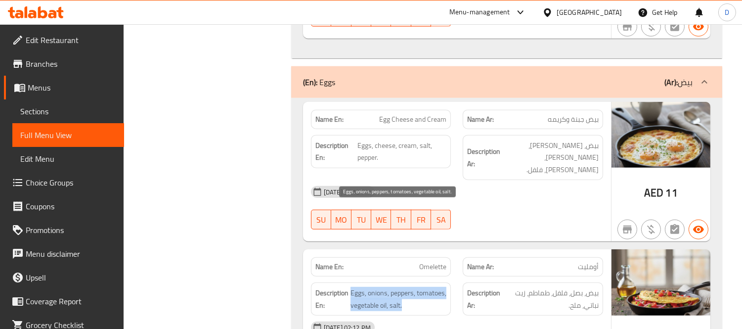
drag, startPoint x: 350, startPoint y: 213, endPoint x: 401, endPoint y: 223, distance: 52.3
click at [401, 287] on span "Eggs, onions, peppers, tomatoes, vegetable oil, salt." at bounding box center [398, 299] width 96 height 24
drag, startPoint x: 352, startPoint y: 209, endPoint x: 394, endPoint y: 215, distance: 42.8
click at [394, 287] on span "Eggs, onions, peppers, tomatoes, vegetable oil, salt." at bounding box center [398, 299] width 96 height 24
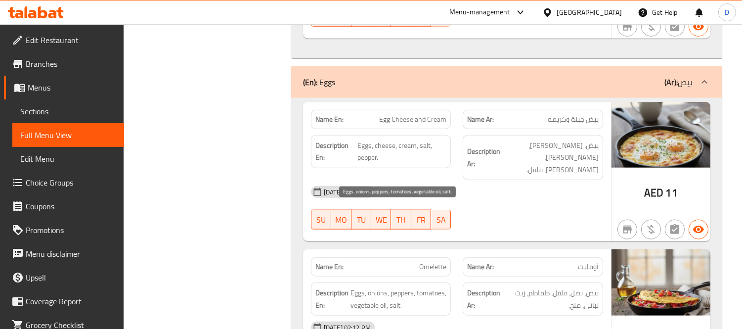
drag, startPoint x: 394, startPoint y: 221, endPoint x: 533, endPoint y: 236, distance: 139.1
click at [397, 287] on span "Eggs, onions, peppers, tomatoes, vegetable oil, salt." at bounding box center [398, 299] width 96 height 24
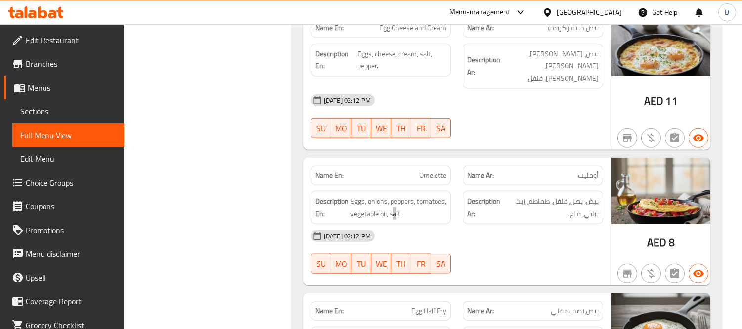
scroll to position [2168, 0]
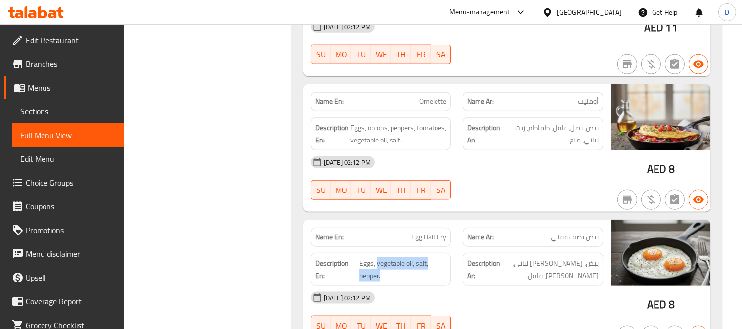
drag, startPoint x: 376, startPoint y: 181, endPoint x: 383, endPoint y: 199, distance: 19.7
click at [383, 252] on div "Description En: Eggs, vegetable oil, salt, pepper." at bounding box center [381, 268] width 140 height 33
click at [403, 257] on span "Eggs, vegetable oil, salt, pepper." at bounding box center [402, 269] width 87 height 24
click at [412, 257] on span "Eggs, vegetable oil, salt, pepper." at bounding box center [402, 269] width 87 height 24
click at [482, 286] on div "[DATE] 02:12 PM" at bounding box center [457, 298] width 304 height 24
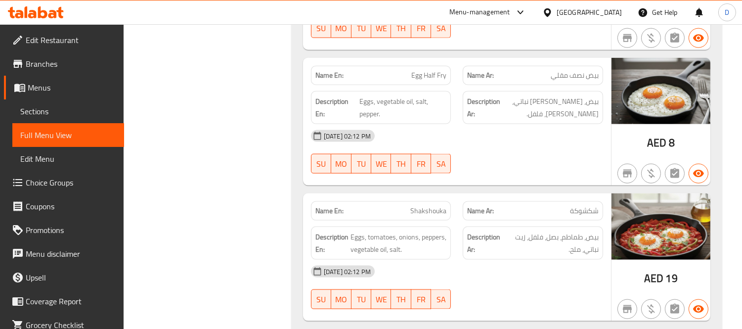
scroll to position [2448, 0]
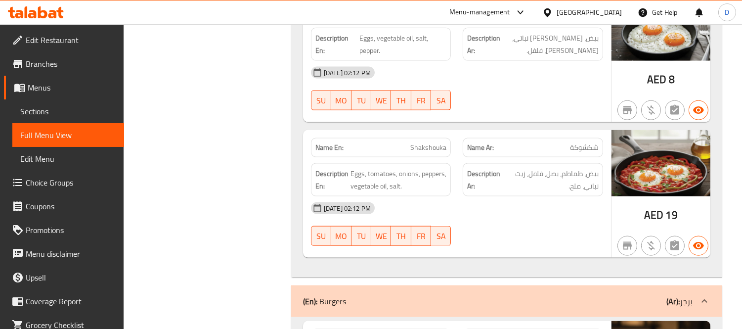
click at [496, 196] on div "[DATE] 02:12 PM SU MO TU WE TH FR SA" at bounding box center [457, 223] width 304 height 55
drag, startPoint x: 397, startPoint y: 99, endPoint x: 375, endPoint y: 105, distance: 23.4
click at [375, 167] on span "Eggs, tomatoes, onions, peppers, vegetable oil, salt." at bounding box center [398, 179] width 96 height 24
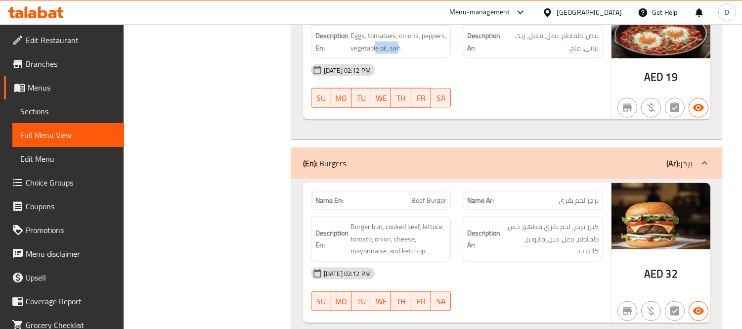
scroll to position [2613, 0]
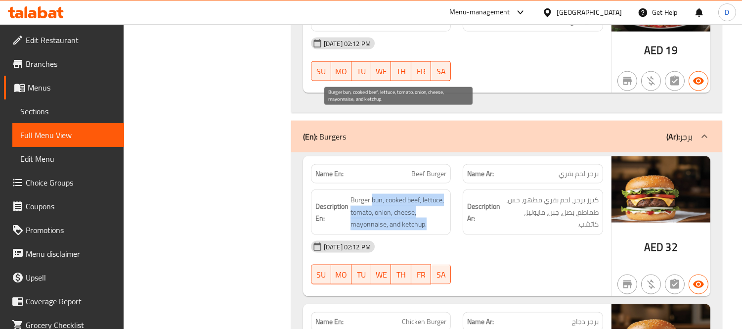
drag, startPoint x: 373, startPoint y: 116, endPoint x: 432, endPoint y: 141, distance: 64.7
click at [432, 194] on span "Burger bun, cooked beef, lettuce, tomato, onion, cheese, mayonnaise, and ketchu…" at bounding box center [398, 212] width 96 height 37
click at [434, 194] on span "Burger bun, cooked beef, lettuce, tomato, onion, cheese, mayonnaise, and ketchu…" at bounding box center [398, 212] width 96 height 37
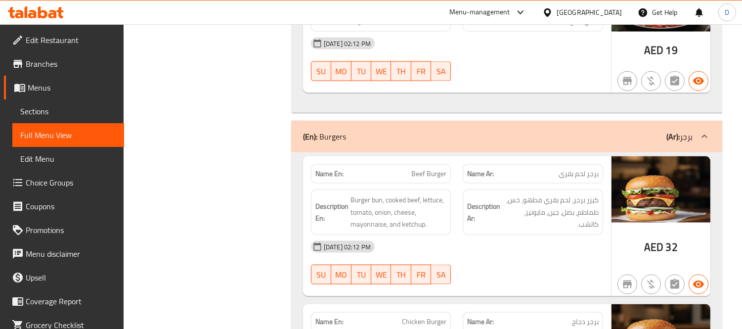
scroll to position [2668, 0]
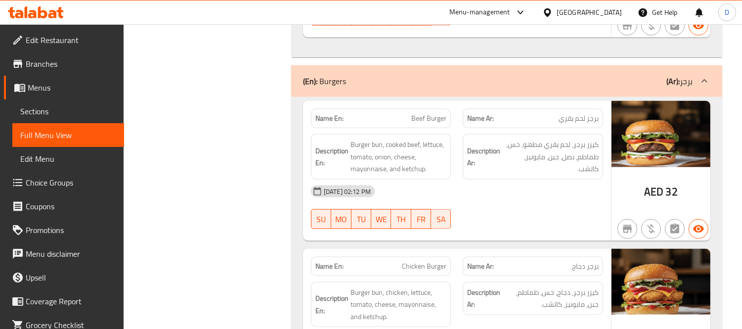
click at [525, 286] on span "كيزر برجر، دجاج، خس، طماطم، جبن، مايونيز، كاتشب." at bounding box center [550, 298] width 96 height 24
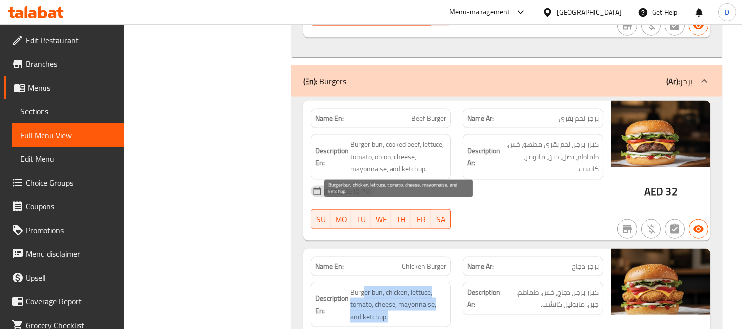
drag, startPoint x: 365, startPoint y: 201, endPoint x: 411, endPoint y: 238, distance: 59.3
click at [411, 282] on div "Description En: Burger bun, chicken, lettuce, tomato, cheese, mayonnaise, and k…" at bounding box center [381, 304] width 140 height 45
click at [414, 286] on span "Burger bun, chicken, lettuce, tomato, cheese, mayonnaise, and ketchup." at bounding box center [398, 304] width 96 height 37
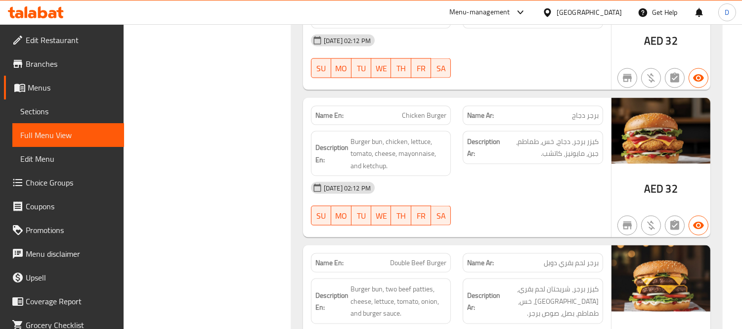
scroll to position [2887, 0]
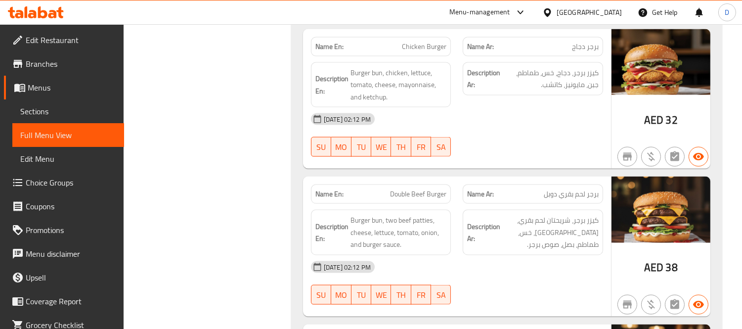
click at [518, 255] on div "[DATE] 02:12 PM SU MO TU WE TH FR SA" at bounding box center [457, 282] width 304 height 55
click at [561, 255] on div "[DATE] 02:12 PM" at bounding box center [457, 267] width 304 height 24
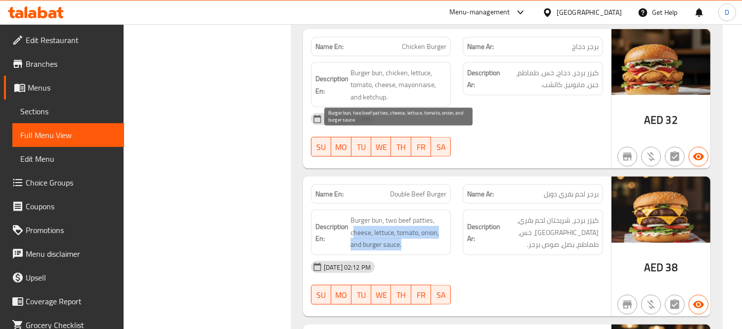
drag, startPoint x: 353, startPoint y: 146, endPoint x: 412, endPoint y: 162, distance: 61.0
click at [412, 214] on span "Burger bun, two beef patties, cheese, lettuce, tomato, onion, and burger sauce." at bounding box center [398, 232] width 96 height 37
click at [413, 214] on span "Burger bun, two beef patties, cheese, lettuce, tomato, onion, and burger sauce." at bounding box center [398, 232] width 96 height 37
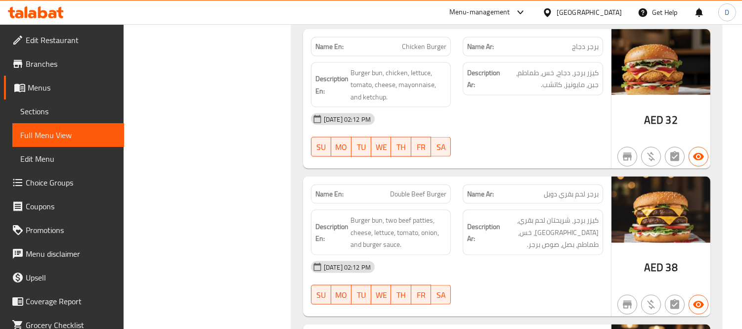
scroll to position [2997, 0]
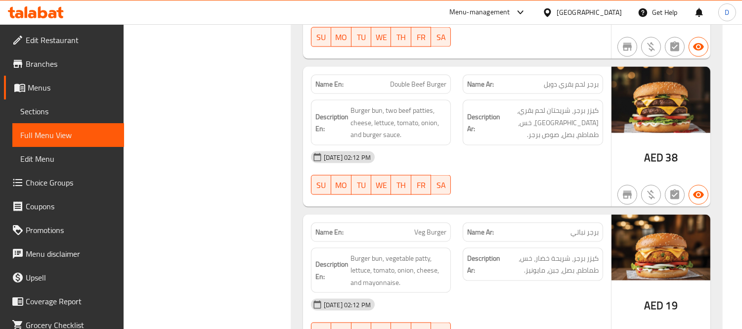
click at [505, 292] on div "[DATE] 02:12 PM SU MO TU WE TH FR SA" at bounding box center [457, 319] width 304 height 55
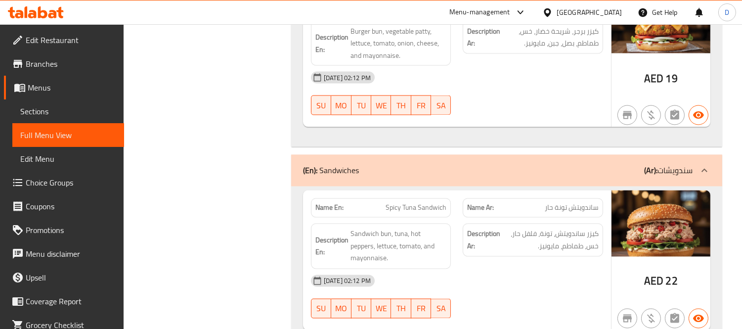
click at [534, 269] on div "[DATE] 02:12 PM" at bounding box center [457, 281] width 304 height 24
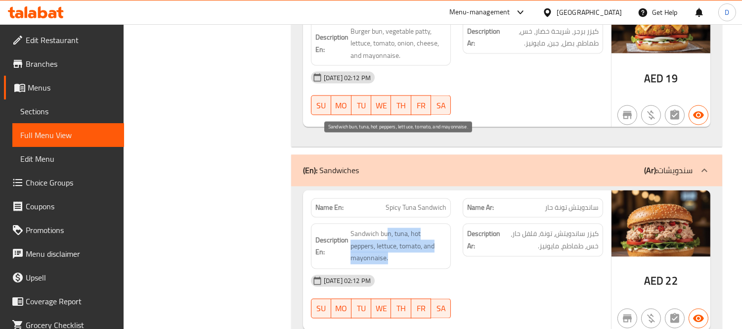
drag, startPoint x: 387, startPoint y: 154, endPoint x: 408, endPoint y: 175, distance: 29.4
click at [408, 228] on span "Sandwich bun, tuna, hot peppers, lettuce, tomato, and mayonnaise." at bounding box center [398, 246] width 96 height 37
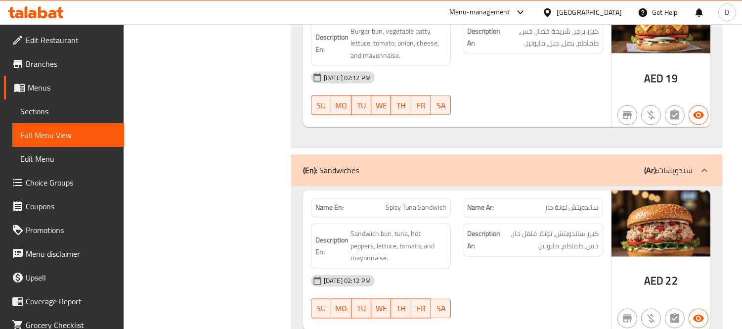
click at [488, 269] on div "[DATE] 02:12 PM SU MO TU WE TH FR SA" at bounding box center [457, 296] width 304 height 55
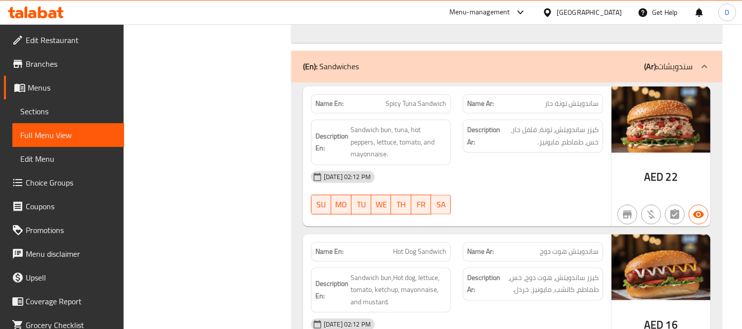
scroll to position [3335, 0]
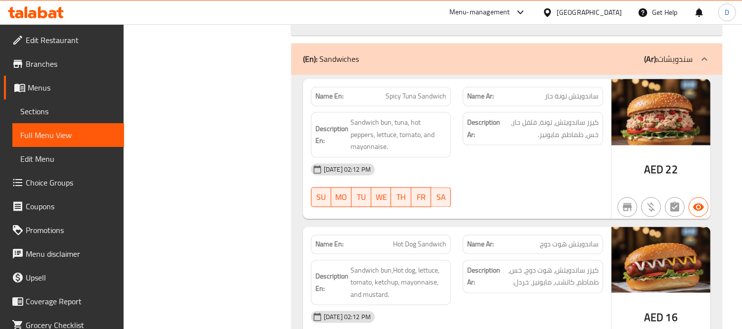
click at [514, 305] on div "[DATE] 02:12 PM" at bounding box center [457, 317] width 304 height 24
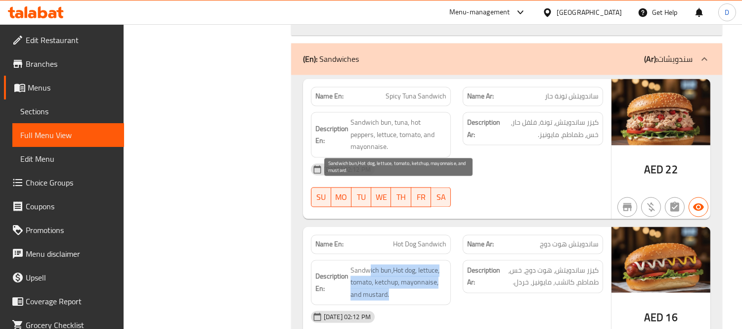
drag, startPoint x: 371, startPoint y: 193, endPoint x: 446, endPoint y: 211, distance: 77.3
click at [446, 264] on span "Sandwich bun,Hot dog, lettuce, tomato, ketchup, mayonnaise, and mustard." at bounding box center [398, 282] width 96 height 37
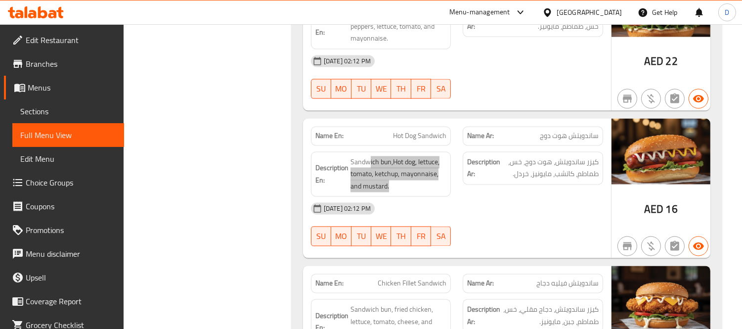
scroll to position [3445, 0]
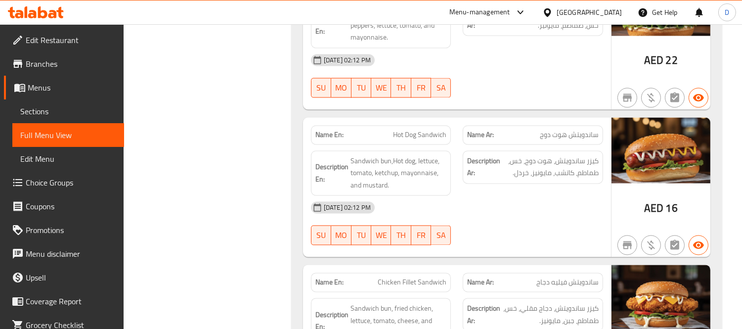
click at [476, 292] on div "Description Ar: كيزر ساندويتش، دجاج مقلي، خس، طماطم، جبن، مايونيز." at bounding box center [533, 320] width 152 height 57
click at [577, 292] on div "Description Ar: كيزر ساندويتش، دجاج مقلي، خس، طماطم، جبن، مايونيز." at bounding box center [533, 320] width 152 height 57
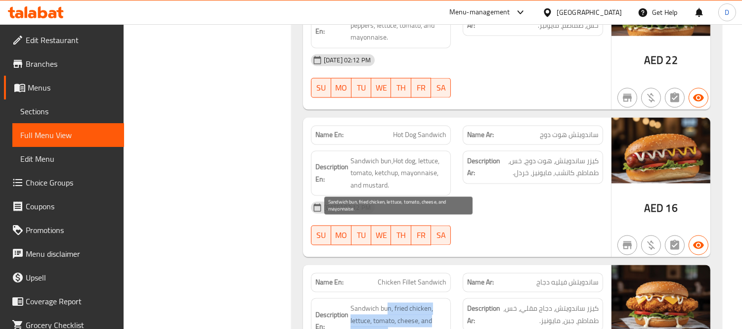
drag, startPoint x: 386, startPoint y: 226, endPoint x: 433, endPoint y: 249, distance: 52.4
click at [433, 302] on span "Sandwich bun, fried chicken, lettuce, tomato, cheese, and mayonnaise." at bounding box center [398, 320] width 96 height 37
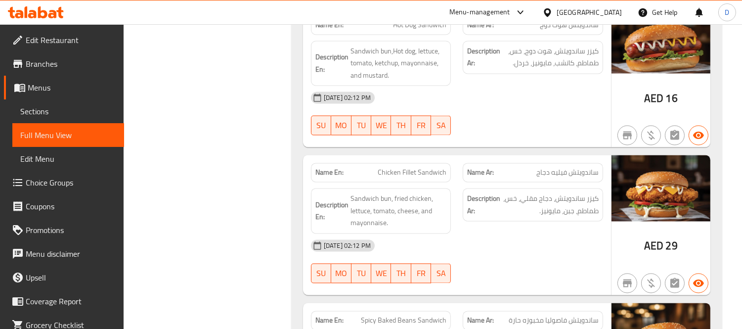
scroll to position [3609, 0]
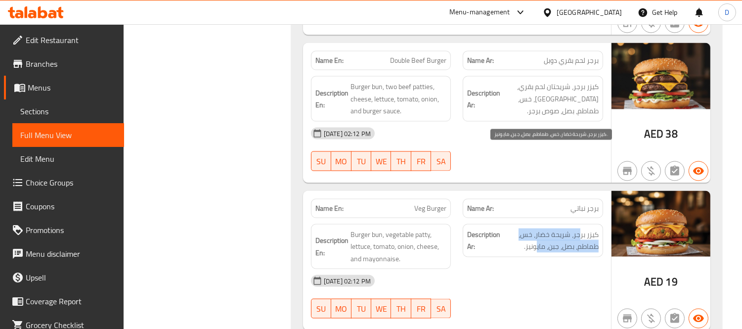
drag, startPoint x: 572, startPoint y: 157, endPoint x: 533, endPoint y: 158, distance: 39.0
click at [534, 228] on span "كيزر برجر، شريحة خضار، خس، طماطم، بصل، جبن، مايونيز." at bounding box center [550, 240] width 96 height 24
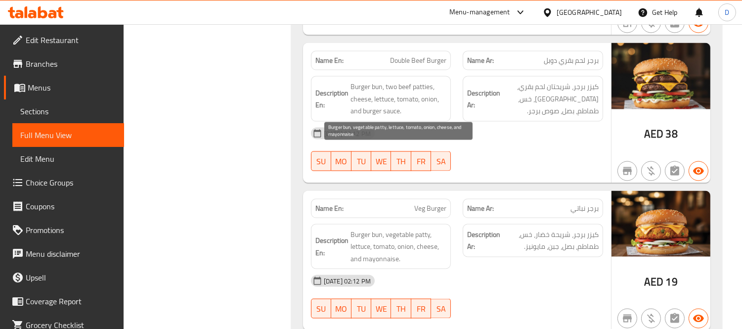
click at [357, 228] on span "Burger bun, vegetable patty, lettuce, tomato, onion, cheese, and mayonnaise." at bounding box center [398, 246] width 96 height 37
drag, startPoint x: 385, startPoint y: 153, endPoint x: 351, endPoint y: 152, distance: 34.1
click at [351, 228] on span "Burger bun, vegetable patty, lettuce, tomato, onion, cheese, and mayonnaise." at bounding box center [398, 246] width 96 height 37
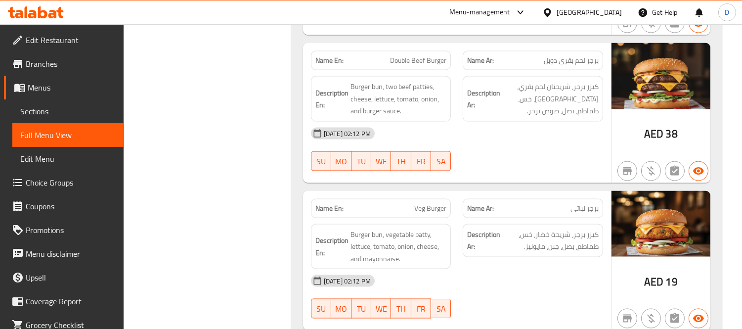
click at [524, 269] on div "[DATE] 02:12 PM" at bounding box center [457, 281] width 304 height 24
click at [510, 269] on div "[DATE] 02:12 PM" at bounding box center [457, 281] width 304 height 24
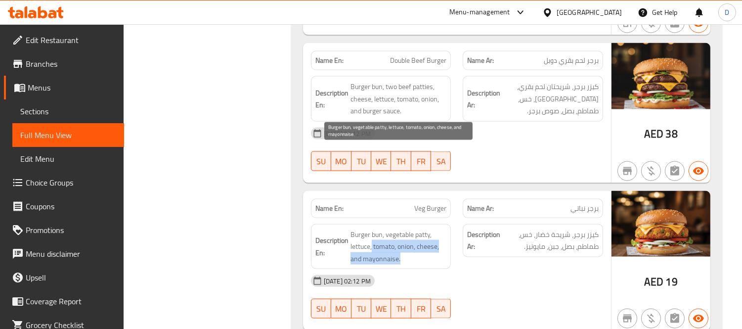
drag, startPoint x: 371, startPoint y: 168, endPoint x: 399, endPoint y: 179, distance: 30.2
click at [399, 228] on span "Burger bun, vegetable patty, lettuce, tomato, onion, cheese, and mayonnaise." at bounding box center [398, 246] width 96 height 37
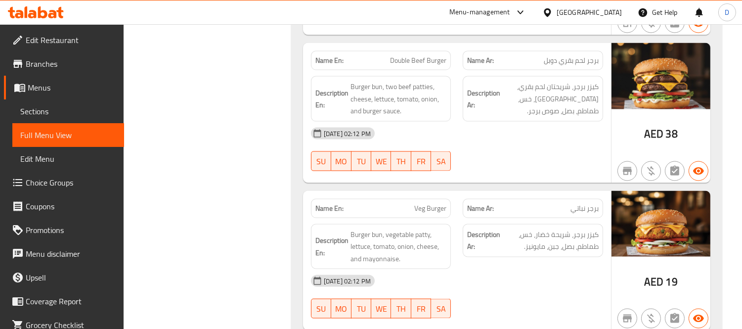
click at [545, 269] on div "[DATE] 02:12 PM" at bounding box center [457, 281] width 304 height 24
click at [478, 269] on div "[DATE] 02:12 PM" at bounding box center [457, 281] width 304 height 24
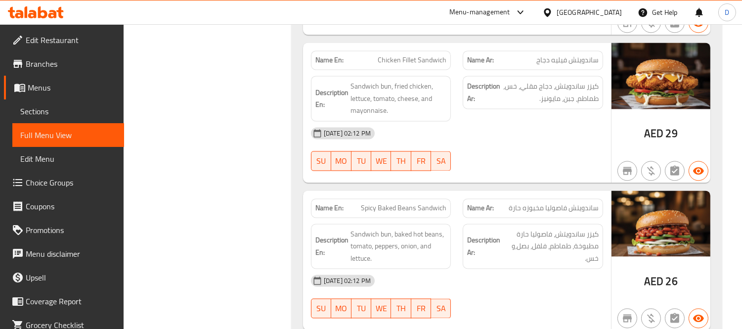
click at [507, 268] on div "[DATE] 02:12 PM" at bounding box center [457, 280] width 304 height 24
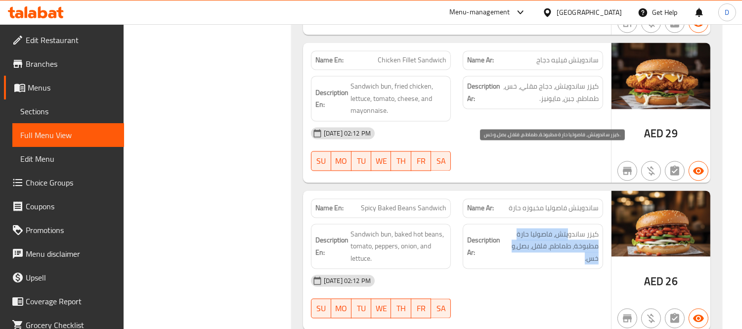
drag, startPoint x: 569, startPoint y: 157, endPoint x: 510, endPoint y: 173, distance: 60.7
click at [510, 228] on span "كيزر ساندويتش، فاصوليا حارة مطبوخة، طماطم، فلفل، بصل،و خس." at bounding box center [550, 246] width 96 height 37
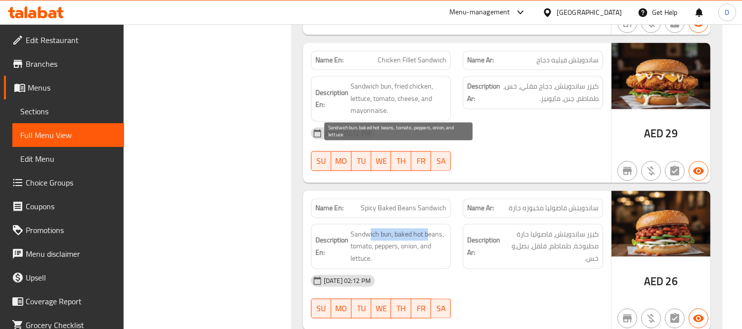
drag, startPoint x: 368, startPoint y: 151, endPoint x: 427, endPoint y: 154, distance: 58.9
click at [427, 228] on span "Sandwich bun, baked hot beans, tomato, peppers, onion, and lettuce." at bounding box center [398, 246] width 96 height 37
click at [401, 228] on span "Sandwich bun, baked hot beans, tomato, peppers, onion, and lettuce." at bounding box center [398, 246] width 96 height 37
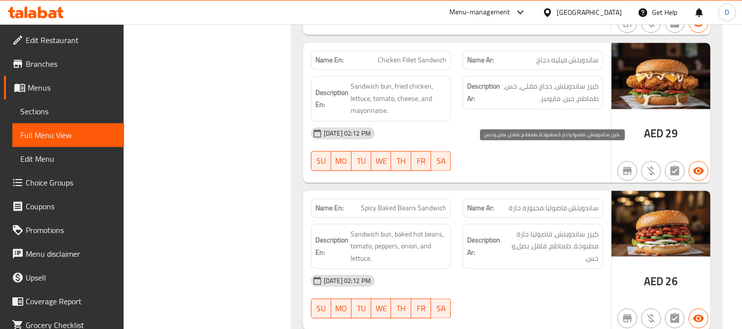
click at [527, 228] on span "كيزر ساندويتش، فاصوليا حارة مطبوخة، طماطم، فلفل، بصل،و خس." at bounding box center [550, 246] width 96 height 37
drag, startPoint x: 535, startPoint y: 154, endPoint x: 514, endPoint y: 155, distance: 20.8
click at [514, 228] on span "كيزر ساندويتش، فاصوليا حارة مطبوخة، طماطم، فلفل، بصل،و خس." at bounding box center [550, 246] width 96 height 37
click at [535, 228] on span "كيزر ساندويتش، فاصوليا حارة مطبوخة، طماطم، فلفل، بصل،و خس." at bounding box center [550, 246] width 96 height 37
